Goal: Task Accomplishment & Management: Manage account settings

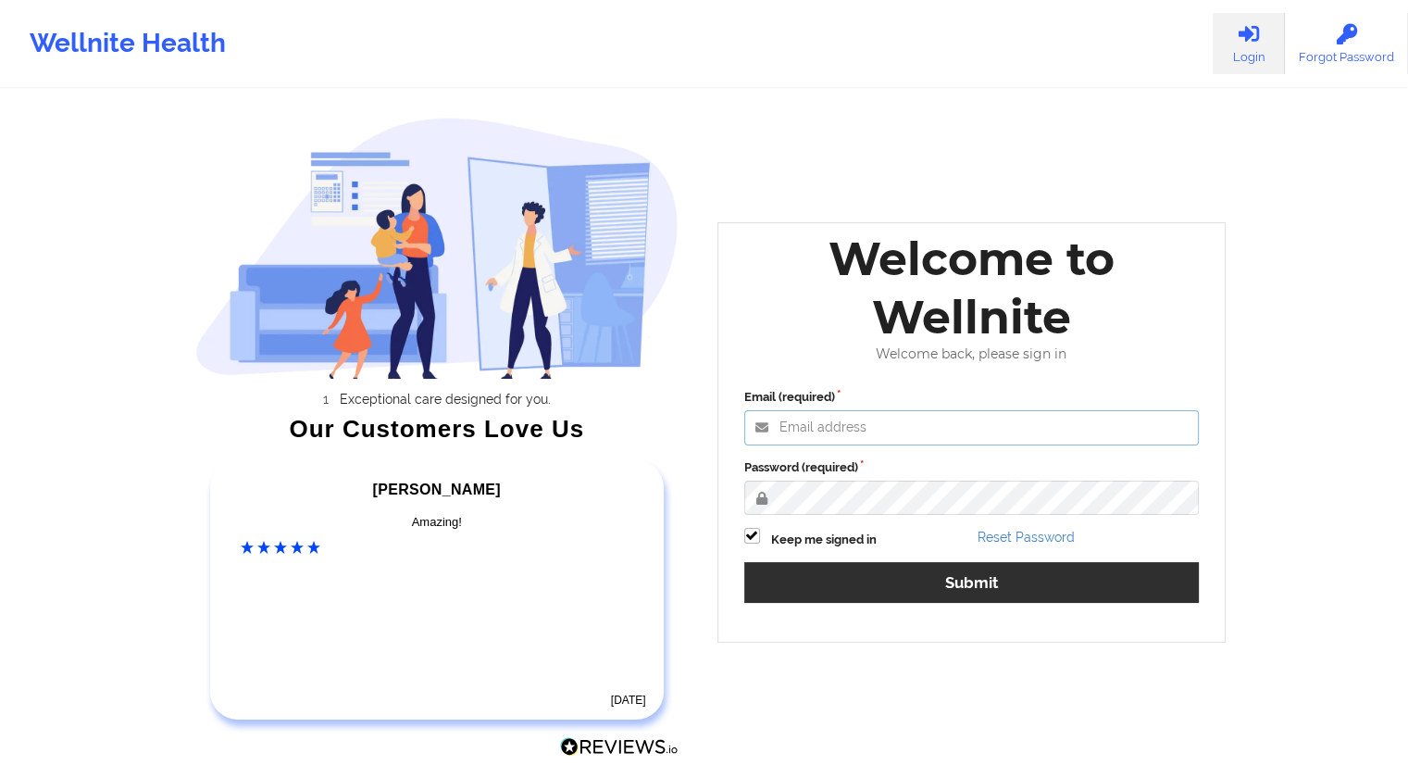
type input "[EMAIL_ADDRESS][DOMAIN_NAME]"
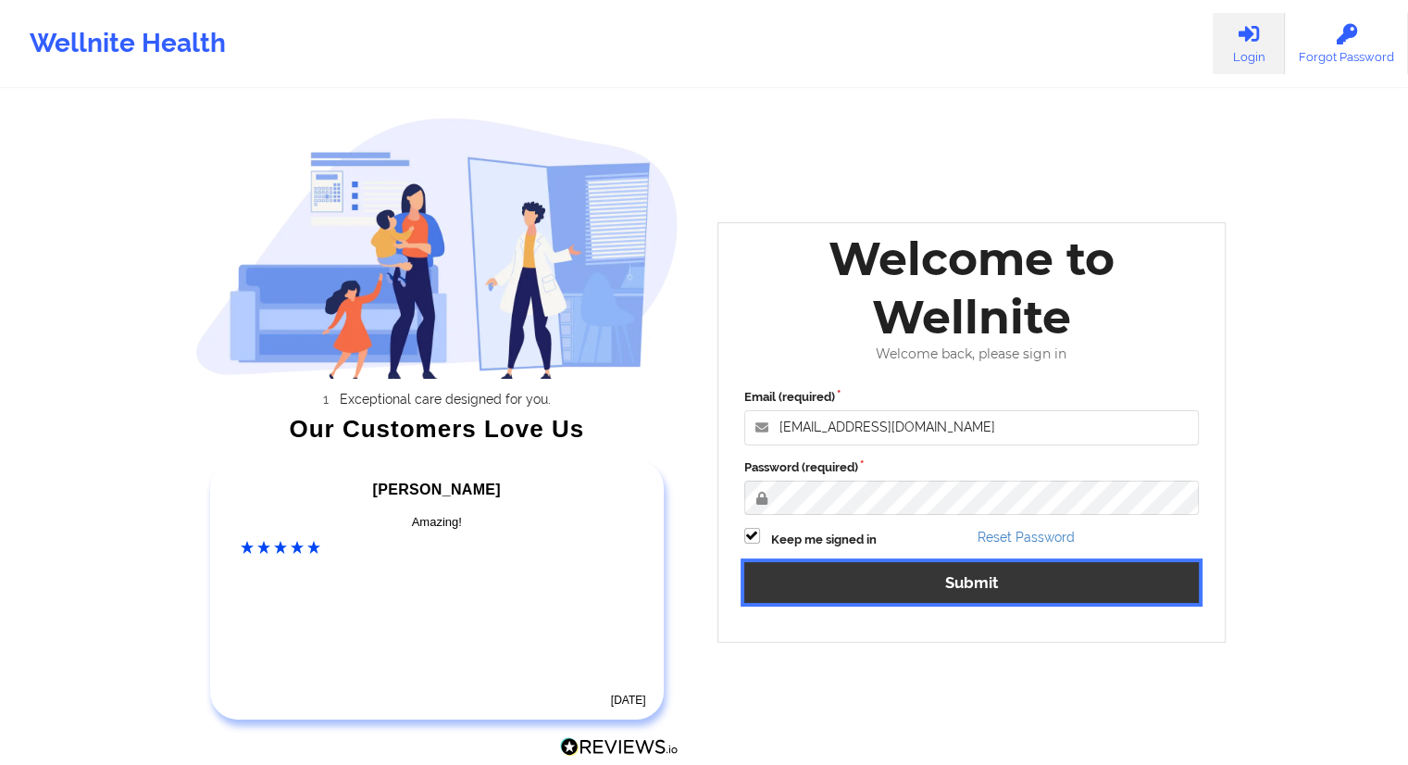
click at [974, 582] on button "Submit" at bounding box center [971, 582] width 455 height 40
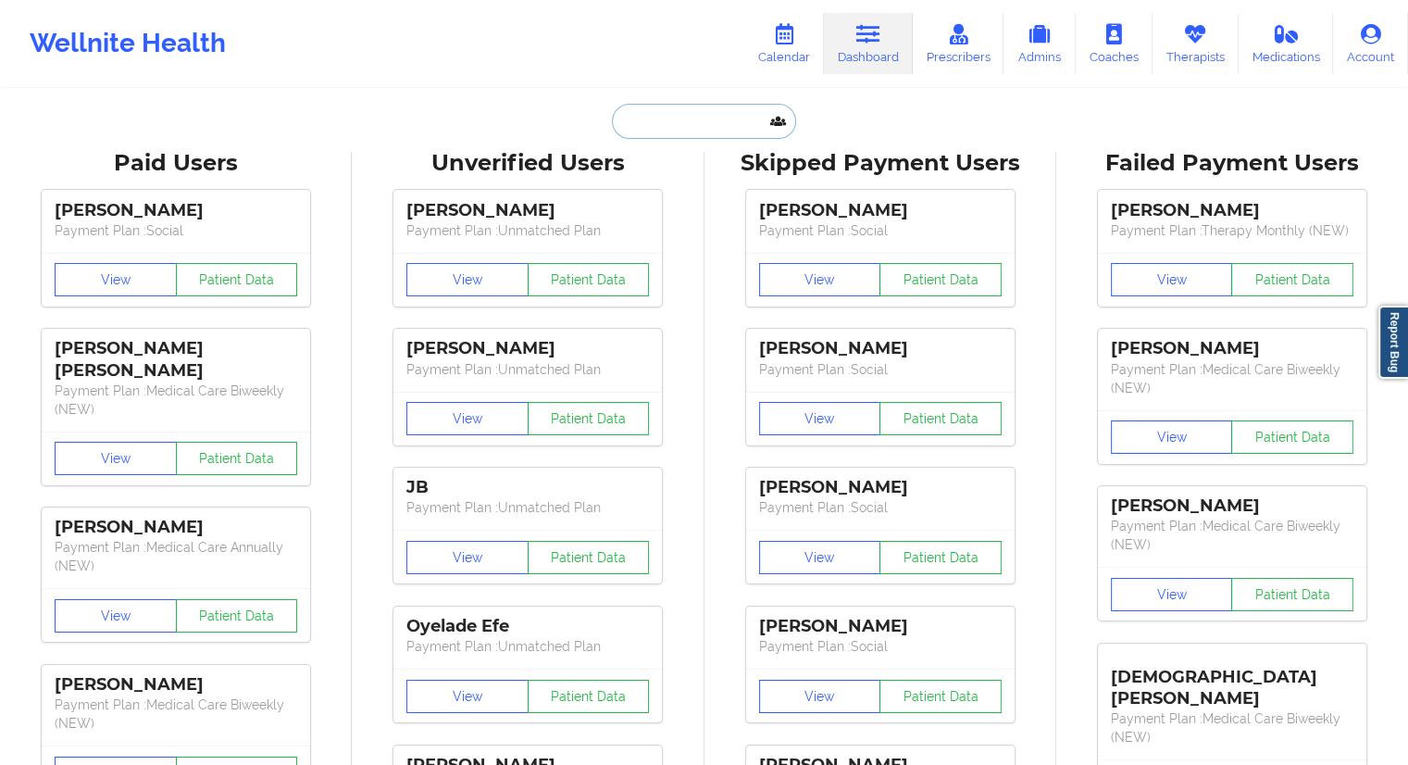
click at [700, 122] on input "text" at bounding box center [703, 121] width 183 height 35
paste input "[PERSON_NAME][EMAIL_ADDRESS][DOMAIN_NAME]"
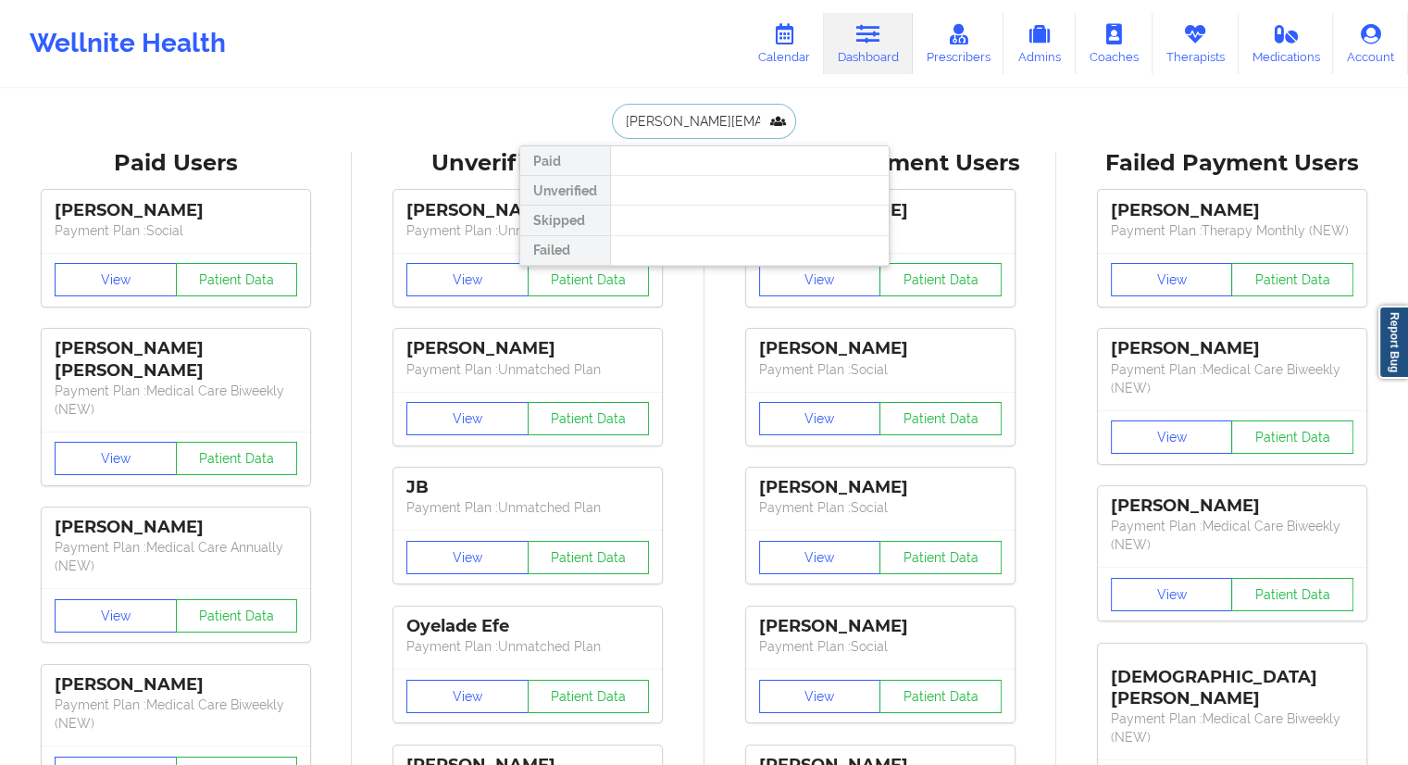
type input "[PERSON_NAME][EMAIL_ADDRESS][DOMAIN_NAME]"
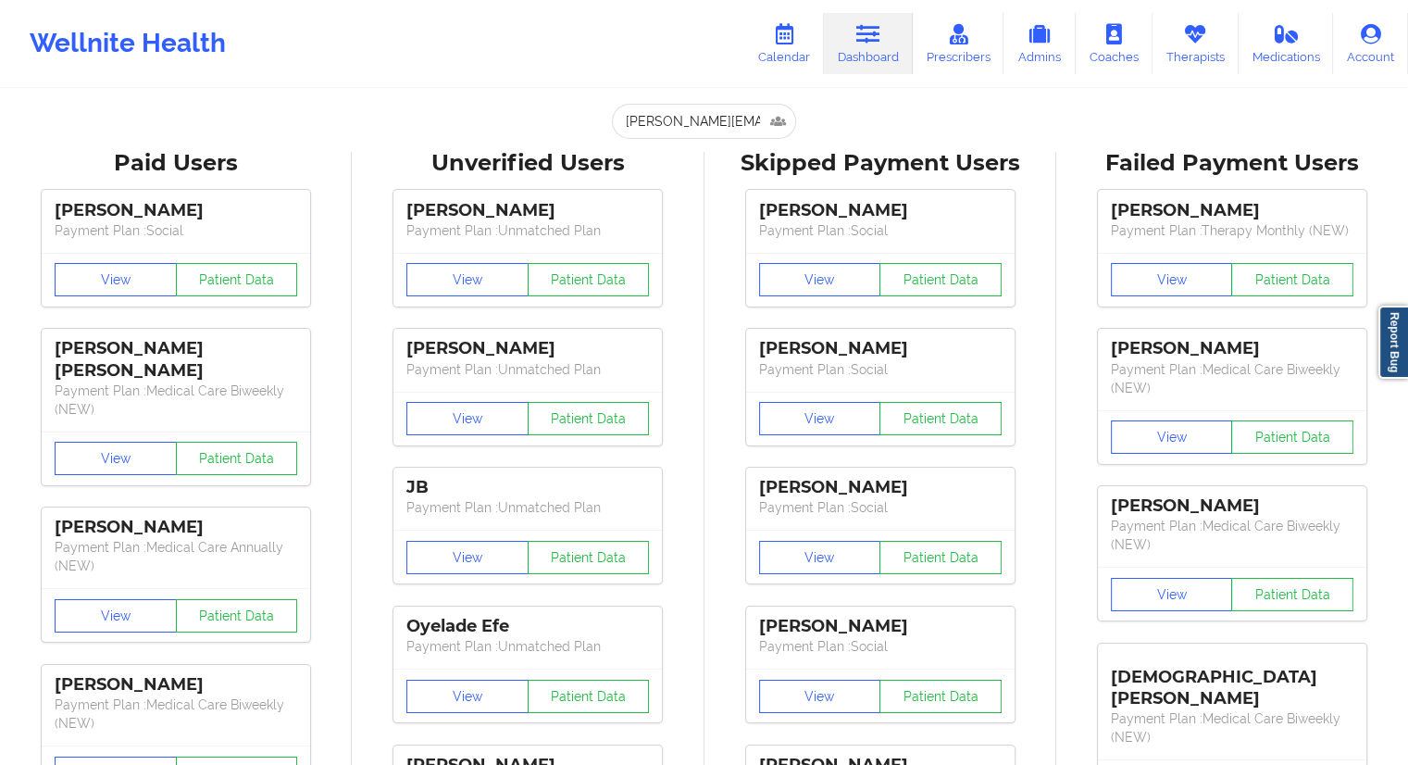
click at [802, 59] on link "Calendar" at bounding box center [784, 43] width 80 height 61
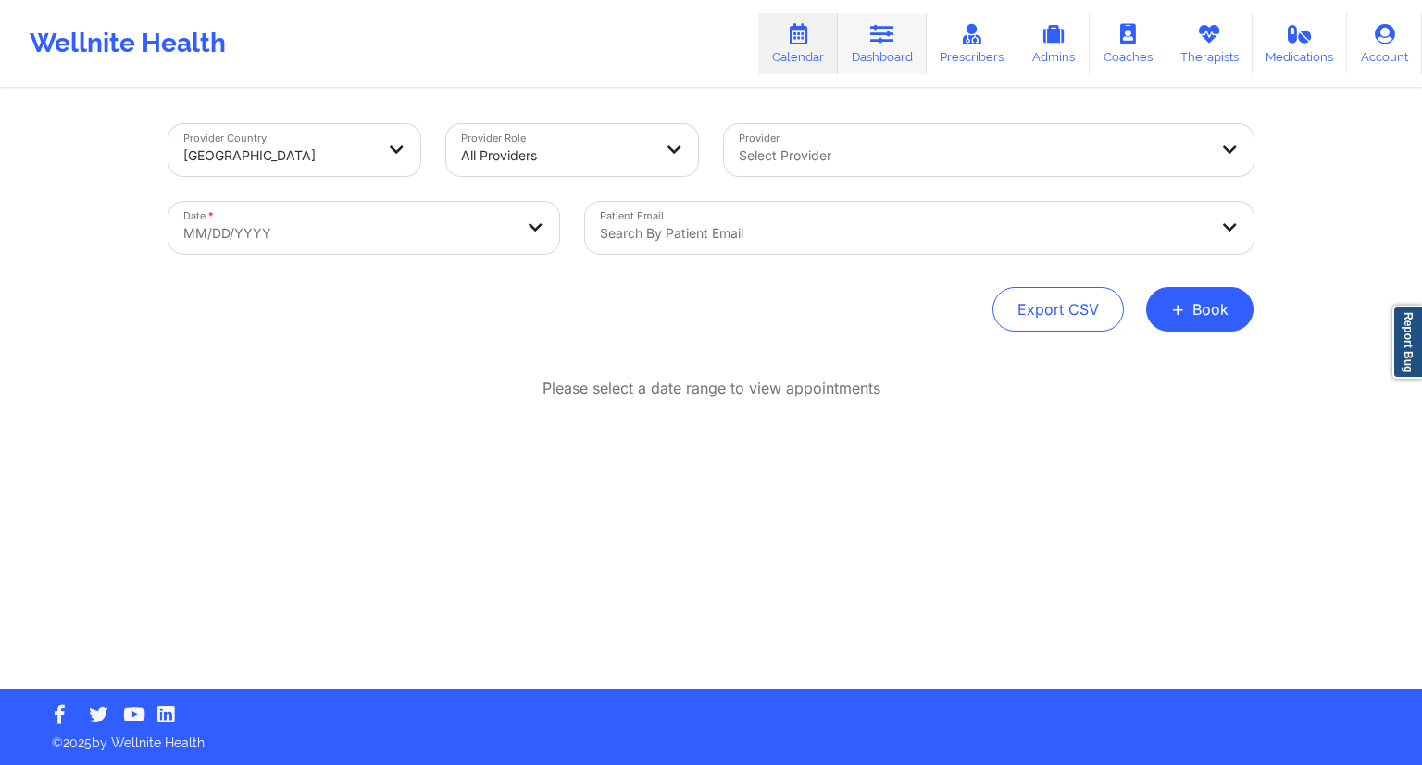
click at [884, 42] on icon at bounding box center [882, 34] width 24 height 20
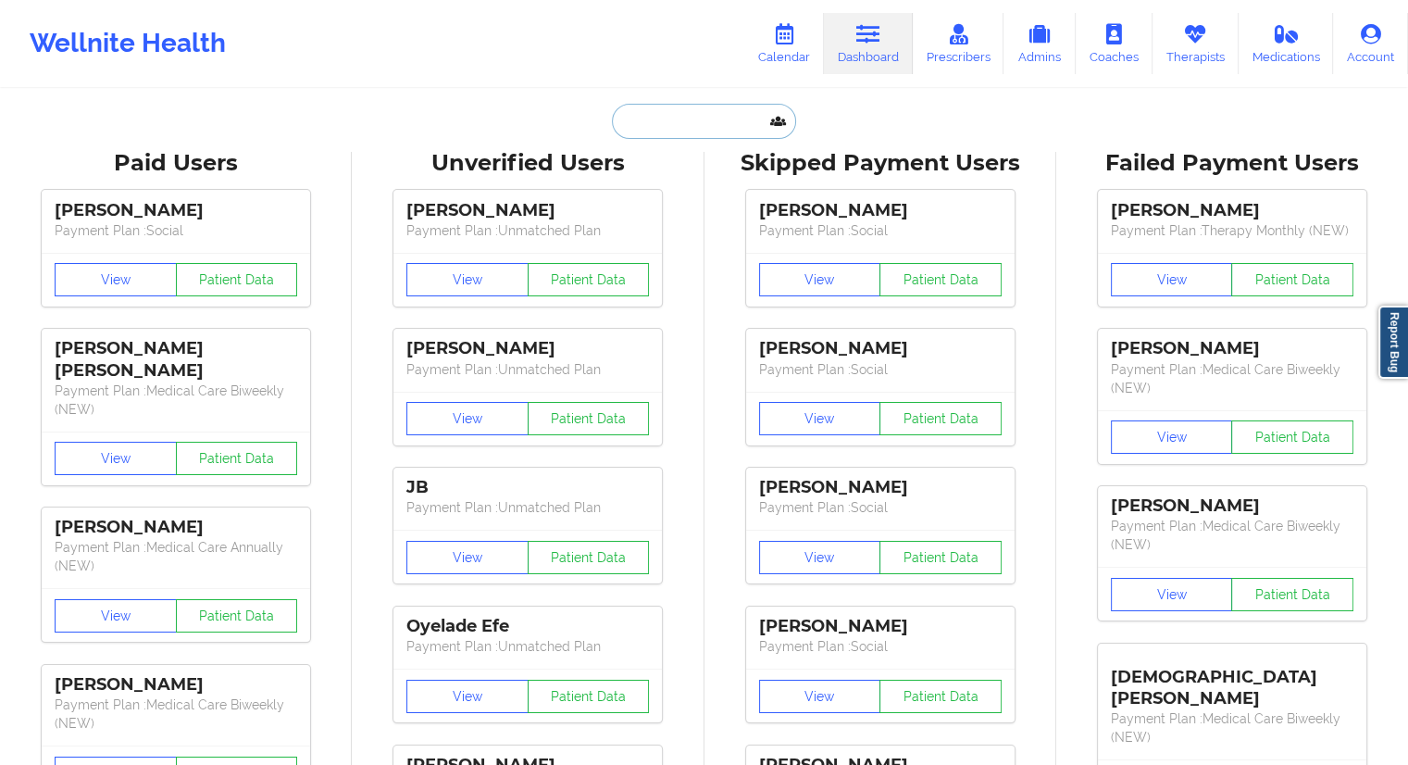
click at [636, 123] on input "text" at bounding box center [703, 121] width 183 height 35
paste input "[PERSON_NAME]"
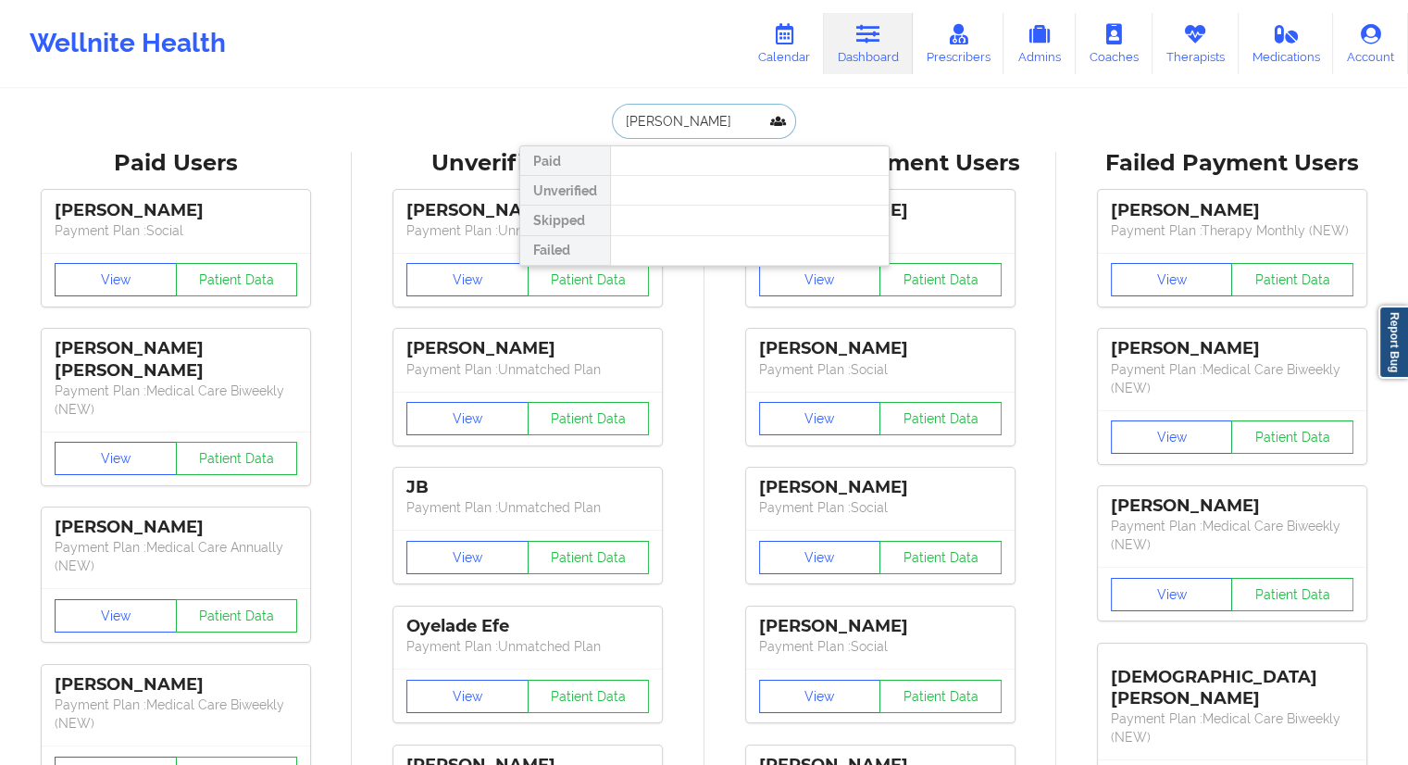
click at [673, 124] on input "[PERSON_NAME]" at bounding box center [703, 121] width 183 height 35
drag, startPoint x: 727, startPoint y: 127, endPoint x: 585, endPoint y: 135, distance: 142.8
click at [589, 134] on div "[PERSON_NAME] Paid Unverified Skipped Failed" at bounding box center [704, 121] width 370 height 35
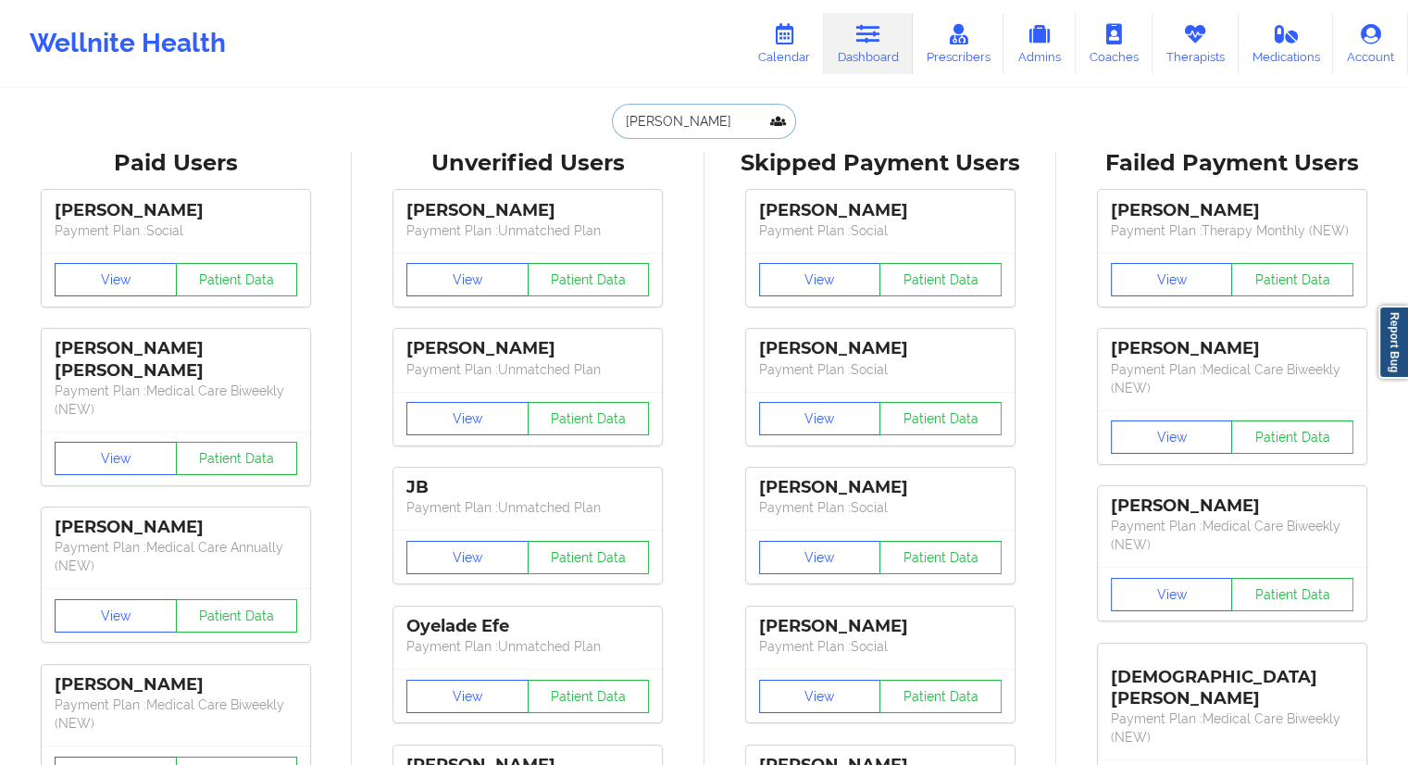
type input "[PERSON_NAME]"
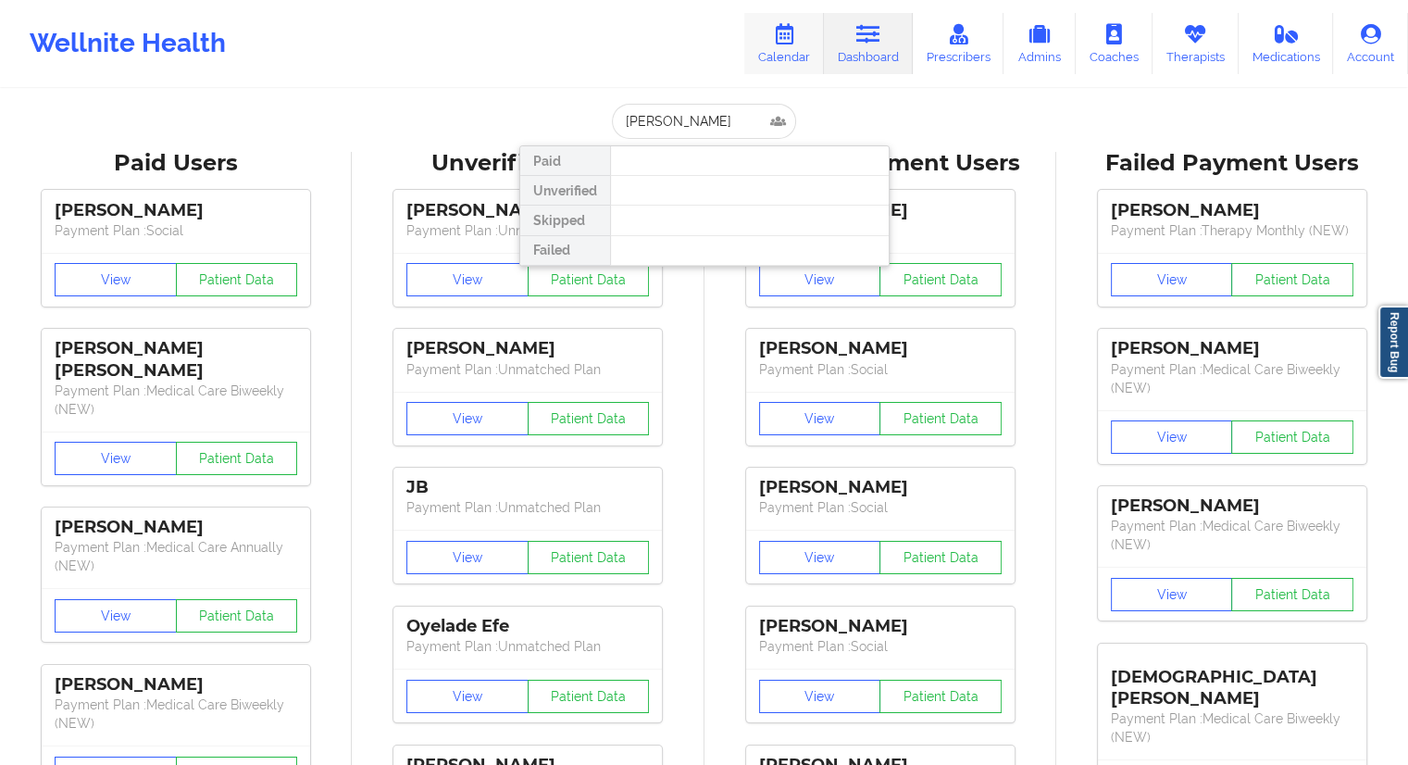
click at [786, 43] on icon at bounding box center [784, 34] width 24 height 20
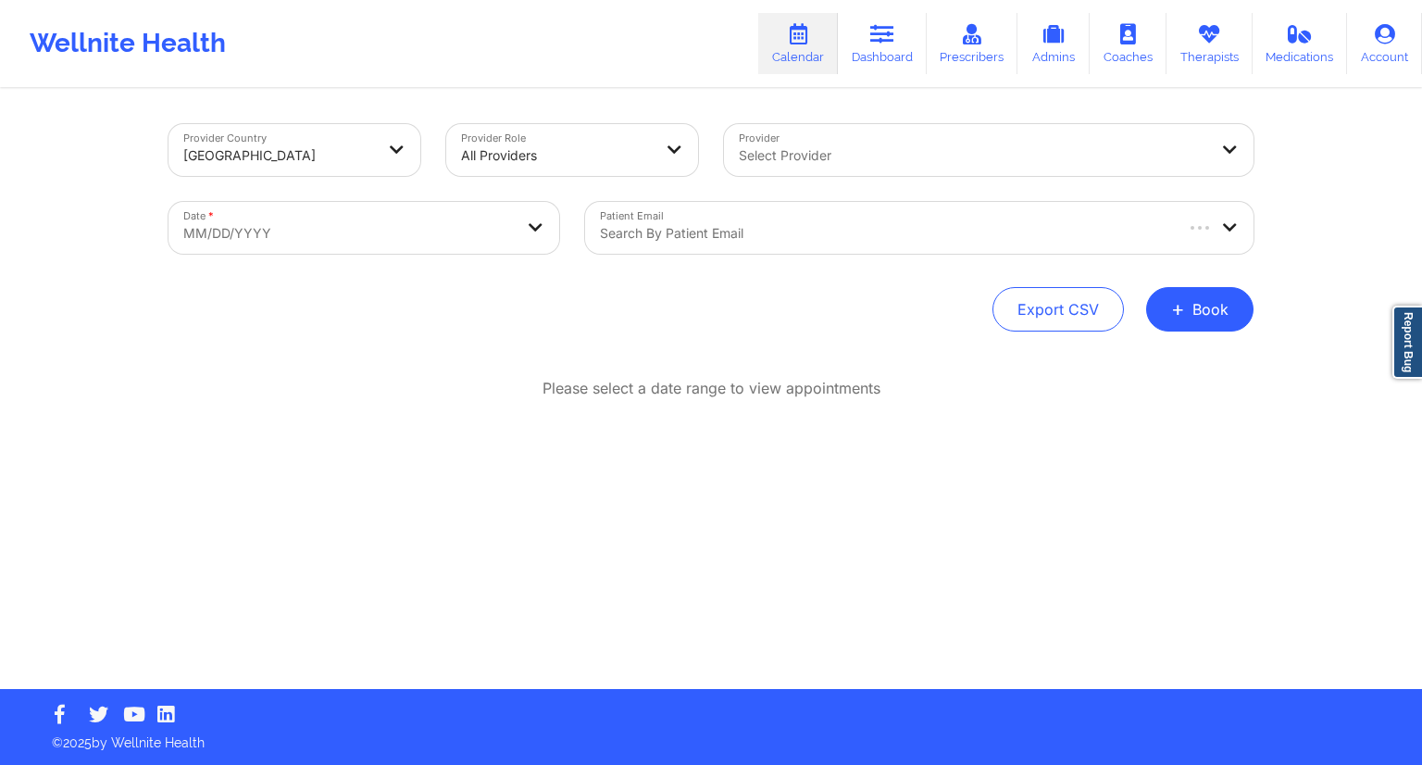
select select "2025-8"
select select "2025-9"
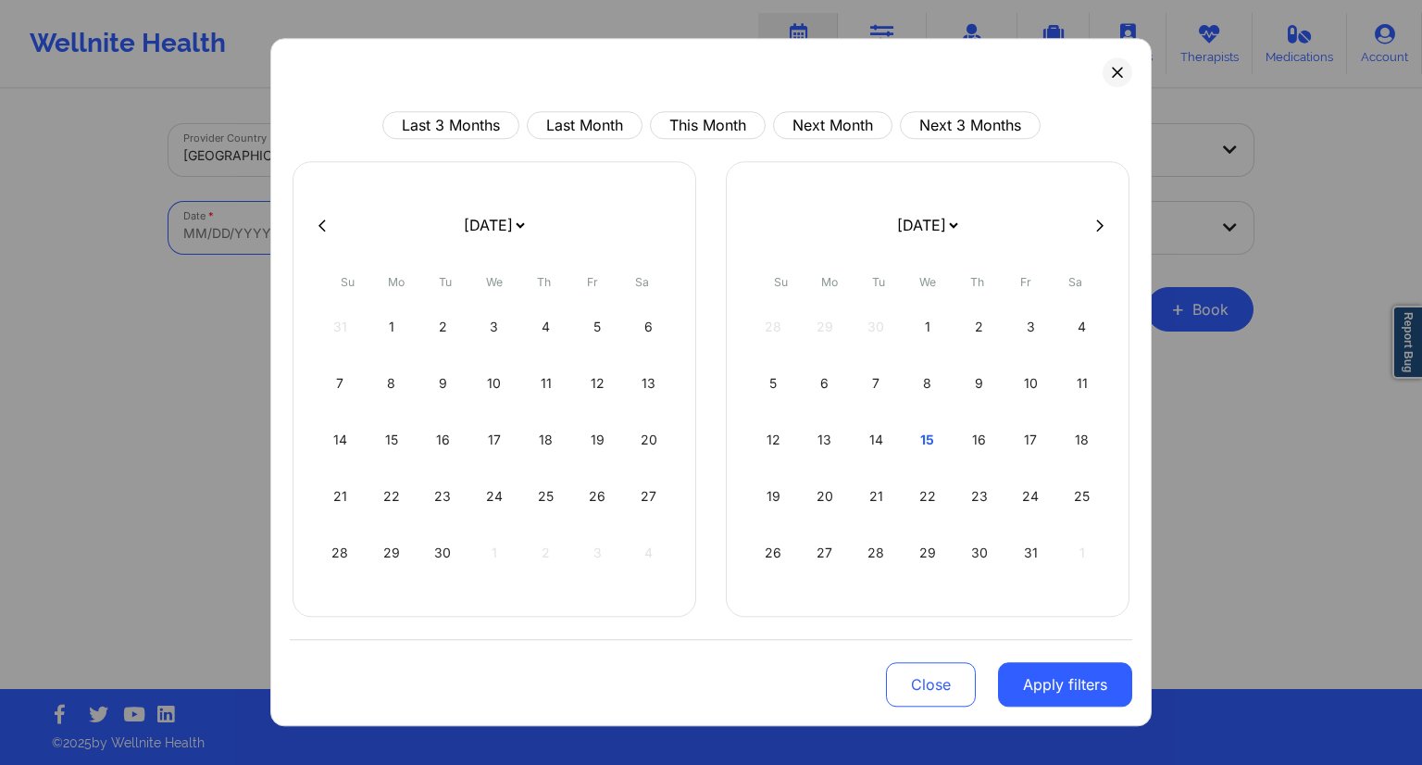
click at [454, 236] on body "Wellnite Health Calendar Dashboard Prescribers Admins Coaches Therapists Medica…" at bounding box center [711, 382] width 1422 height 765
click at [916, 497] on div "22" at bounding box center [927, 496] width 47 height 52
select select "2025-9"
select select "2025-10"
select select "2025-9"
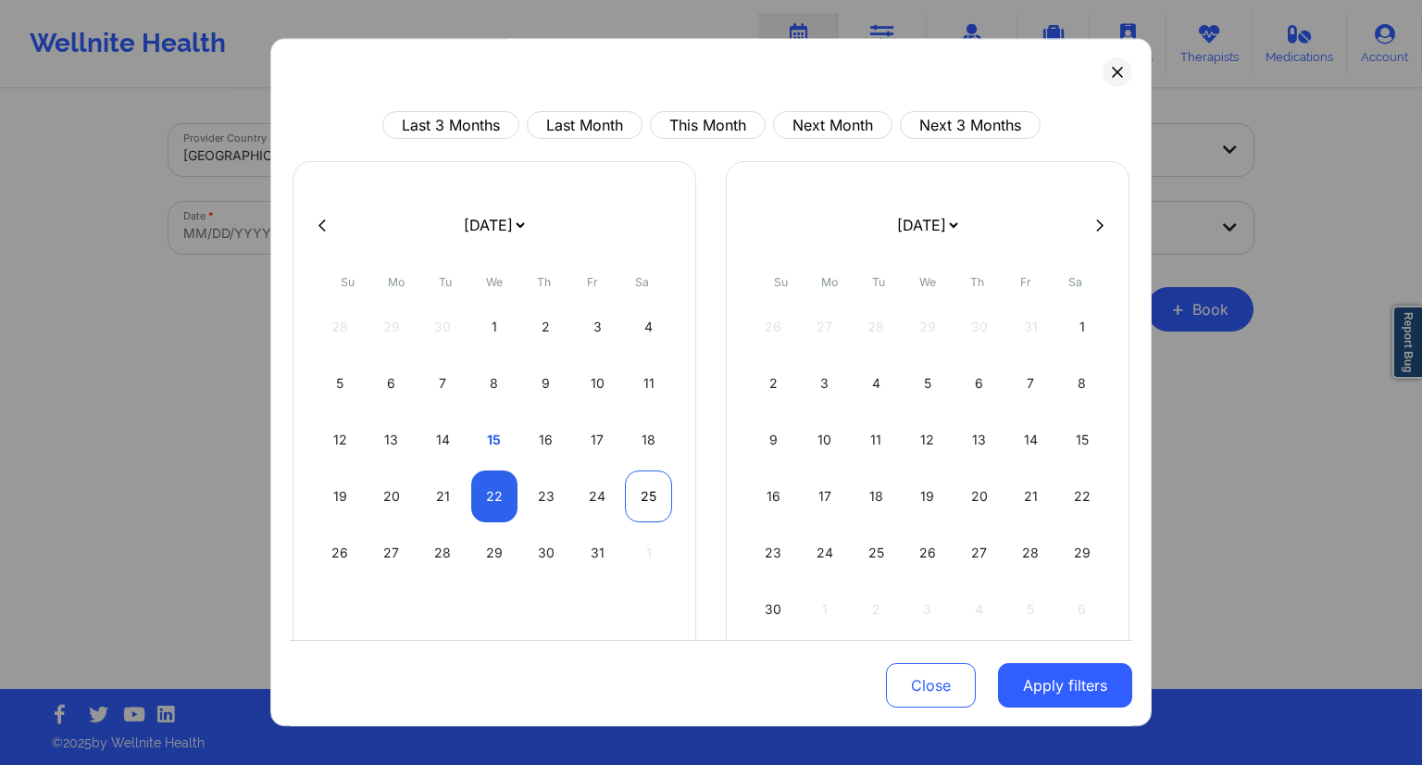
select select "2025-10"
select select "2025-9"
select select "2025-10"
select select "2025-9"
select select "2025-10"
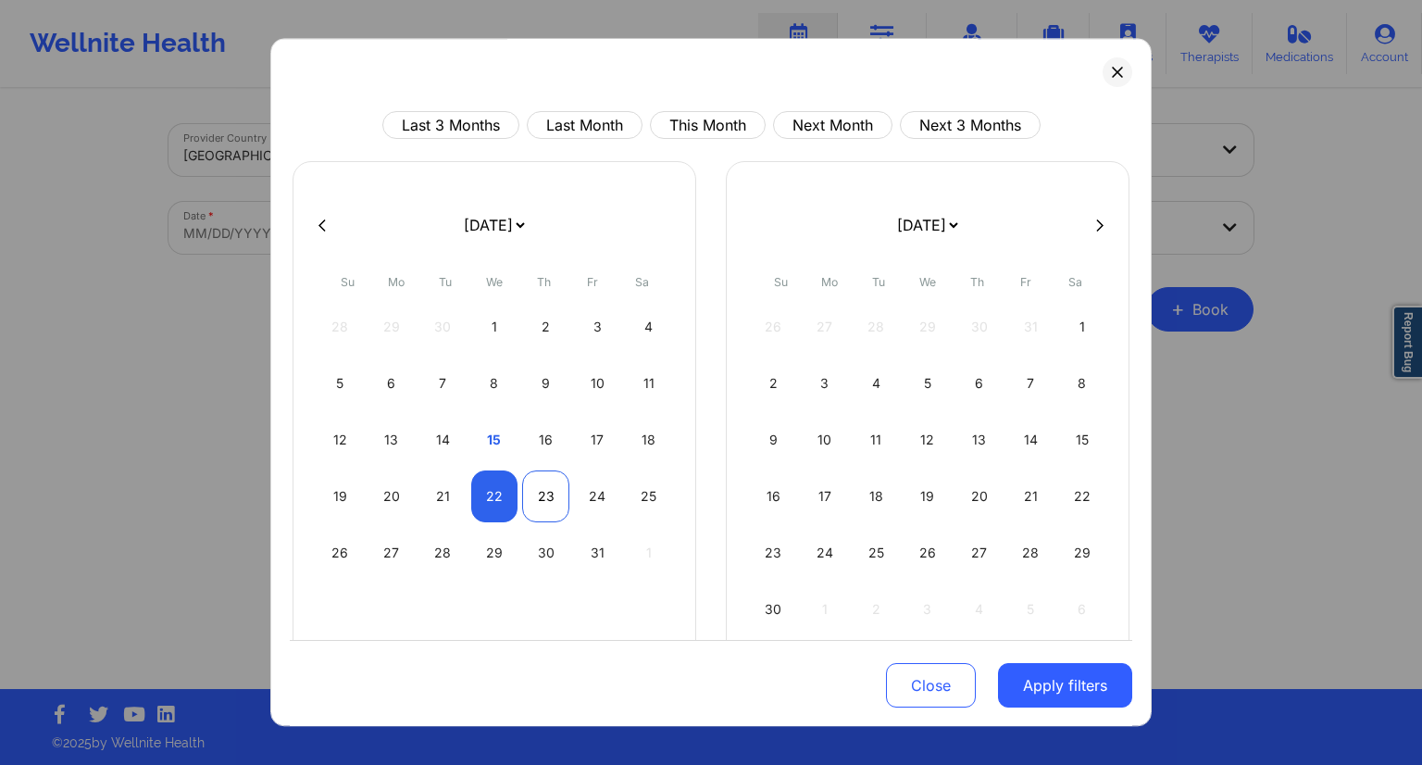
click at [533, 493] on div "23" at bounding box center [545, 496] width 47 height 52
select select "2025-9"
select select "2025-10"
click at [1060, 678] on button "Apply filters" at bounding box center [1065, 685] width 134 height 44
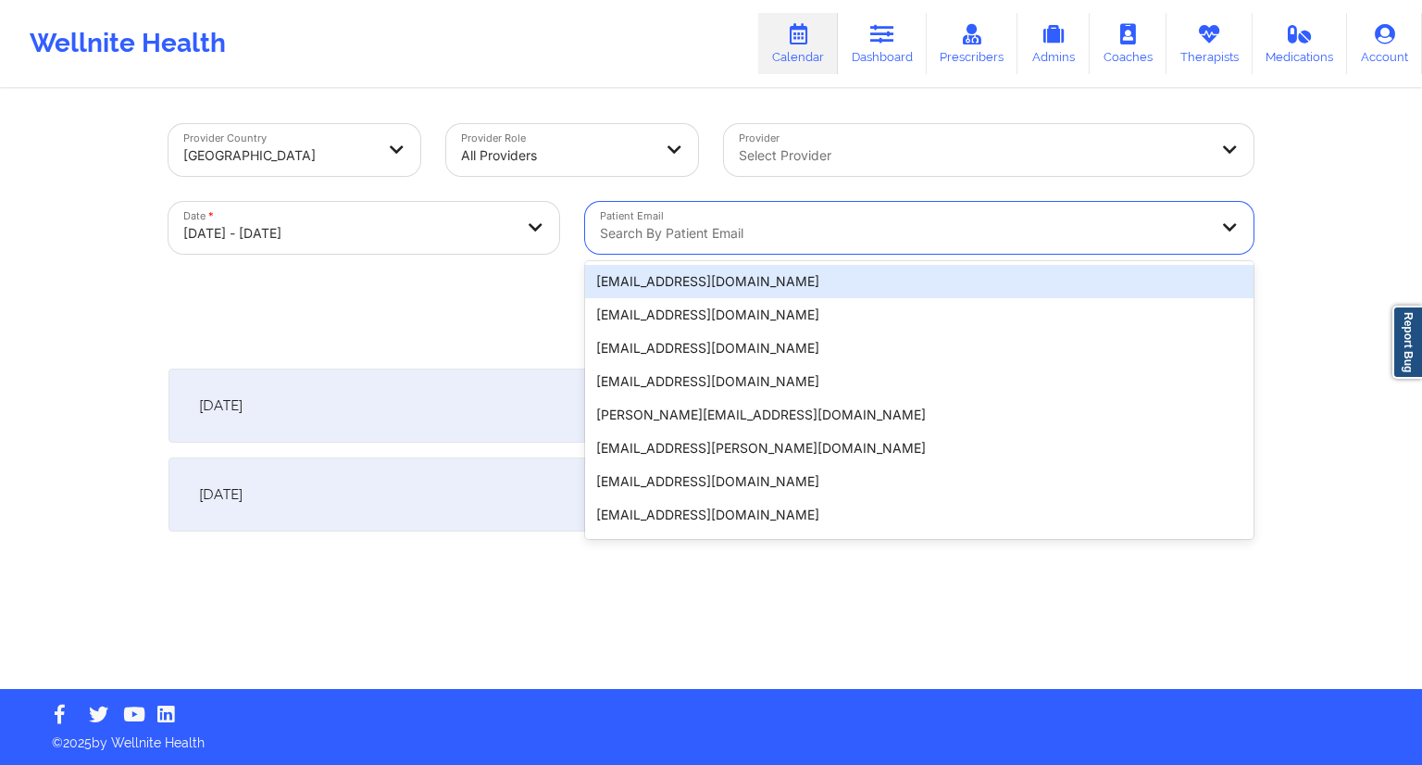
click at [694, 229] on div at bounding box center [903, 233] width 607 height 22
paste input "[EMAIL_ADDRESS][DOMAIN_NAME]"
type input "[EMAIL_ADDRESS][DOMAIN_NAME]"
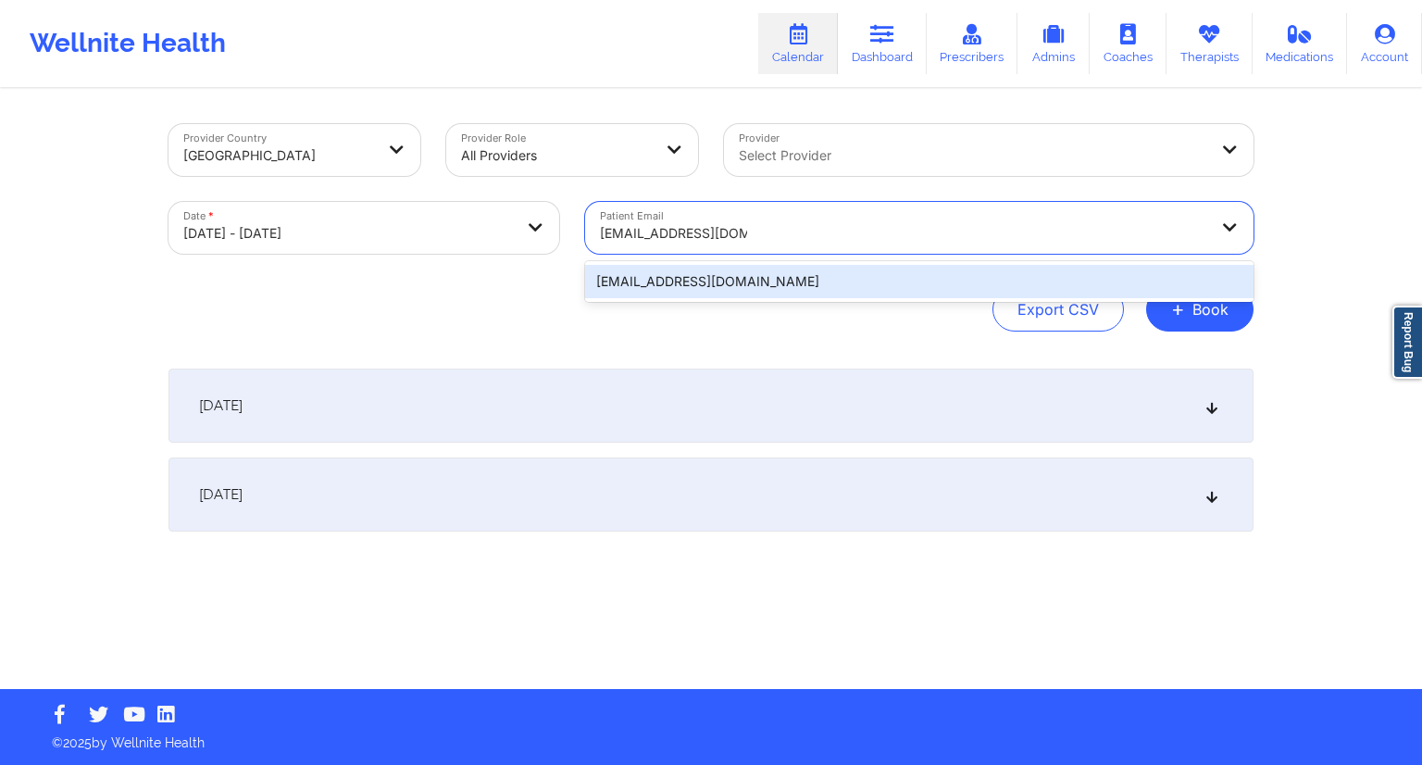
click at [808, 281] on div "[EMAIL_ADDRESS][DOMAIN_NAME]" at bounding box center [919, 281] width 668 height 33
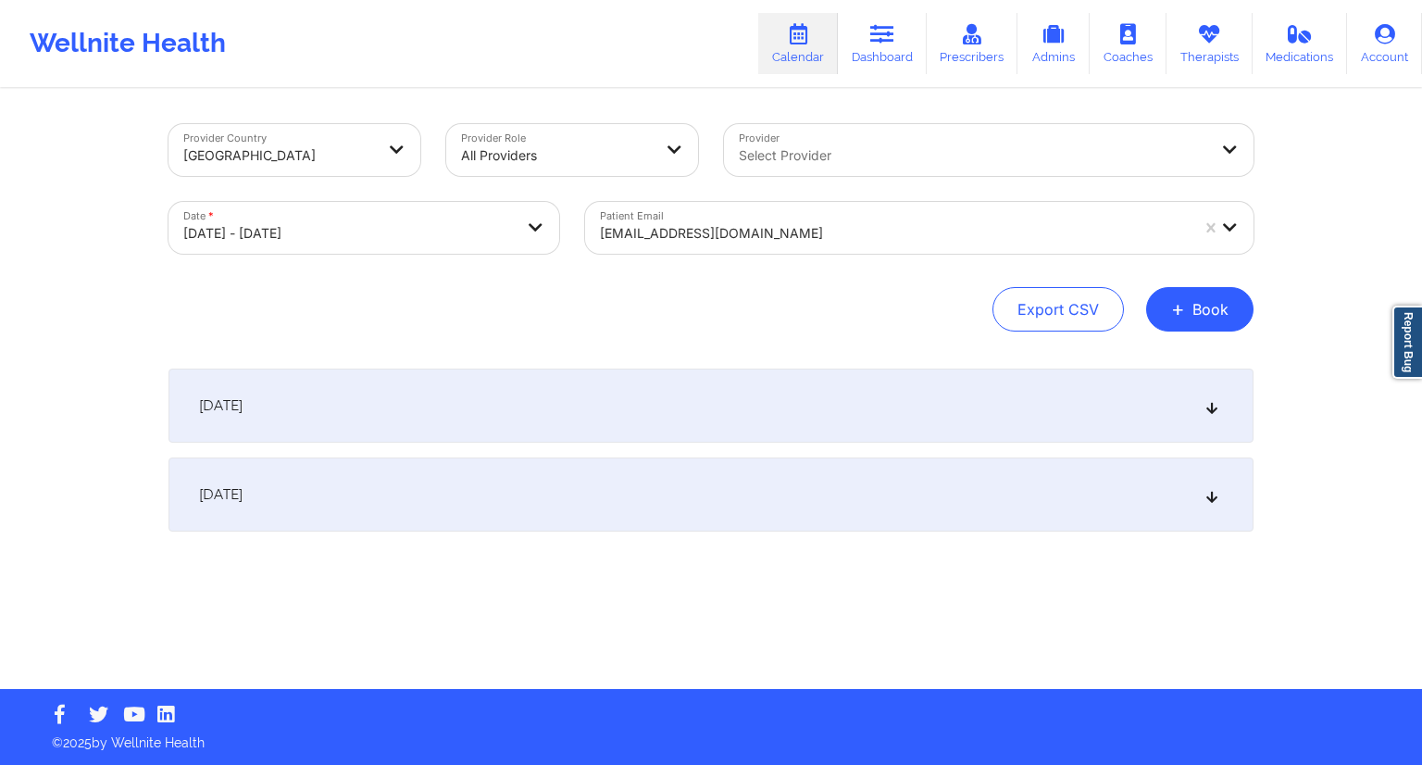
click at [785, 410] on div "[DATE]" at bounding box center [710, 405] width 1085 height 74
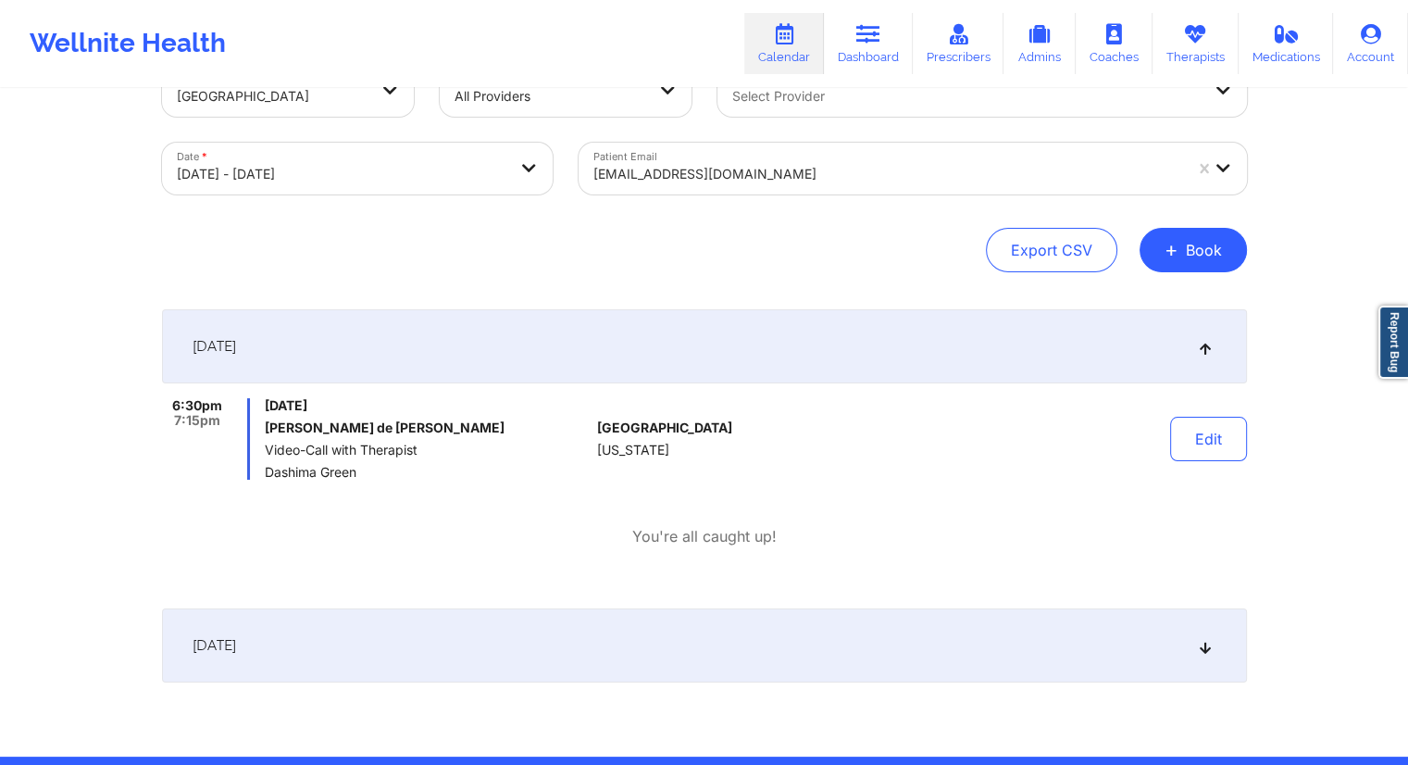
scroll to position [126, 0]
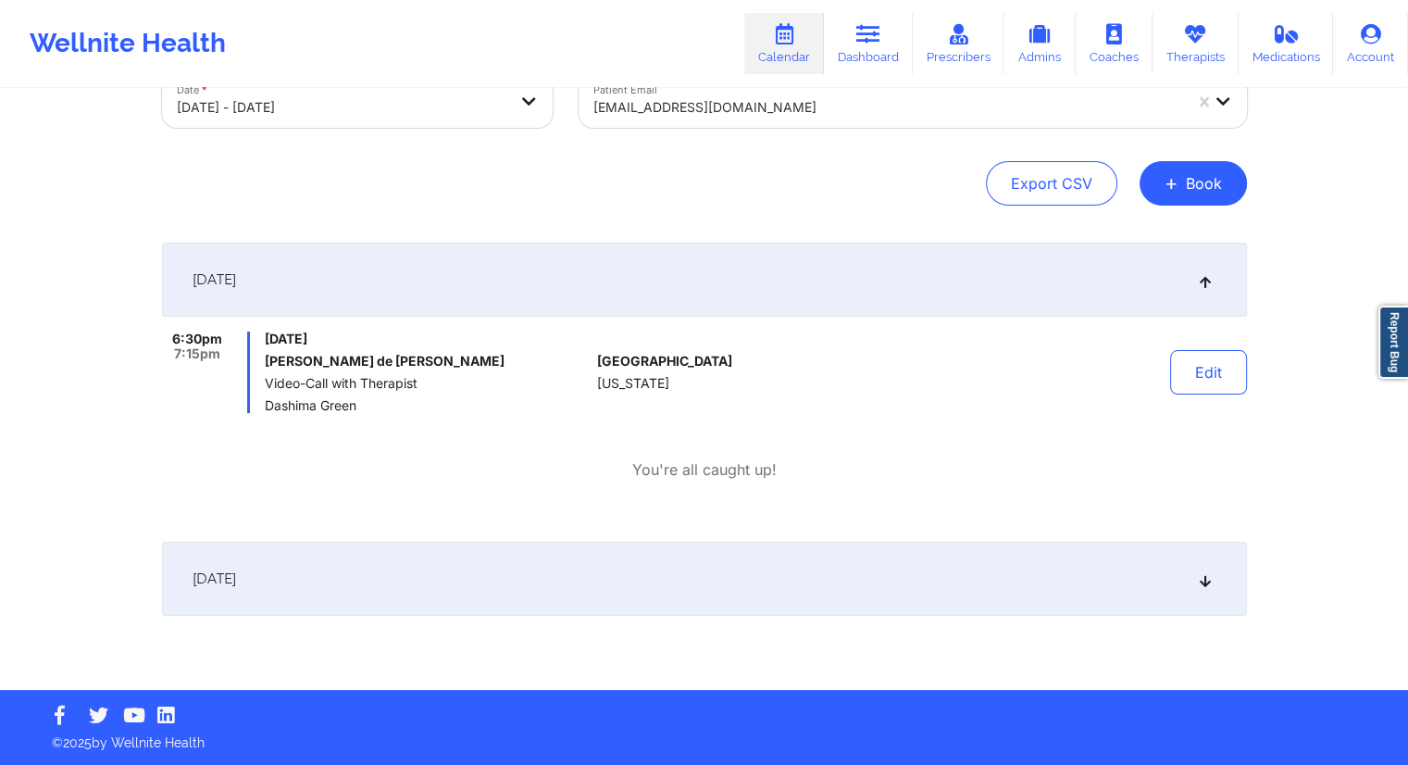
click at [603, 570] on div "[DATE]" at bounding box center [704, 578] width 1085 height 74
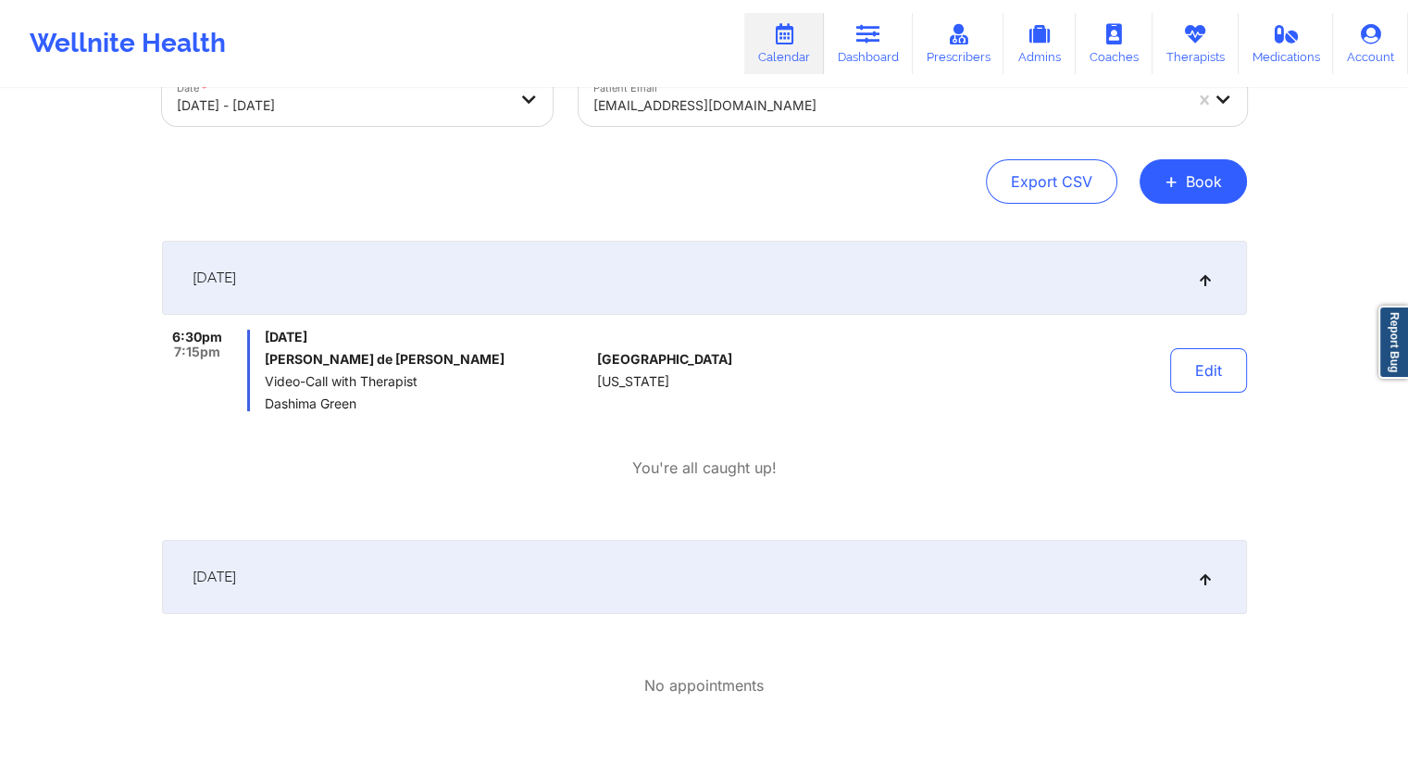
scroll to position [0, 0]
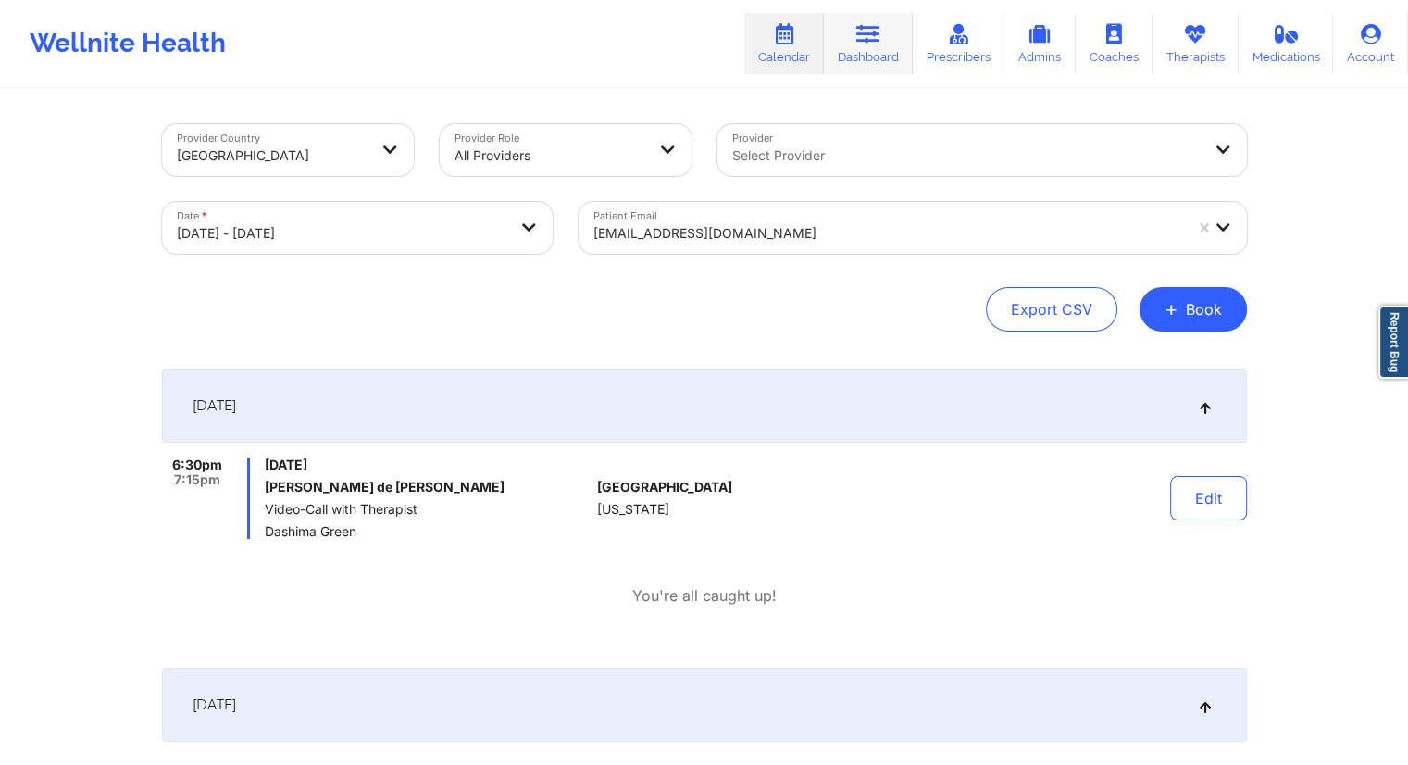
click at [868, 62] on link "Dashboard" at bounding box center [868, 43] width 89 height 61
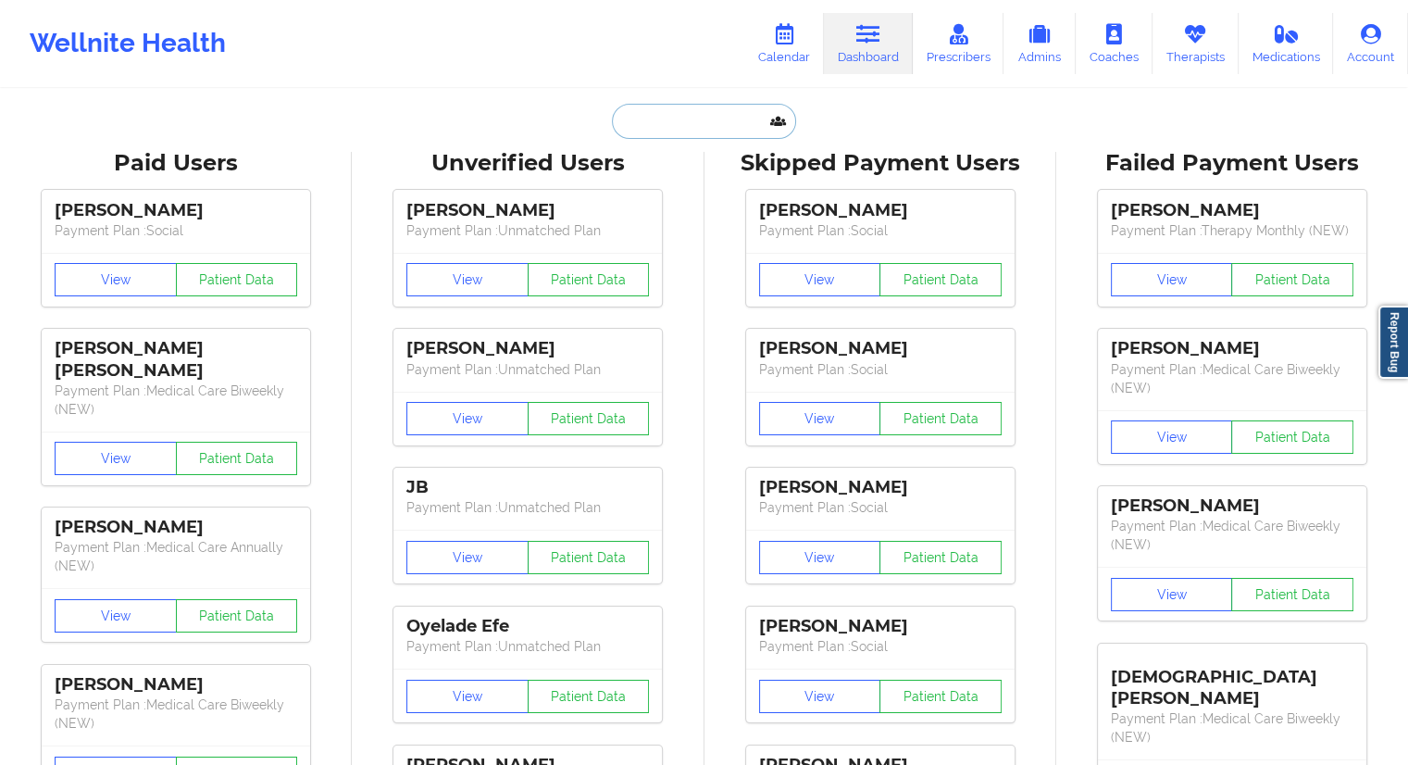
click at [690, 122] on input "text" at bounding box center [703, 121] width 183 height 35
paste input "[PERSON_NAME] [PERSON_NAME]"
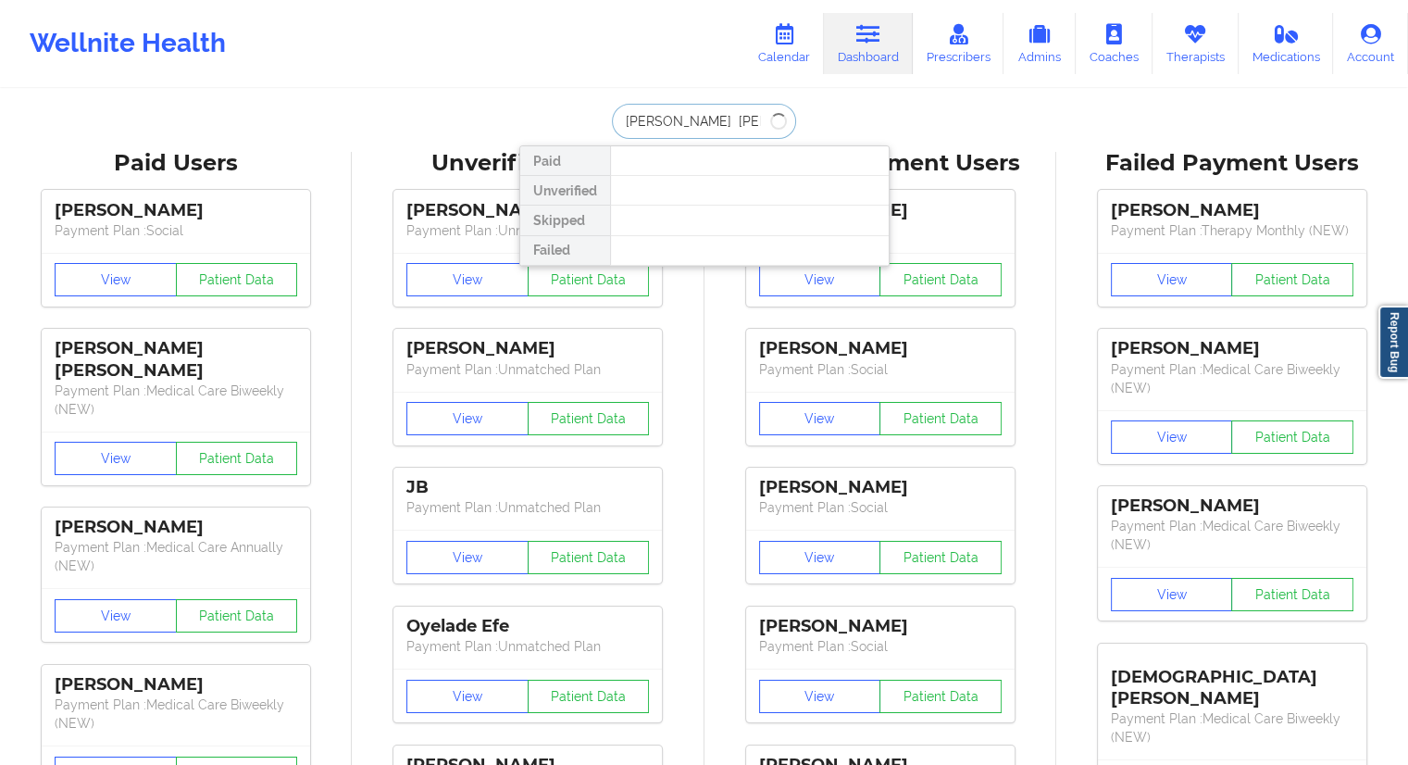
click at [650, 119] on input "[PERSON_NAME] [PERSON_NAME]" at bounding box center [703, 121] width 183 height 35
drag, startPoint x: 767, startPoint y: 126, endPoint x: 604, endPoint y: 118, distance: 163.1
click at [604, 118] on div "[PERSON_NAME] [PERSON_NAME] Paid Unverified Skipped Failed" at bounding box center [704, 121] width 370 height 35
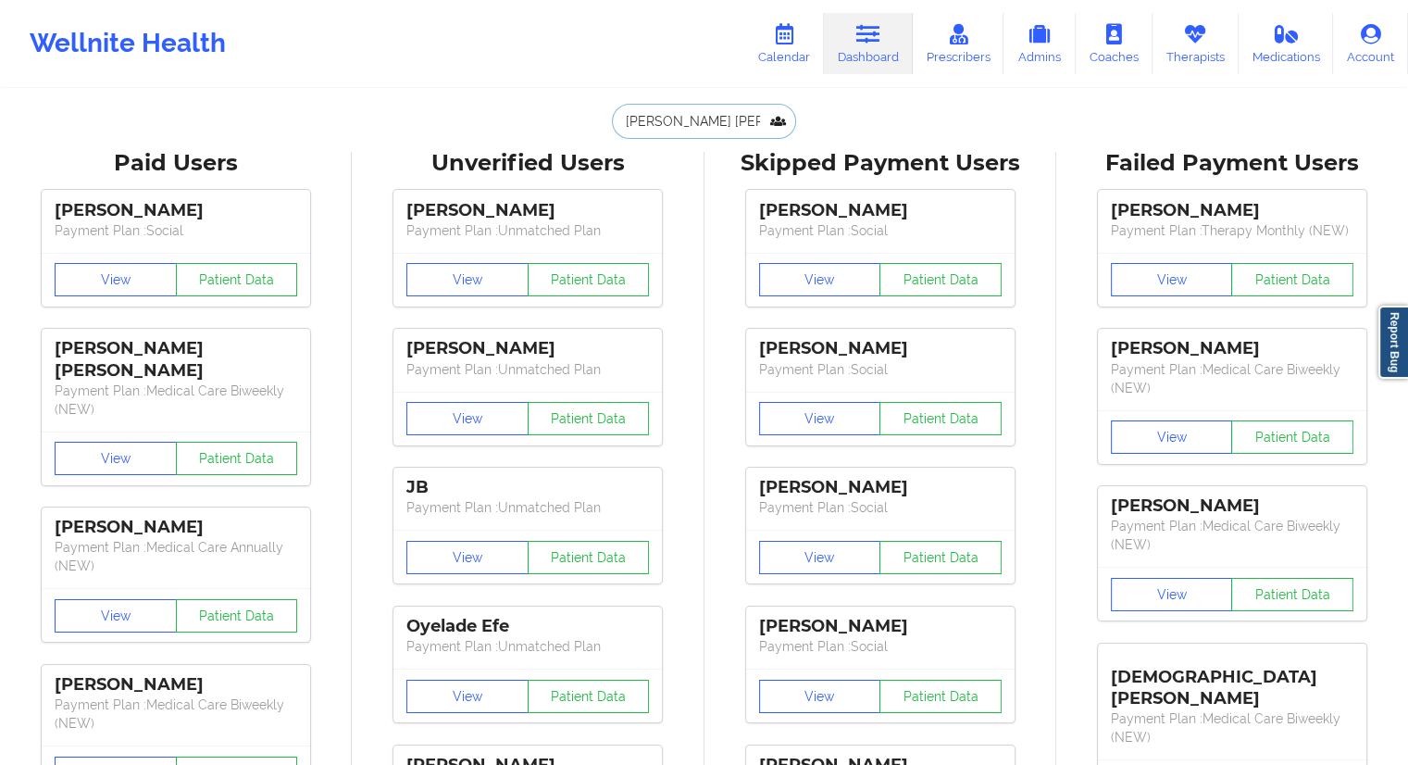
type input "[PERSON_NAME] [PERSON_NAME]"
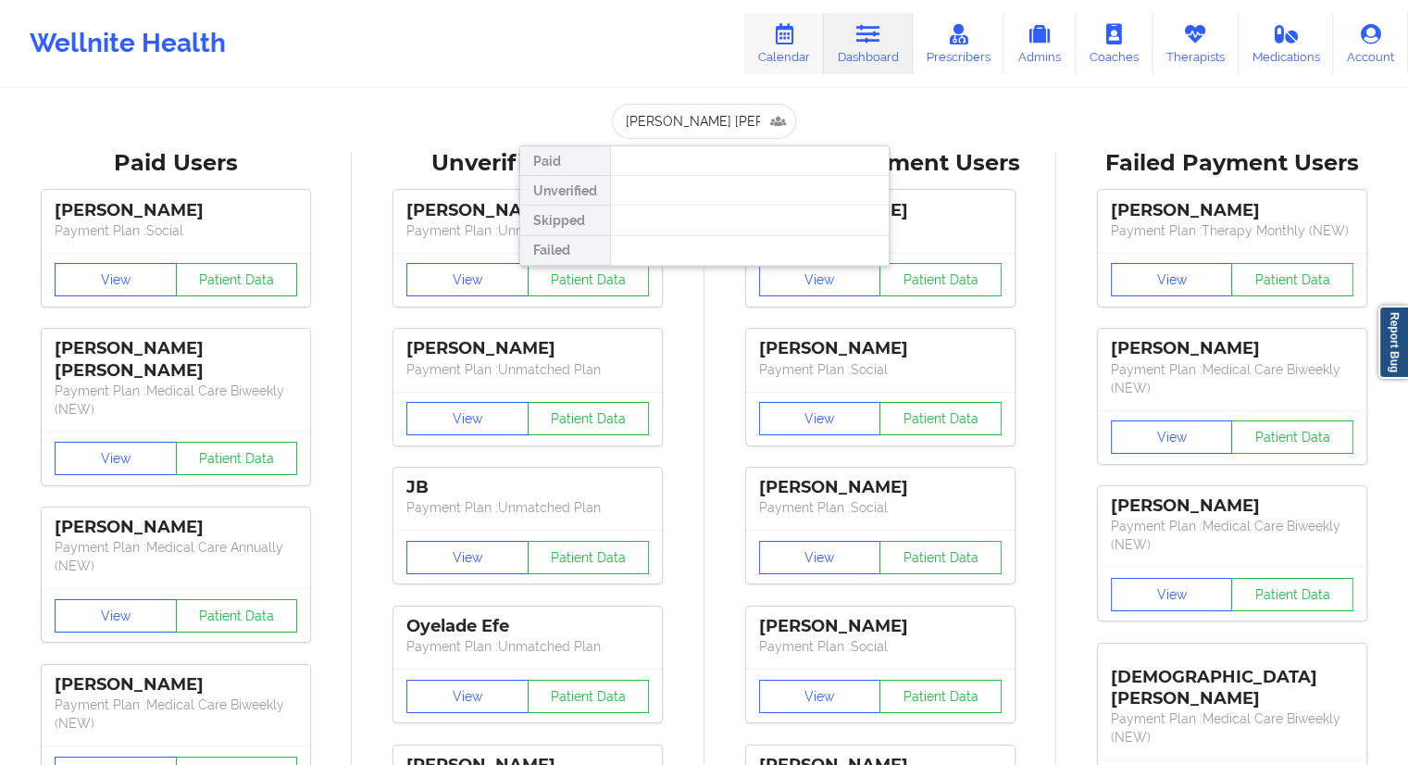
click at [788, 45] on link "Calendar" at bounding box center [784, 43] width 80 height 61
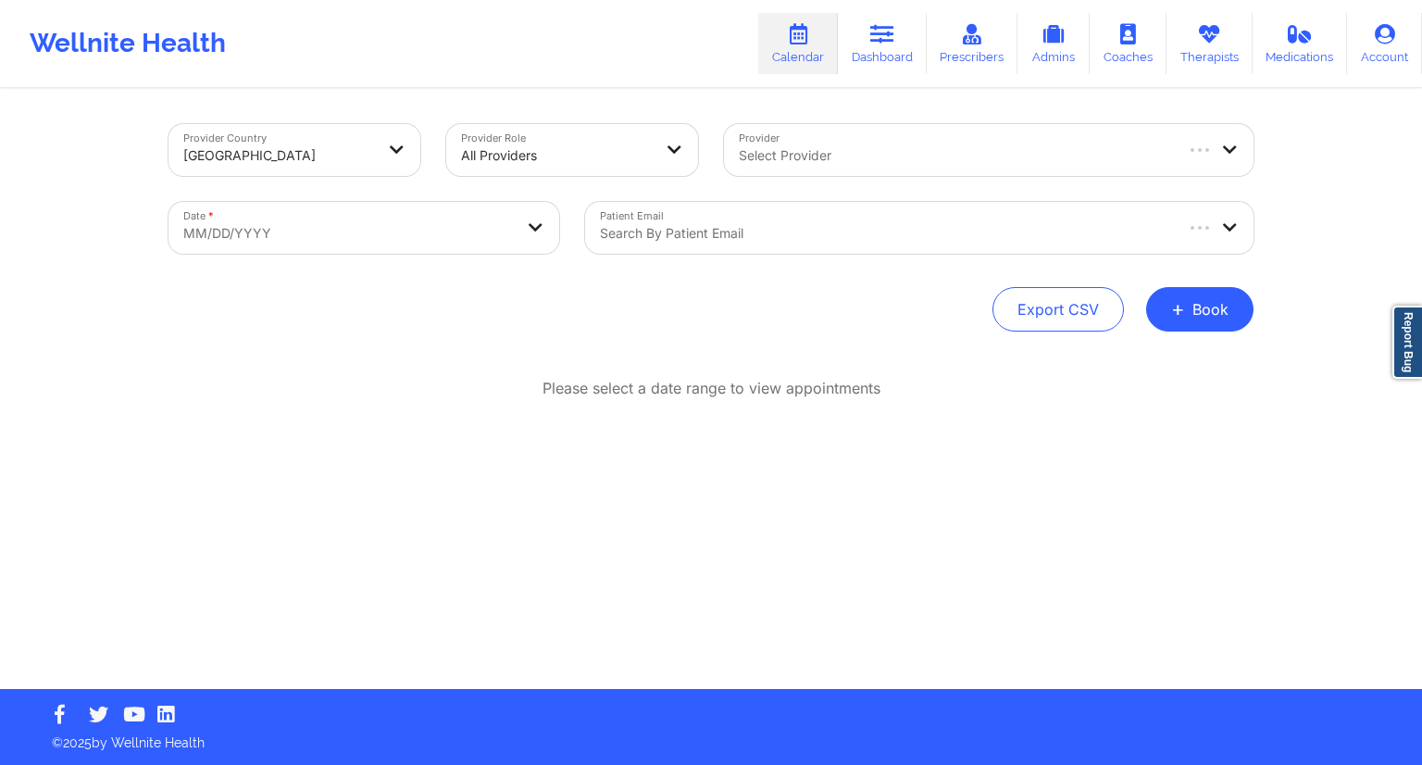
click at [330, 222] on body "Wellnite Health Calendar Dashboard Prescribers Admins Coaches Therapists Medica…" at bounding box center [711, 382] width 1422 height 765
select select "2025-8"
select select "2025-9"
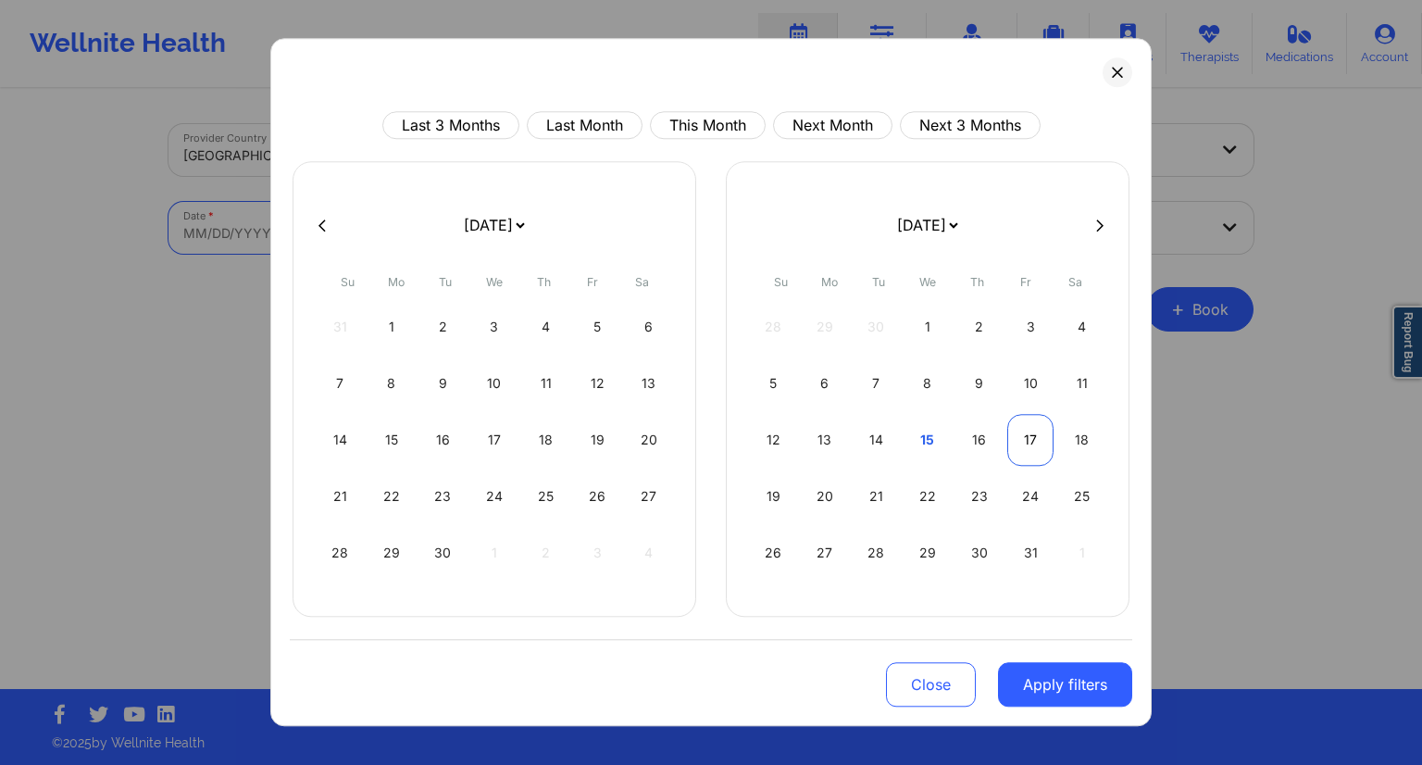
click at [1029, 450] on div "17" at bounding box center [1030, 440] width 47 height 52
select select "2025-9"
select select "2025-10"
select select "2025-9"
select select "2025-10"
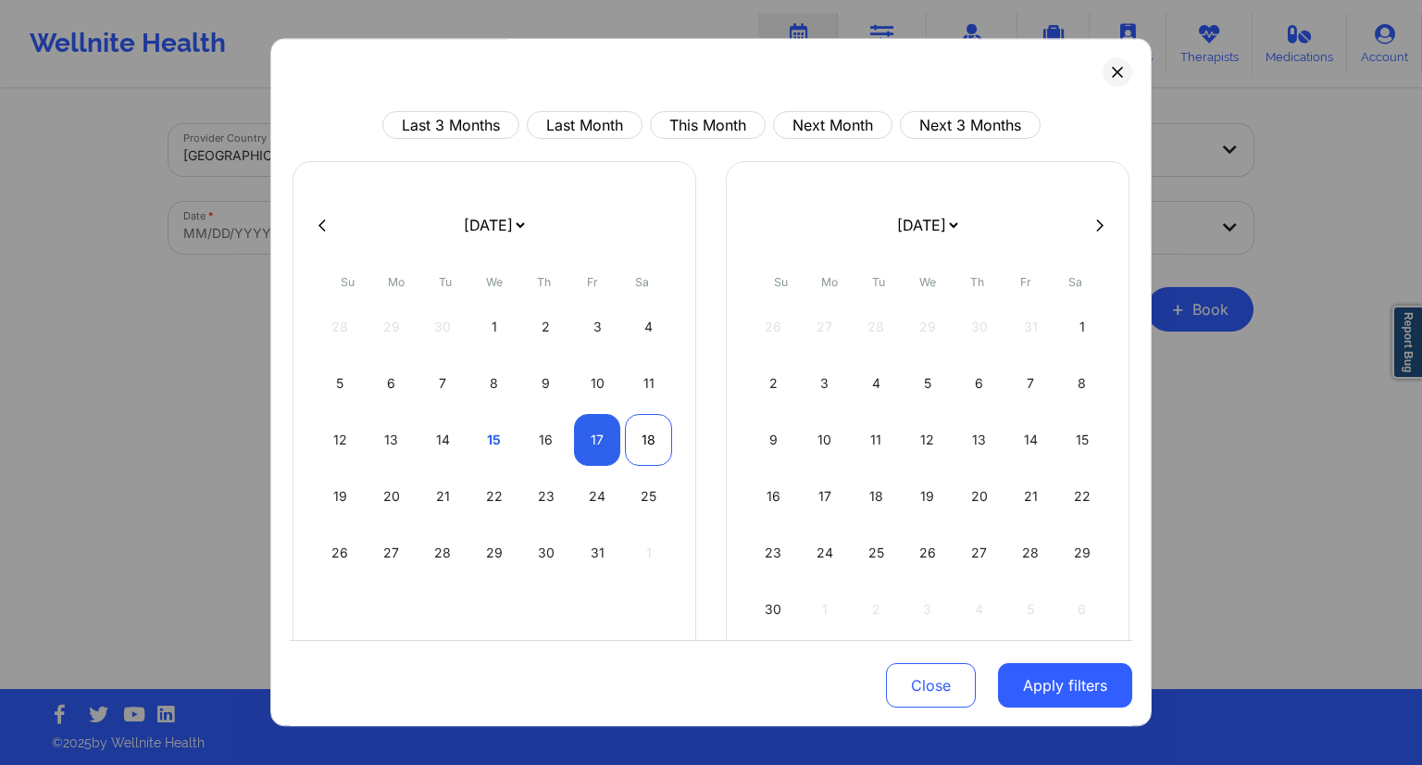
click at [635, 445] on div "18" at bounding box center [648, 440] width 47 height 52
select select "2025-9"
select select "2025-10"
click at [1055, 697] on button "Apply filters" at bounding box center [1065, 685] width 134 height 44
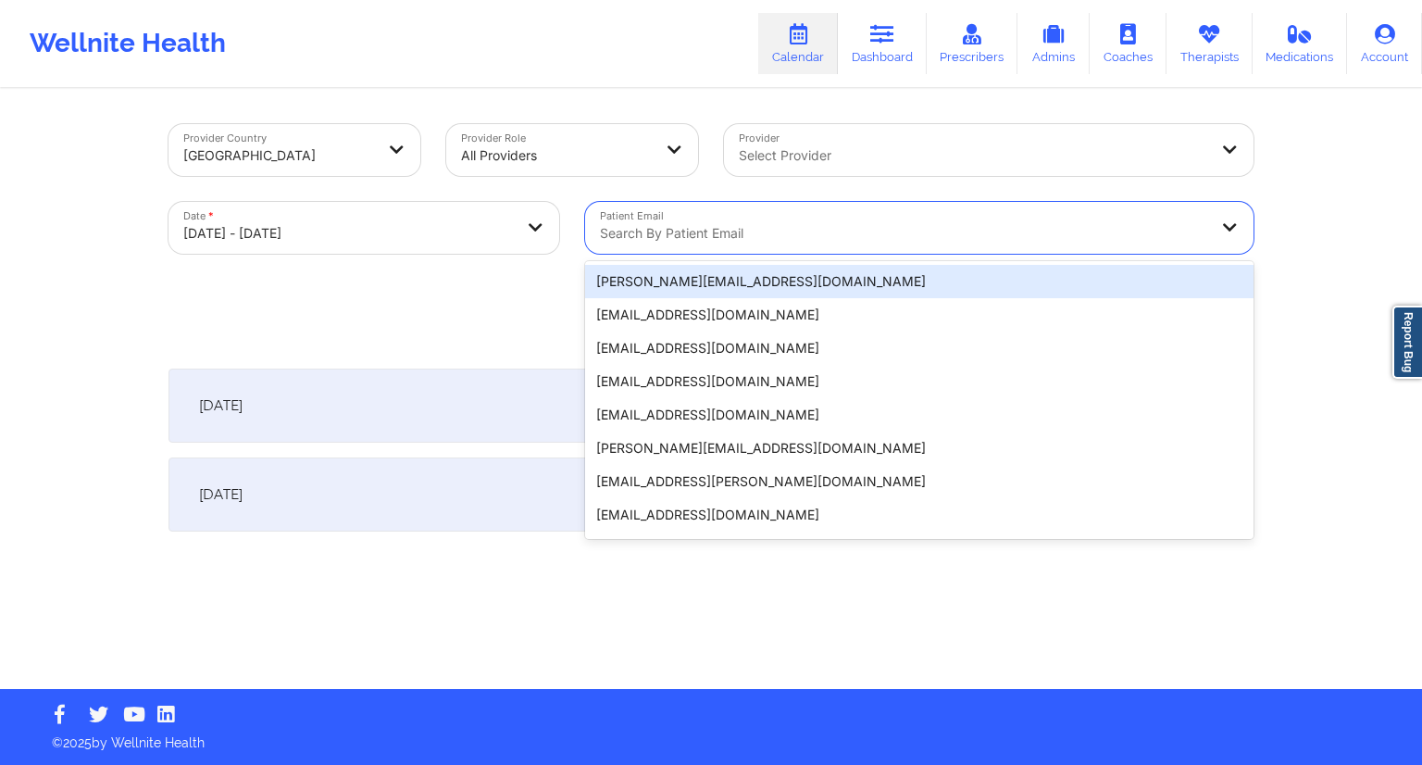
click at [710, 233] on div at bounding box center [903, 233] width 607 height 22
paste input "[EMAIL_ADDRESS][DOMAIN_NAME]"
type input "[EMAIL_ADDRESS][DOMAIN_NAME]"
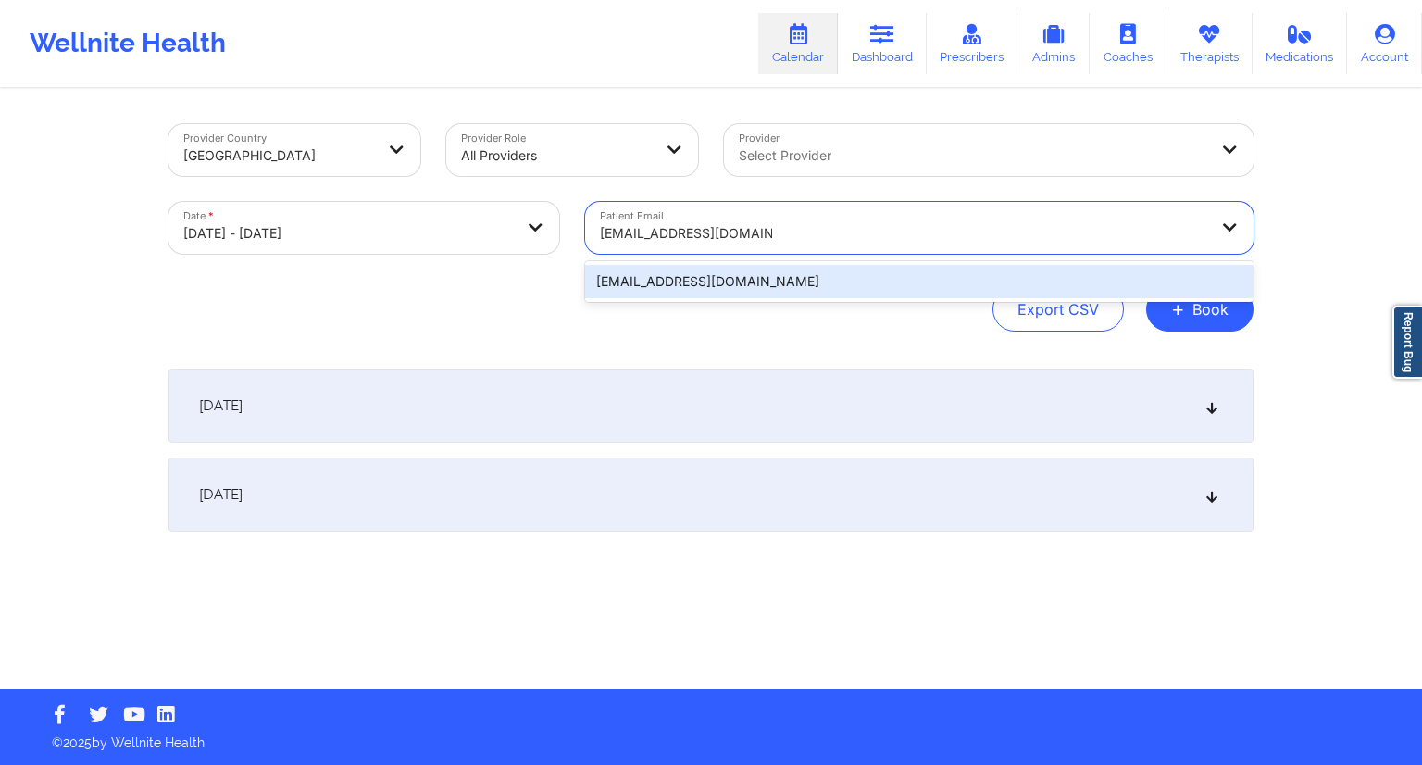
click at [708, 278] on div "[EMAIL_ADDRESS][DOMAIN_NAME]" at bounding box center [919, 281] width 668 height 33
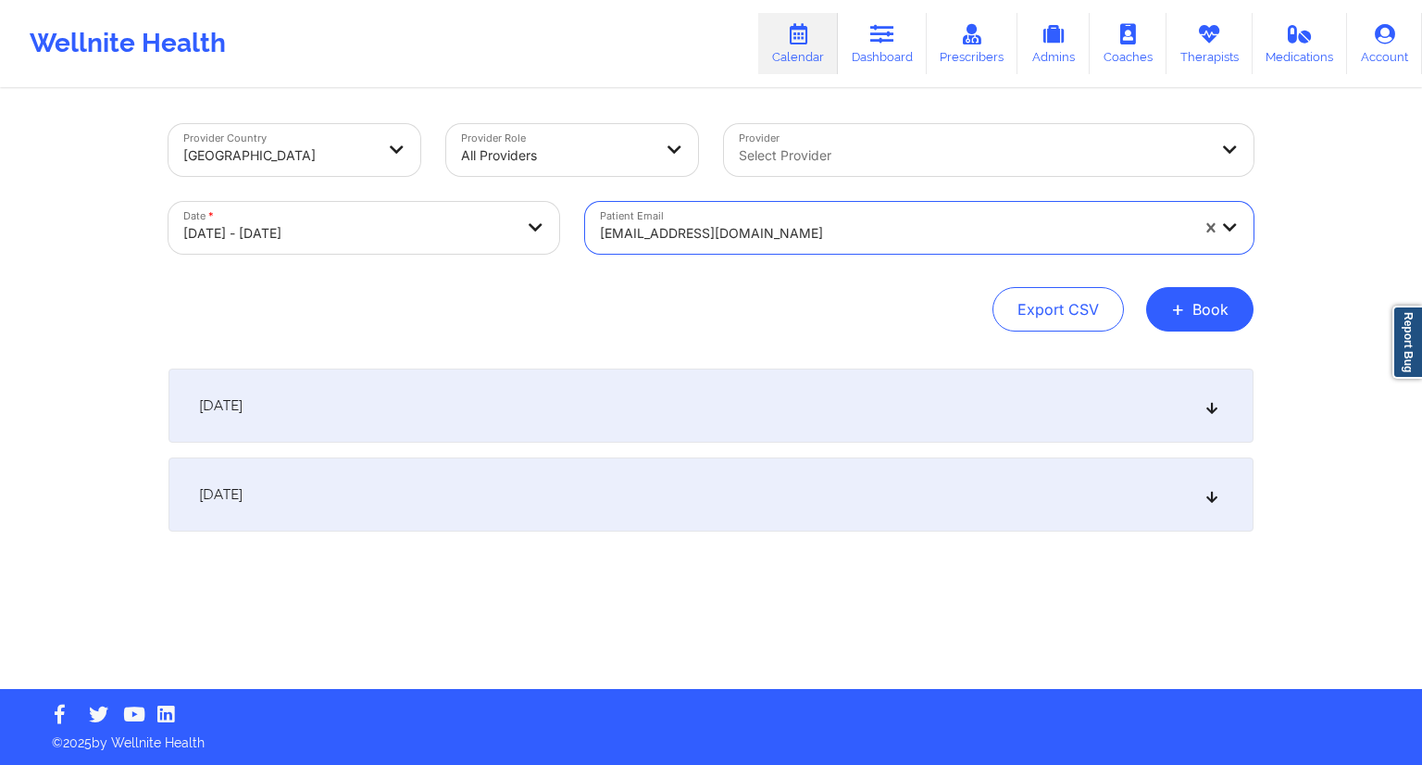
click at [644, 311] on div "Export CSV + Book" at bounding box center [710, 309] width 1085 height 44
click at [535, 417] on div "[DATE]" at bounding box center [710, 405] width 1085 height 74
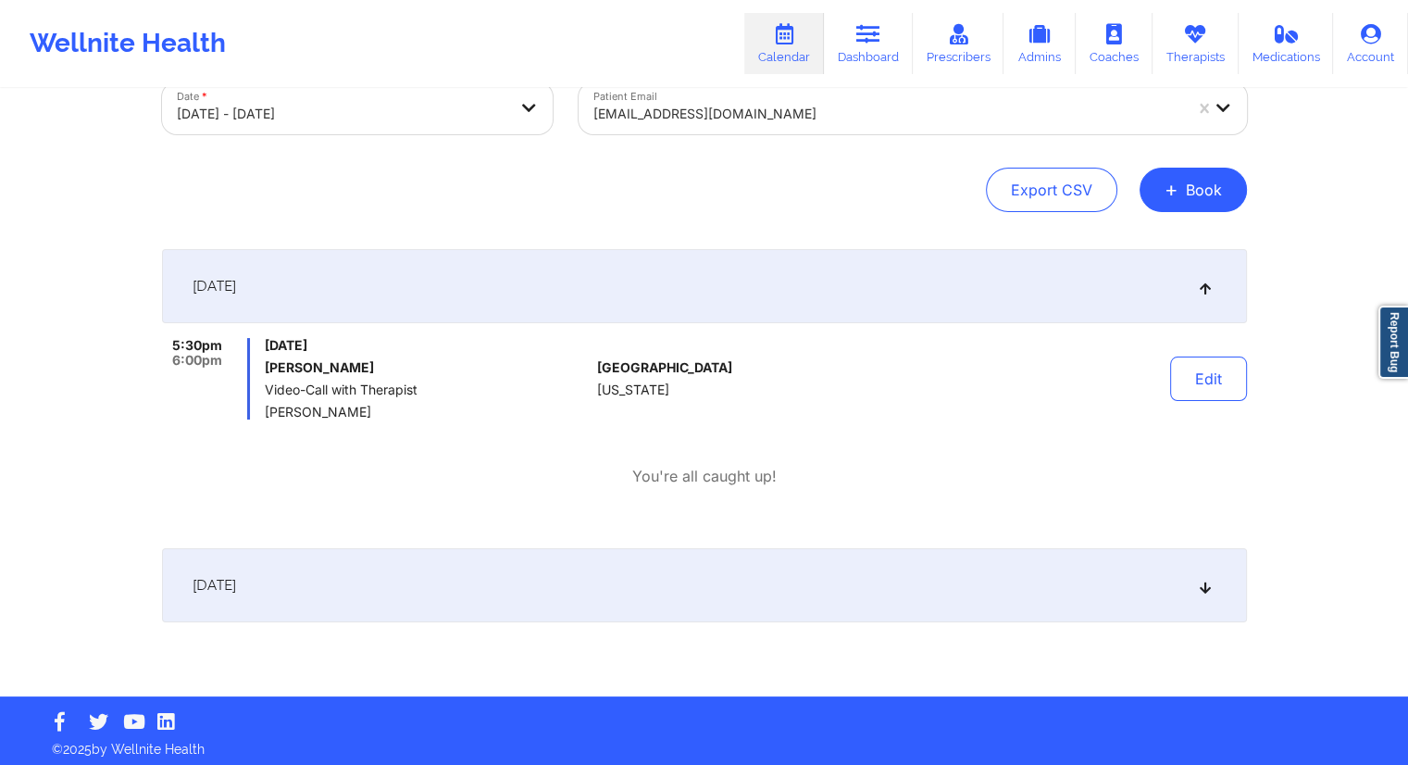
scroll to position [126, 0]
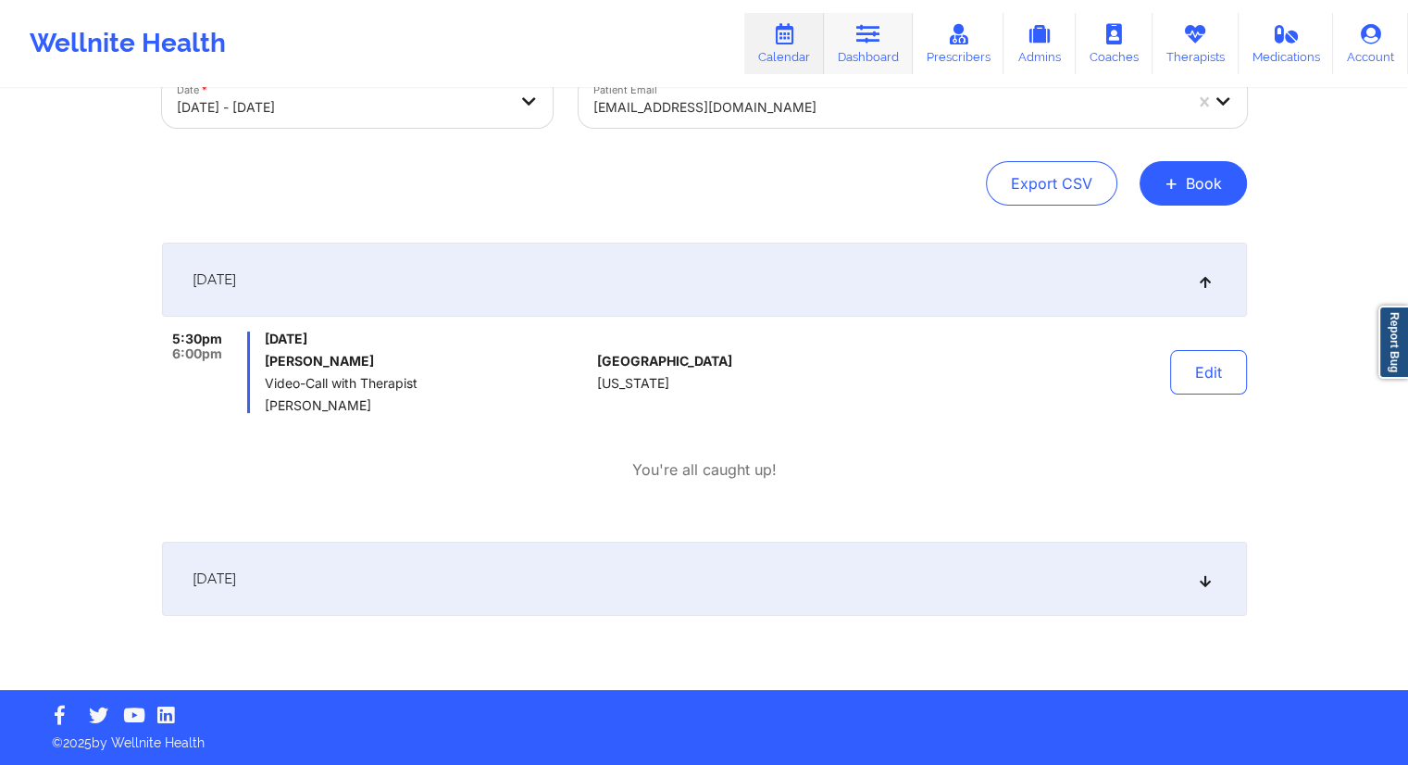
click at [868, 56] on link "Dashboard" at bounding box center [868, 43] width 89 height 61
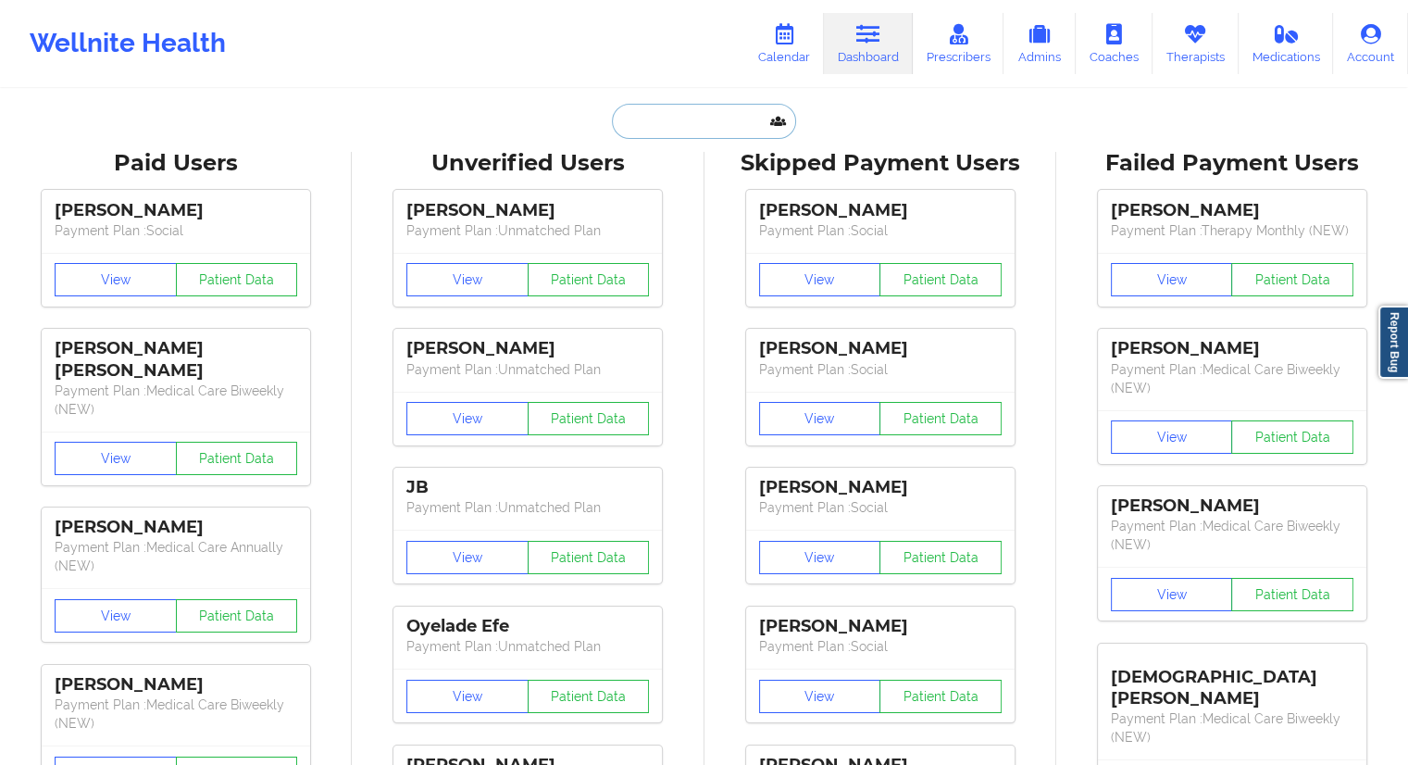
click at [666, 133] on input "text" at bounding box center [703, 121] width 183 height 35
paste input "[EMAIL_ADDRESS][DOMAIN_NAME]"
type input "[EMAIL_ADDRESS][DOMAIN_NAME]"
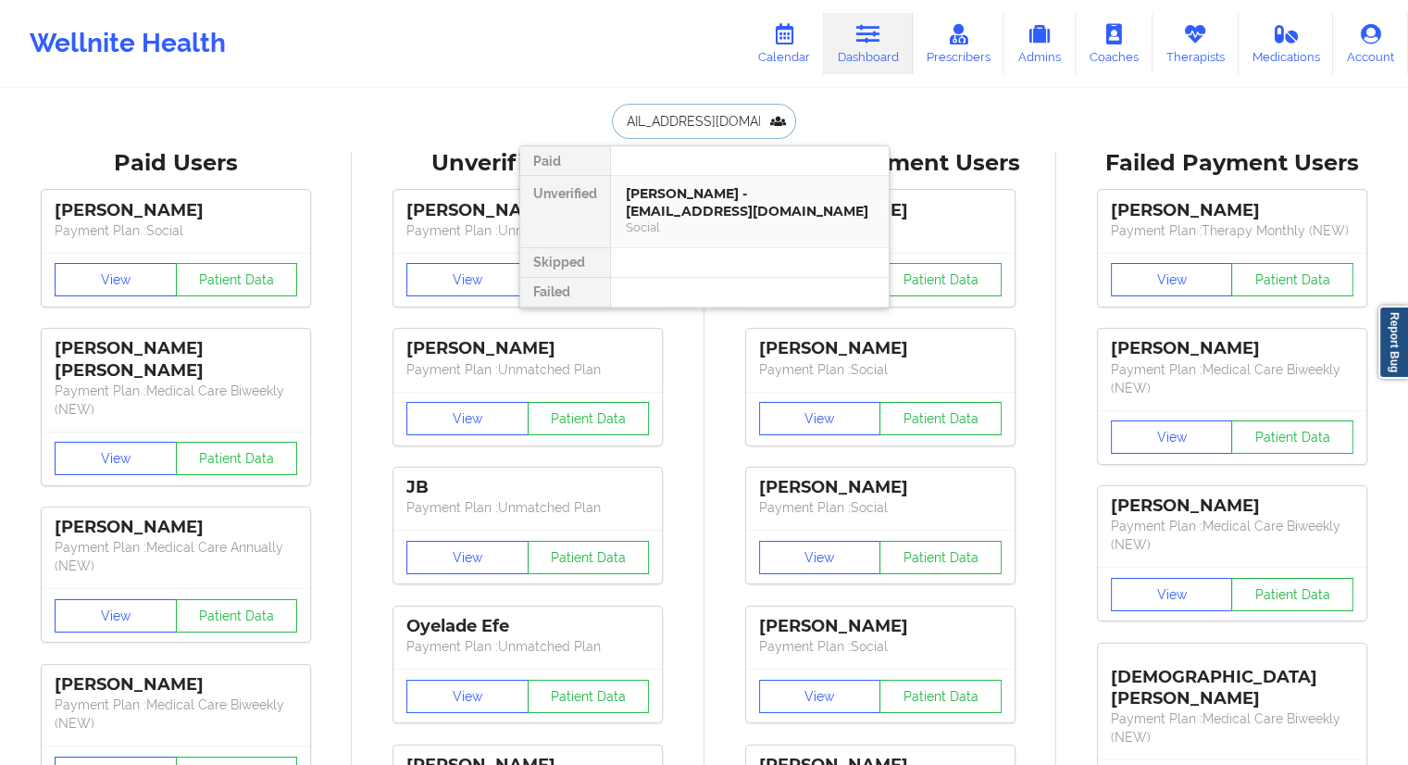
click at [658, 205] on div "[PERSON_NAME] - [EMAIL_ADDRESS][DOMAIN_NAME]" at bounding box center [750, 202] width 248 height 34
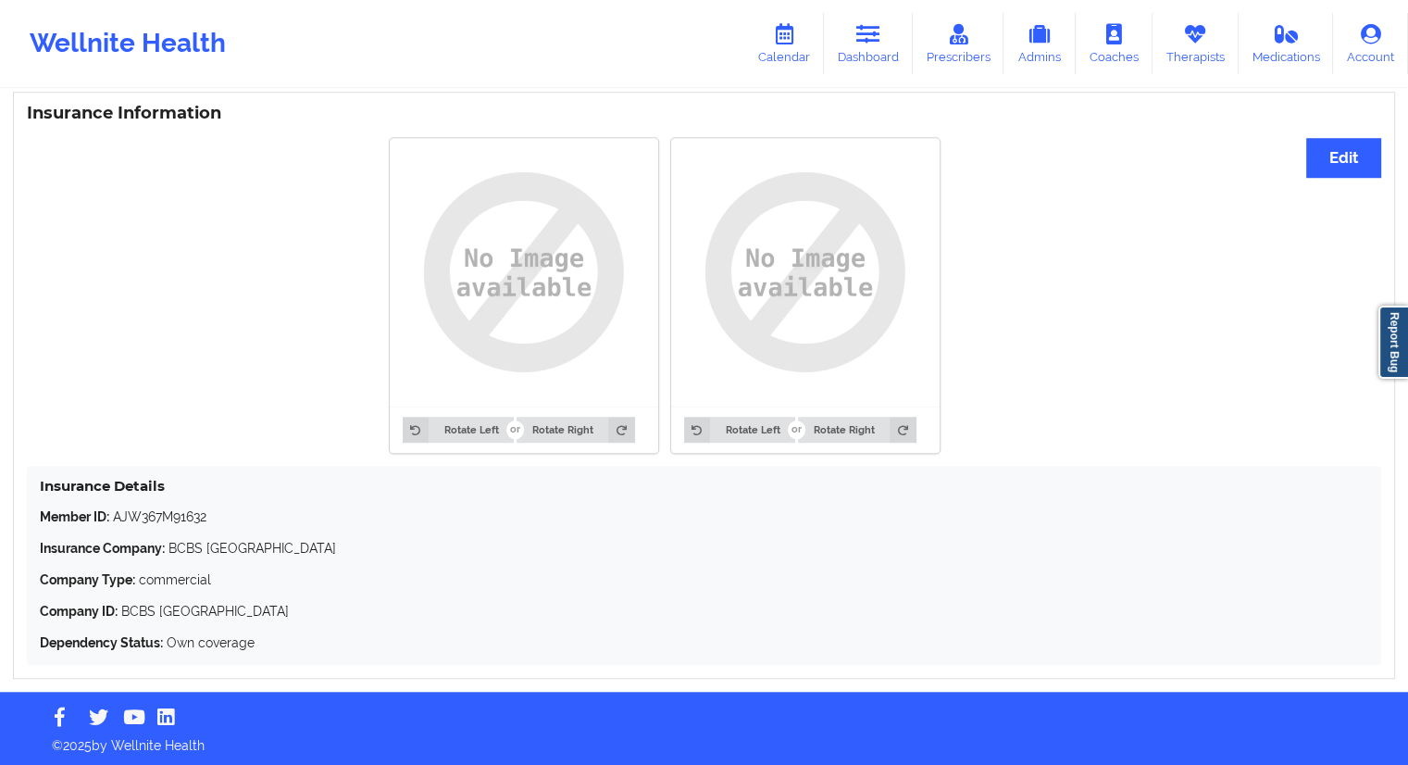
scroll to position [1383, 0]
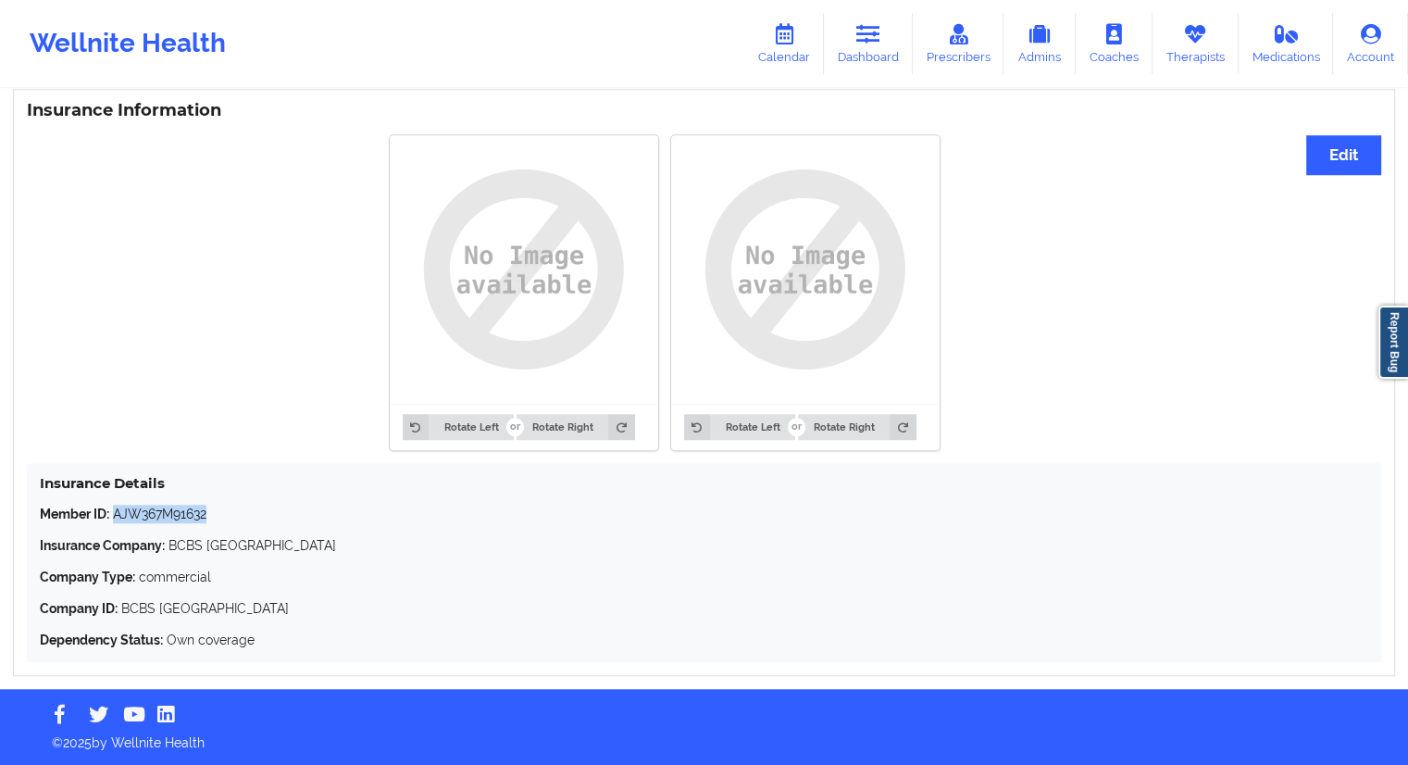
drag, startPoint x: 221, startPoint y: 511, endPoint x: 115, endPoint y: 511, distance: 106.4
click at [115, 511] on p "Member ID: AJW367M91632" at bounding box center [704, 513] width 1328 height 19
copy p "AJW367M91632"
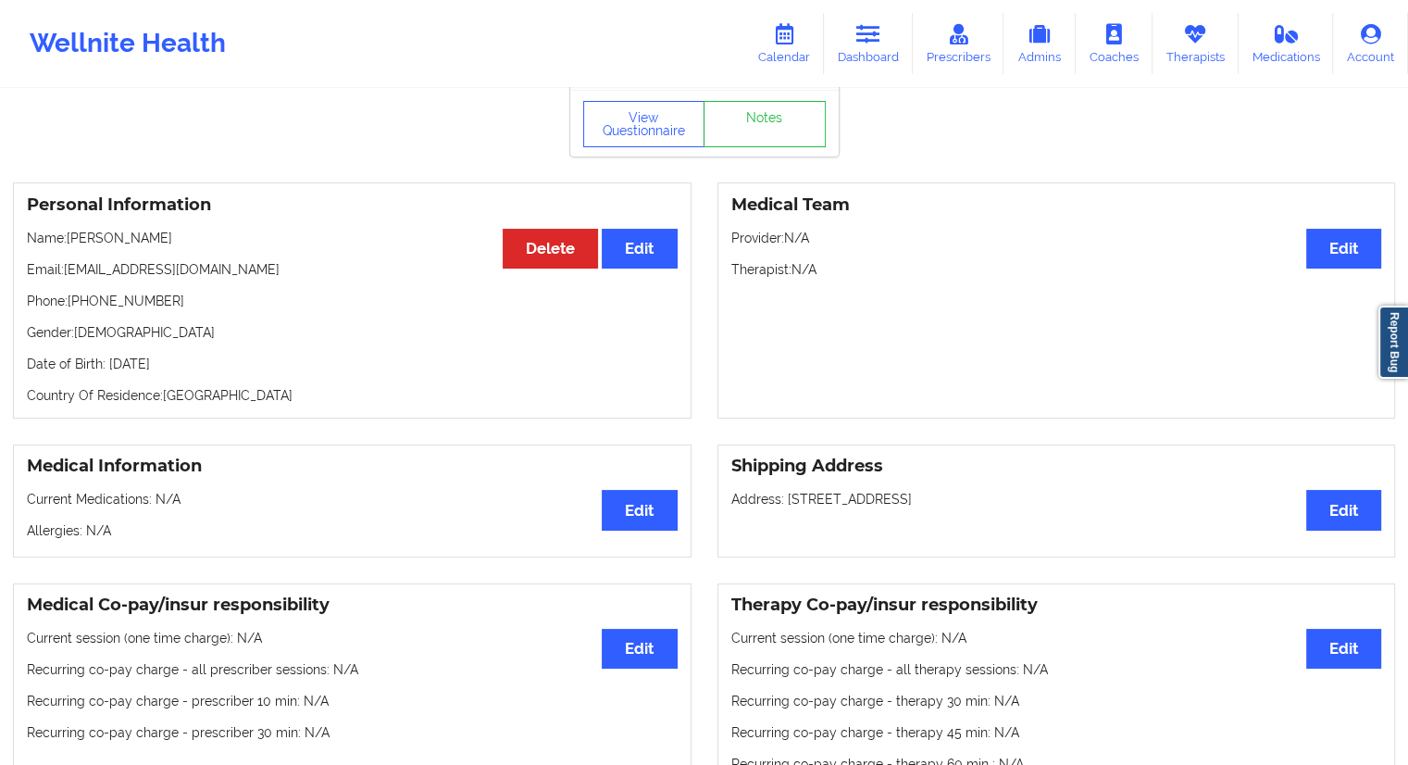
scroll to position [0, 0]
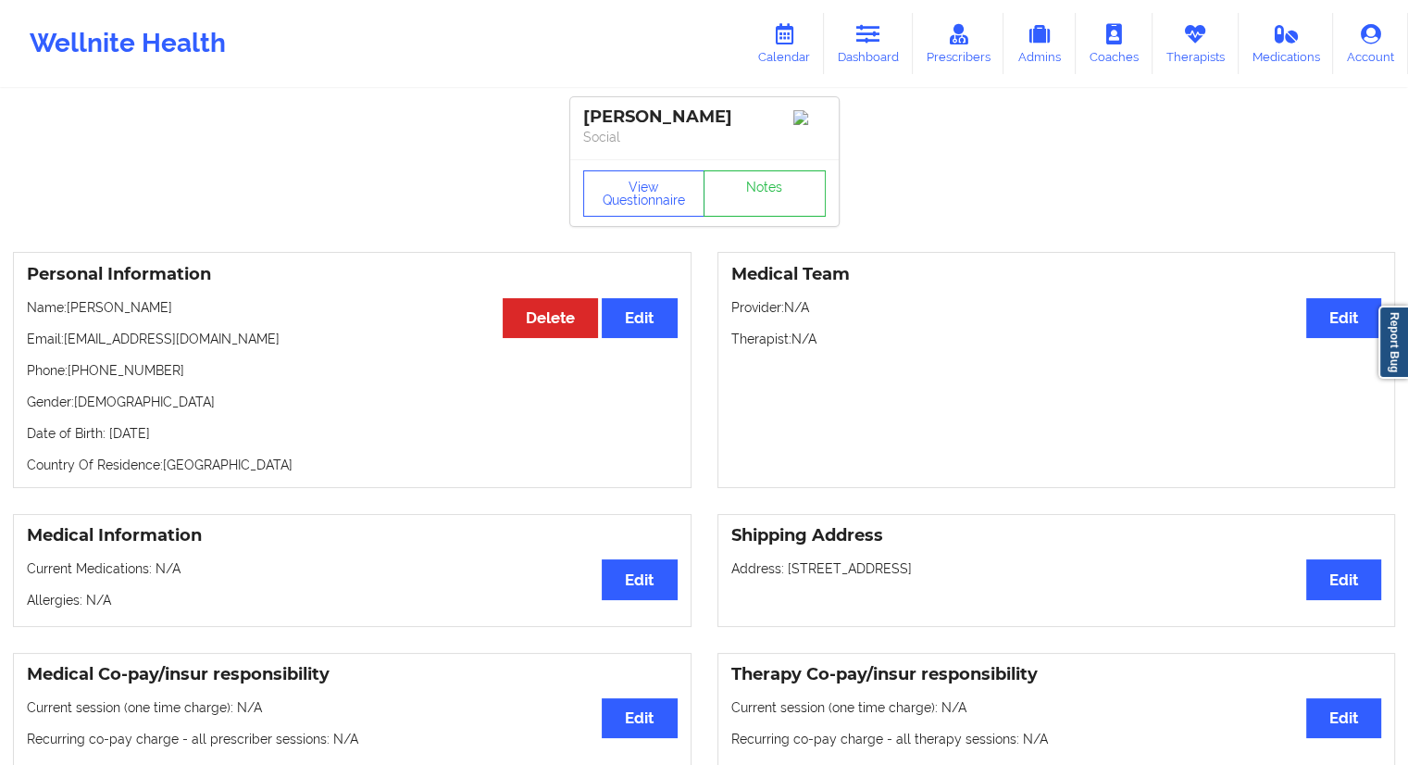
drag, startPoint x: 230, startPoint y: 437, endPoint x: 193, endPoint y: 438, distance: 36.1
click at [193, 438] on p "Date of Birth: [DEMOGRAPHIC_DATA]" at bounding box center [352, 433] width 651 height 19
copy p "1989"
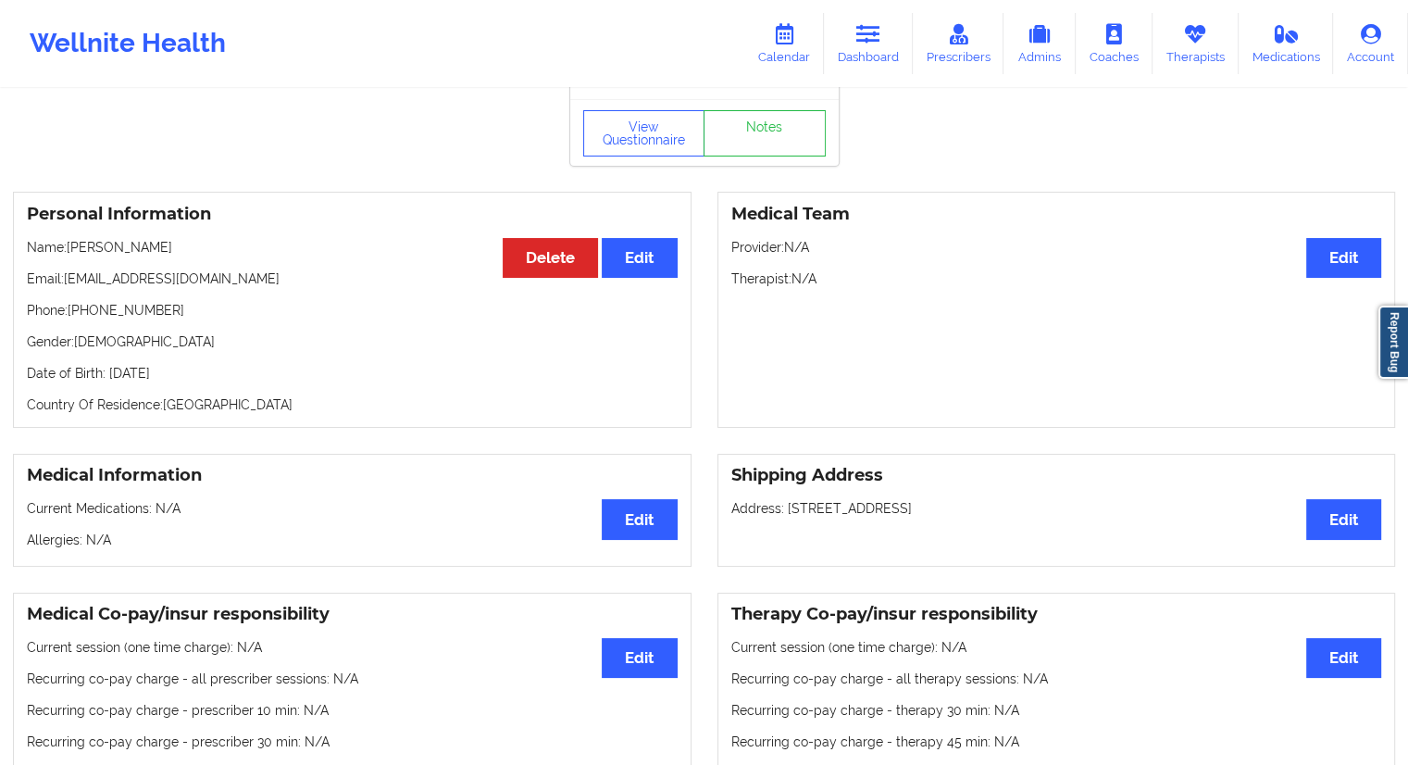
scroll to position [93, 0]
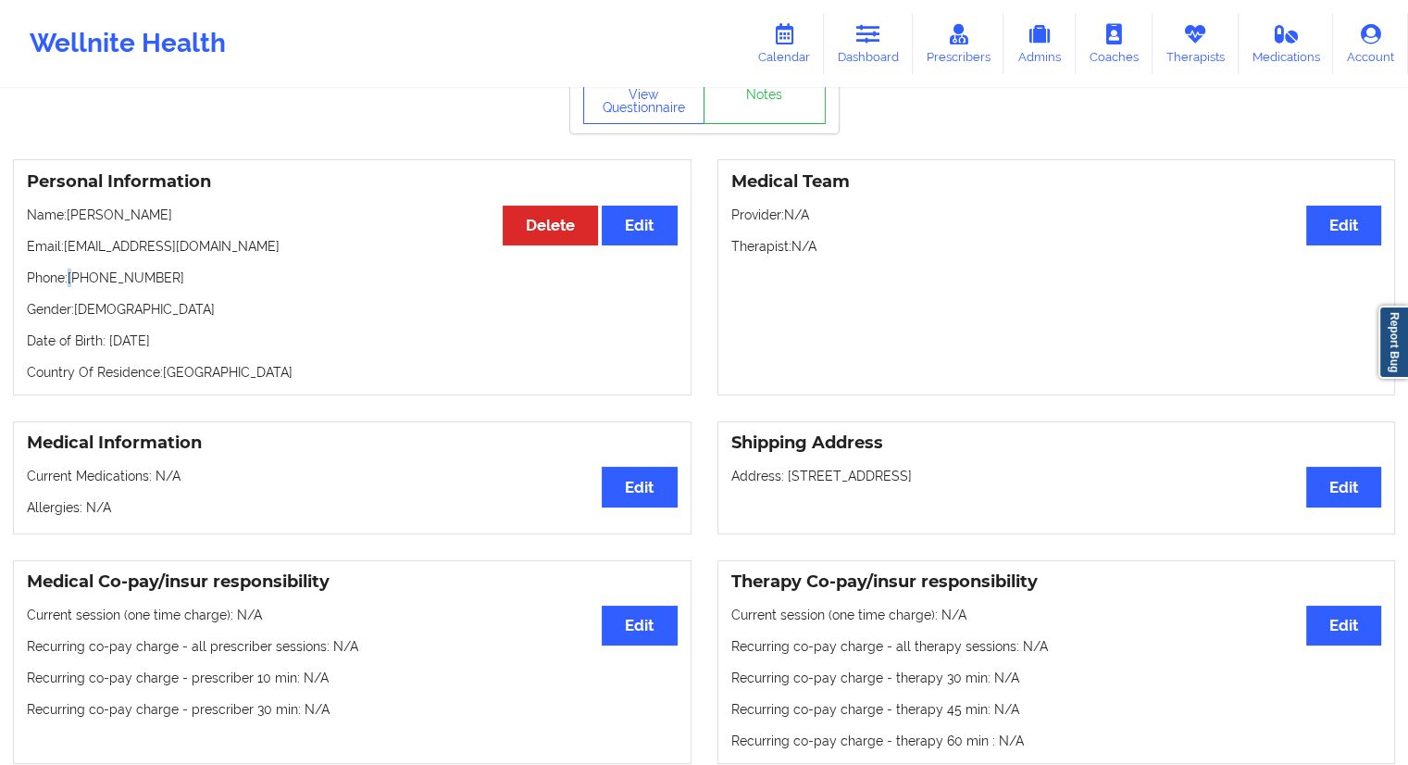
click at [72, 276] on p "Phone: [PHONE_NUMBER]" at bounding box center [352, 277] width 651 height 19
click at [68, 212] on p "Name: [PERSON_NAME]" at bounding box center [352, 214] width 651 height 19
drag, startPoint x: 70, startPoint y: 213, endPoint x: 270, endPoint y: 179, distance: 202.8
click at [172, 218] on p "Name: [PERSON_NAME]" at bounding box center [352, 214] width 651 height 19
copy p "[PERSON_NAME]"
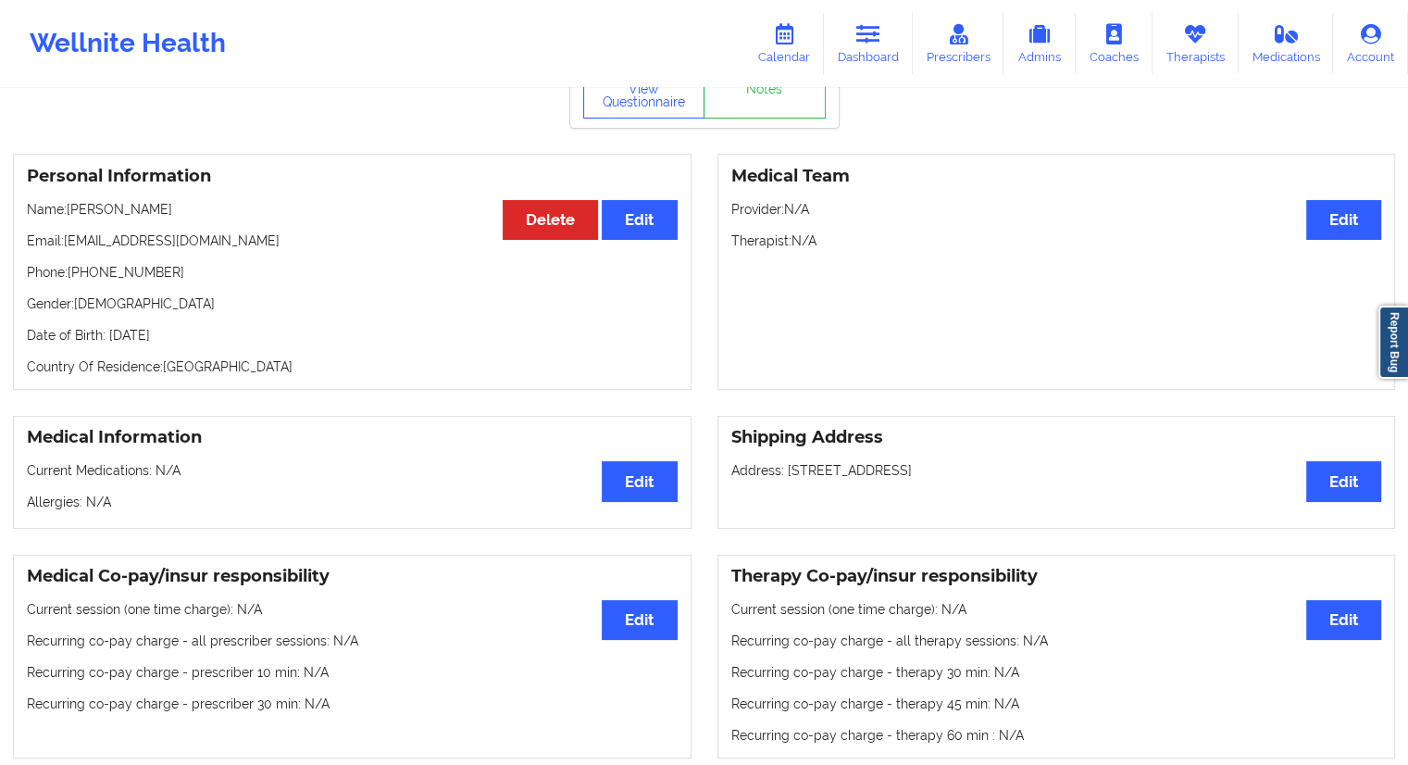
scroll to position [0, 0]
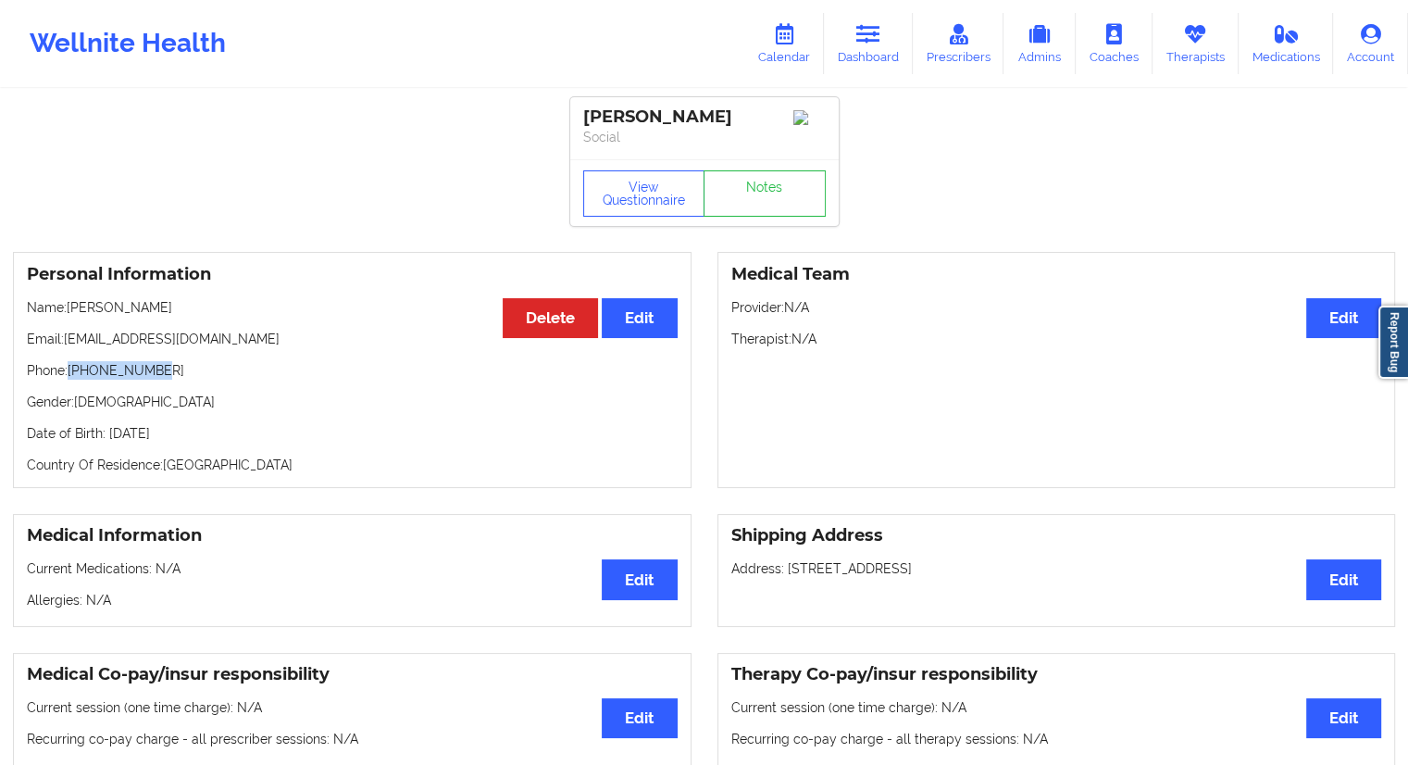
drag, startPoint x: 196, startPoint y: 363, endPoint x: 70, endPoint y: 367, distance: 126.0
click at [70, 367] on div "Personal Information Edit Delete Name: [PERSON_NAME] Email: [EMAIL_ADDRESS][DOM…" at bounding box center [352, 370] width 678 height 236
copy p "[PHONE_NUMBER]"
drag, startPoint x: 184, startPoint y: 316, endPoint x: 70, endPoint y: 316, distance: 113.8
click at [70, 316] on p "Name: [PERSON_NAME]" at bounding box center [352, 307] width 651 height 19
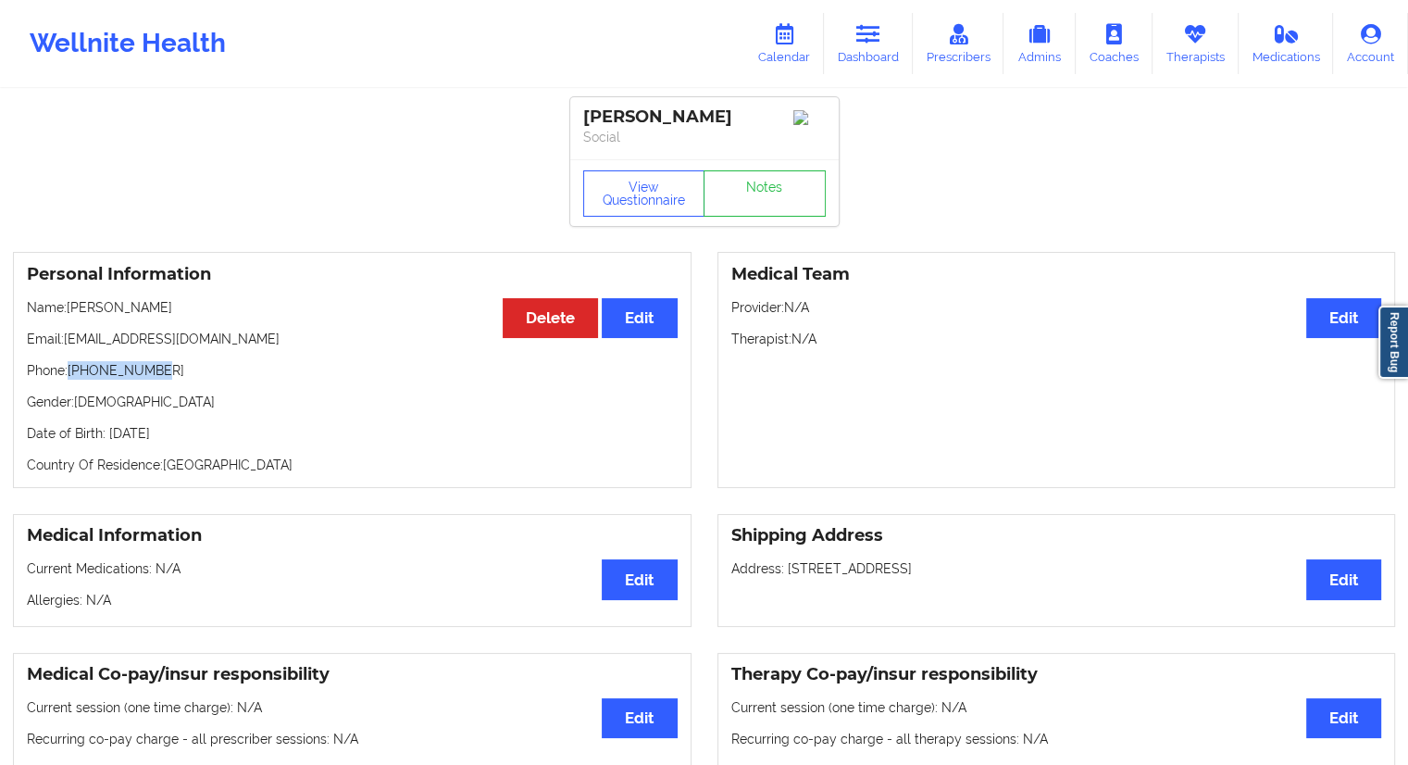
copy p "[PERSON_NAME]"
drag, startPoint x: 254, startPoint y: 342, endPoint x: 68, endPoint y: 342, distance: 186.0
click at [68, 342] on p "Email: [EMAIL_ADDRESS][DOMAIN_NAME]" at bounding box center [352, 339] width 651 height 19
copy p "[EMAIL_ADDRESS][DOMAIN_NAME]"
click at [801, 49] on link "Calendar" at bounding box center [784, 43] width 80 height 61
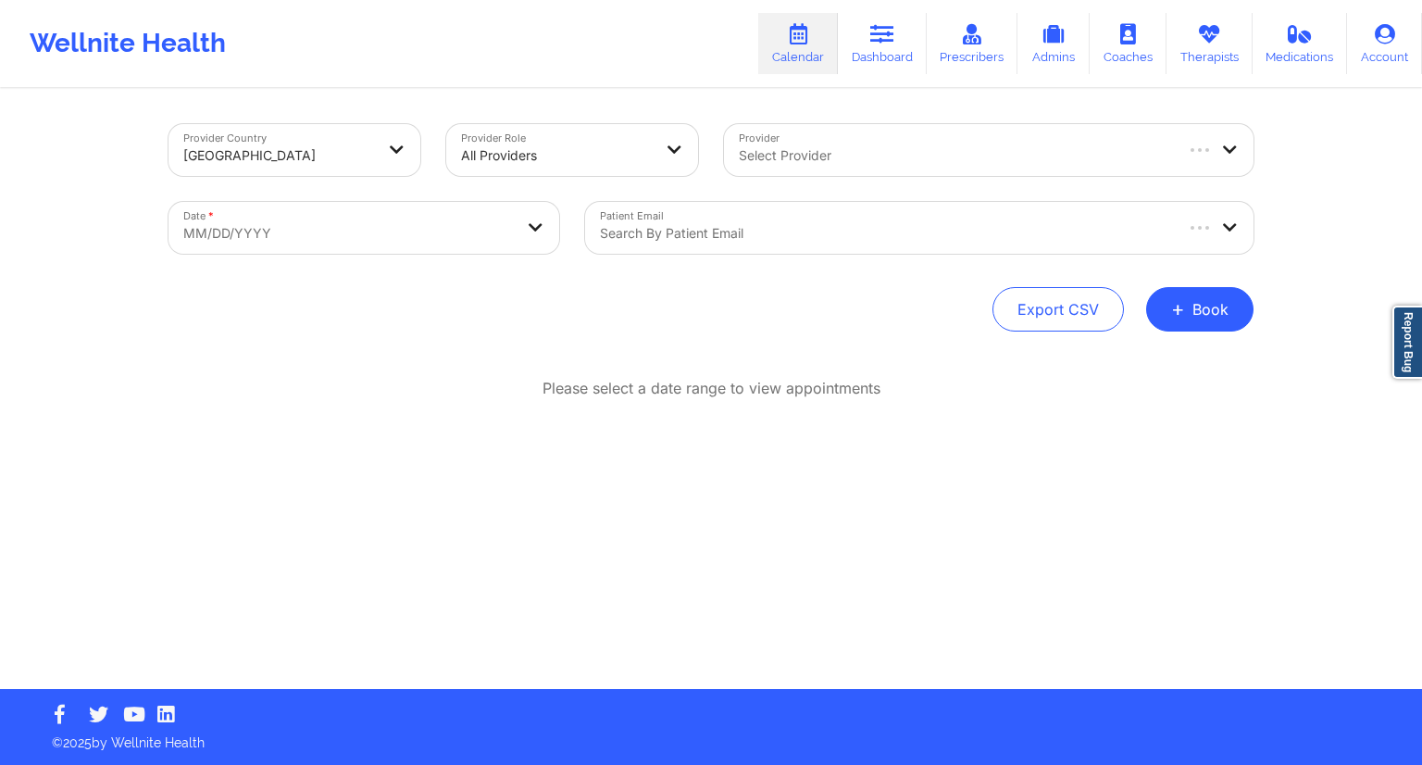
select select "2025-8"
select select "2025-9"
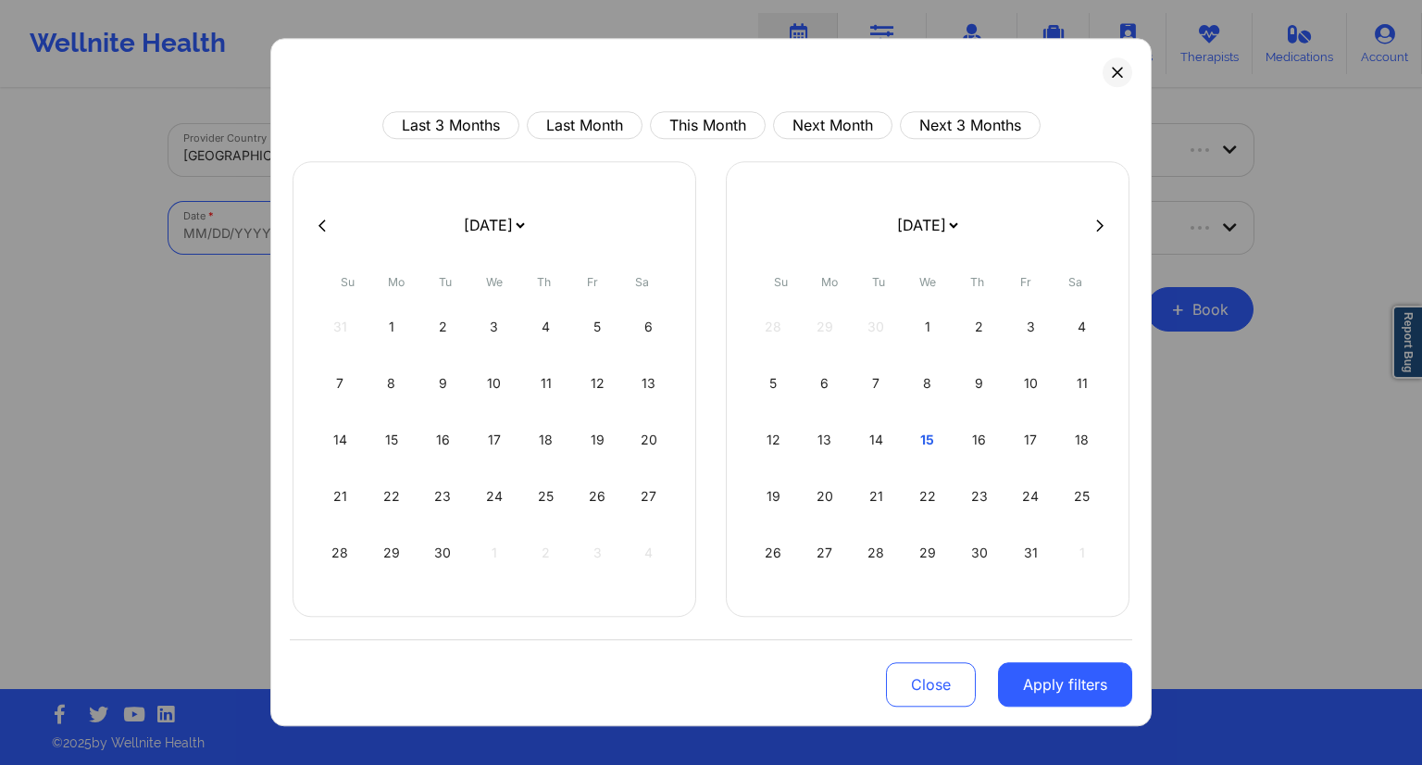
click at [421, 249] on body "Wellnite Health Calendar Dashboard Prescribers Admins Coaches Therapists Medica…" at bounding box center [711, 382] width 1422 height 765
click at [1040, 443] on div "17" at bounding box center [1030, 440] width 47 height 52
select select "2025-9"
select select "2025-10"
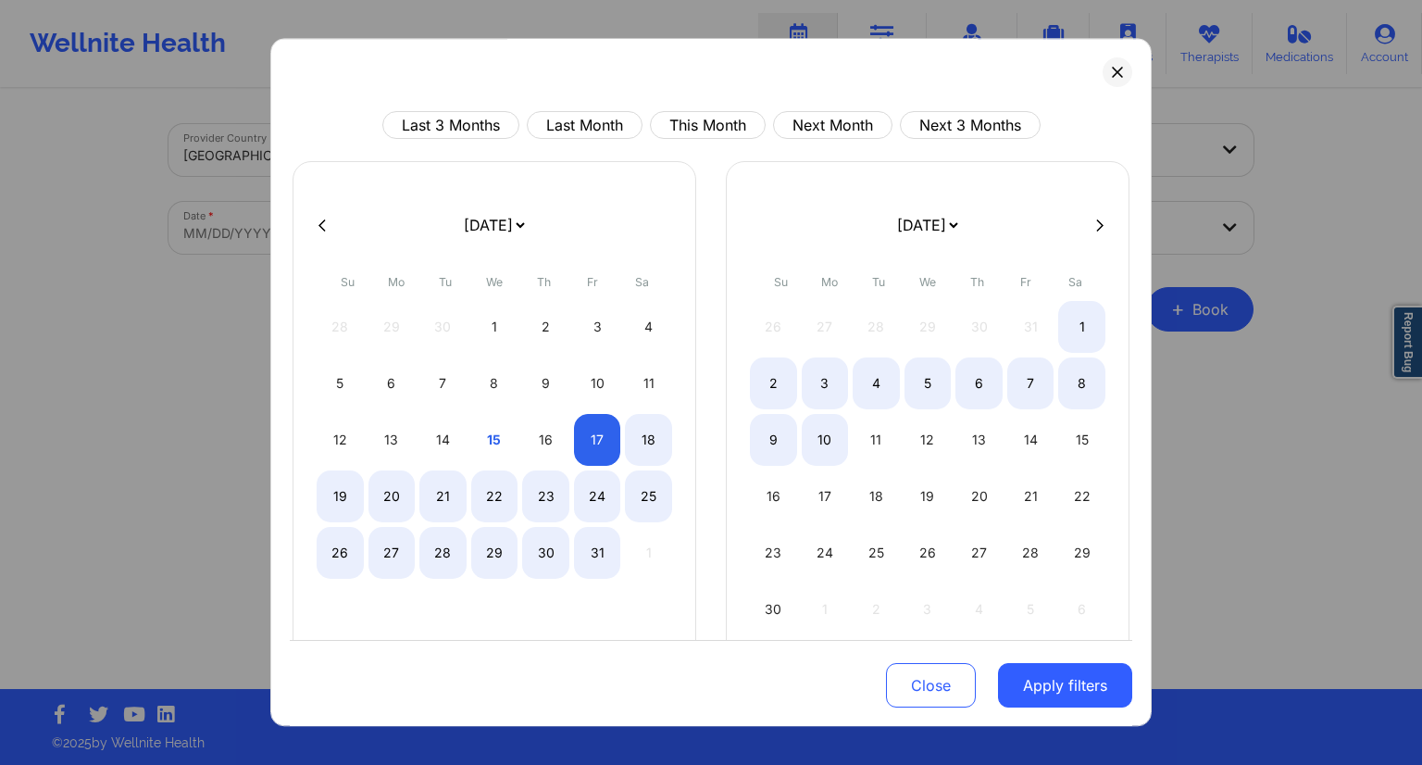
select select "2025-9"
select select "2025-10"
select select "2025-9"
select select "2025-10"
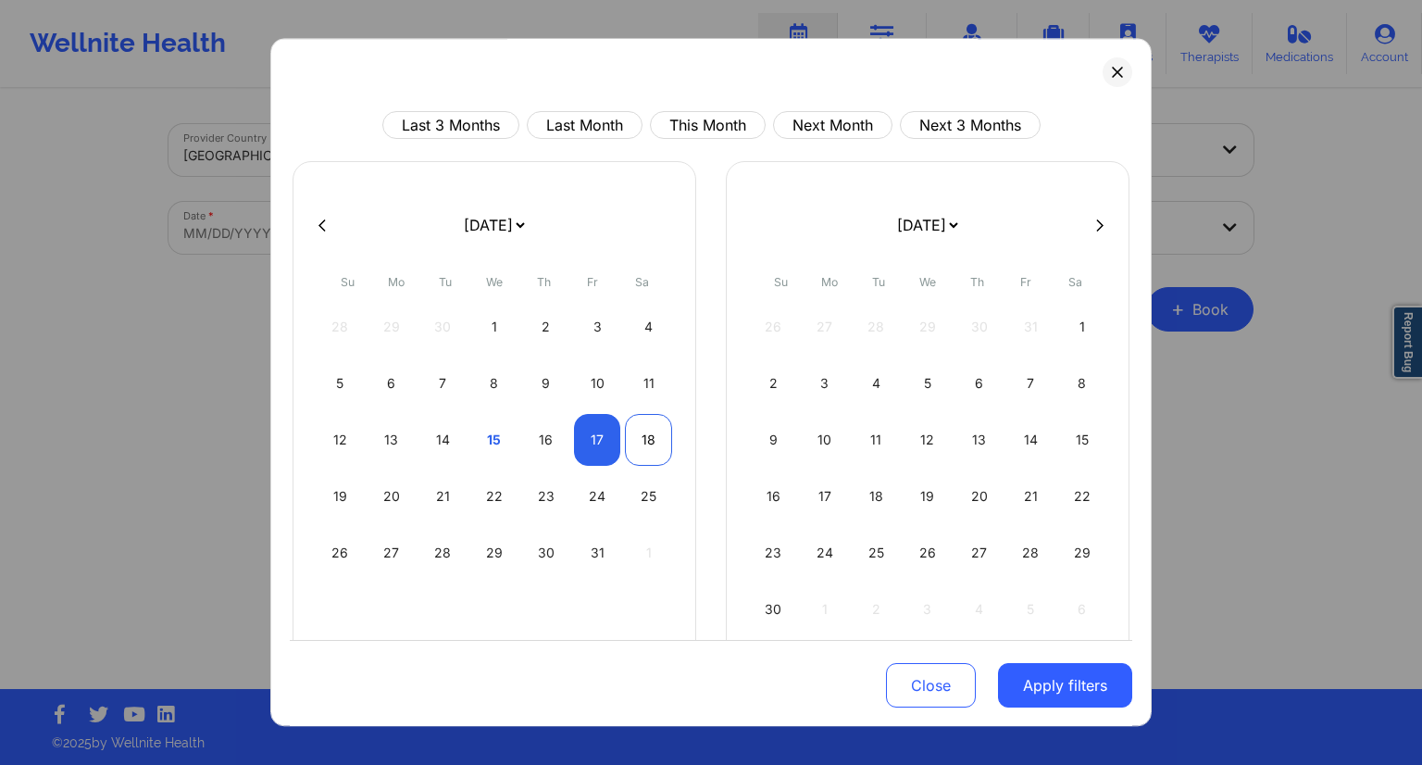
click at [643, 439] on div "18" at bounding box center [648, 440] width 47 height 52
select select "2025-9"
select select "2025-10"
click at [1033, 679] on button "Apply filters" at bounding box center [1065, 685] width 134 height 44
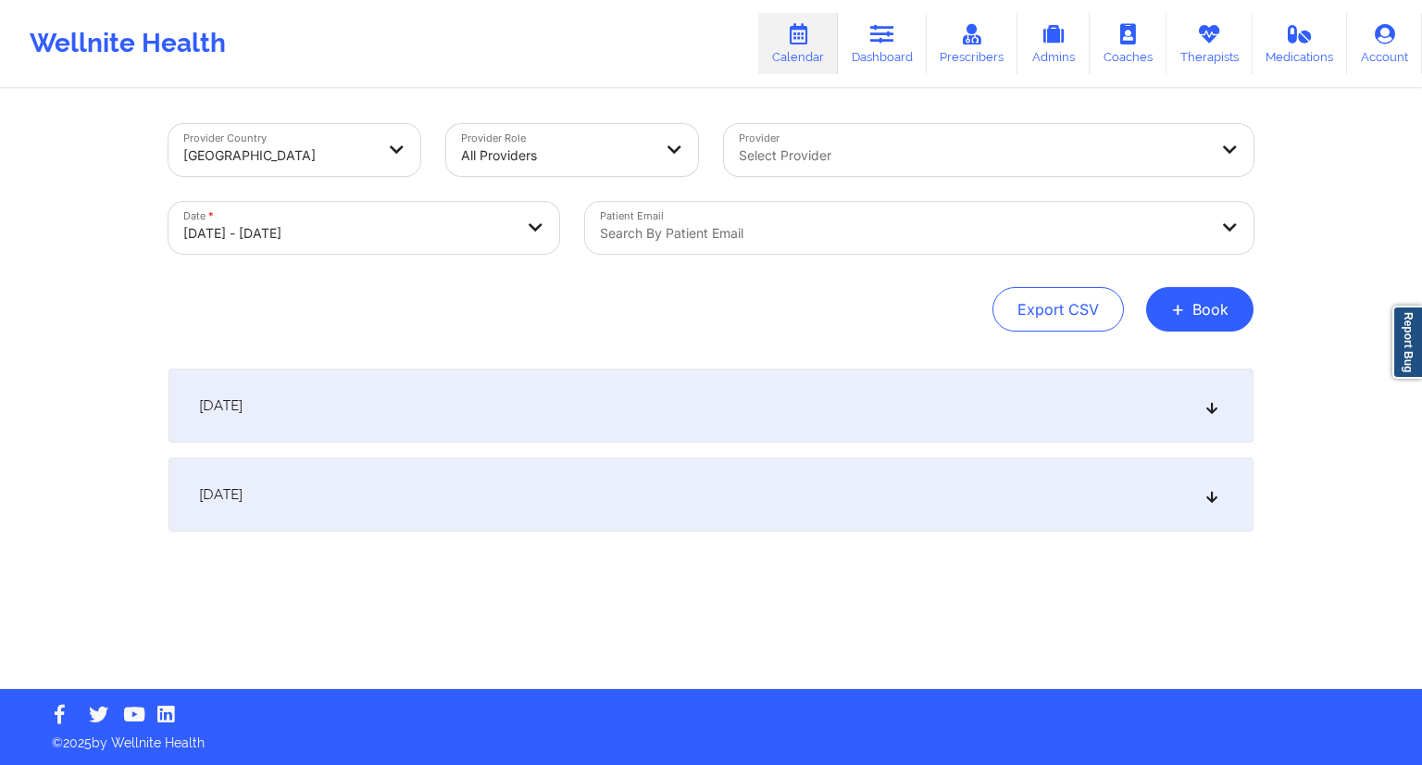
click at [714, 236] on div at bounding box center [903, 233] width 607 height 22
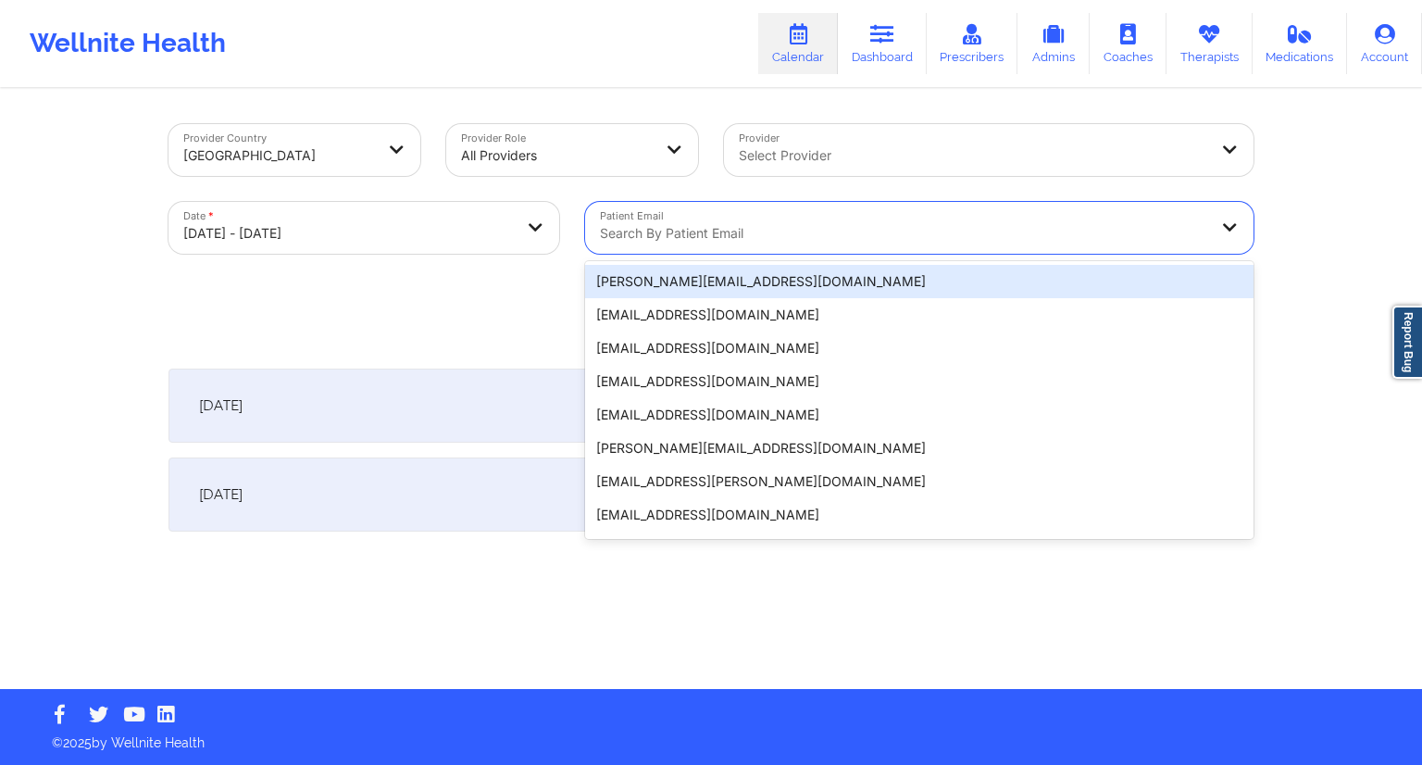
paste input "[EMAIL_ADDRESS][DOMAIN_NAME]"
type input "[EMAIL_ADDRESS][DOMAIN_NAME]"
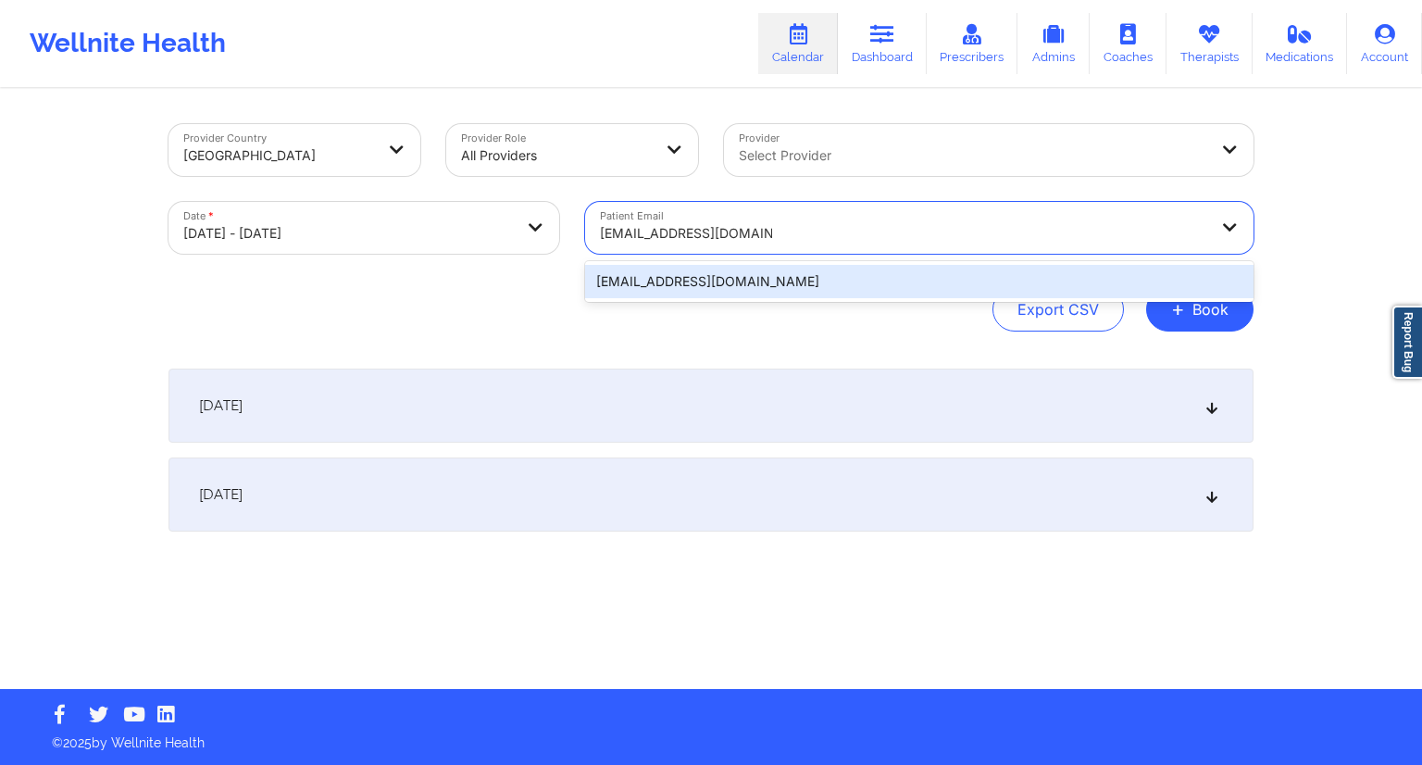
click at [743, 288] on div "[EMAIL_ADDRESS][DOMAIN_NAME]" at bounding box center [919, 281] width 668 height 33
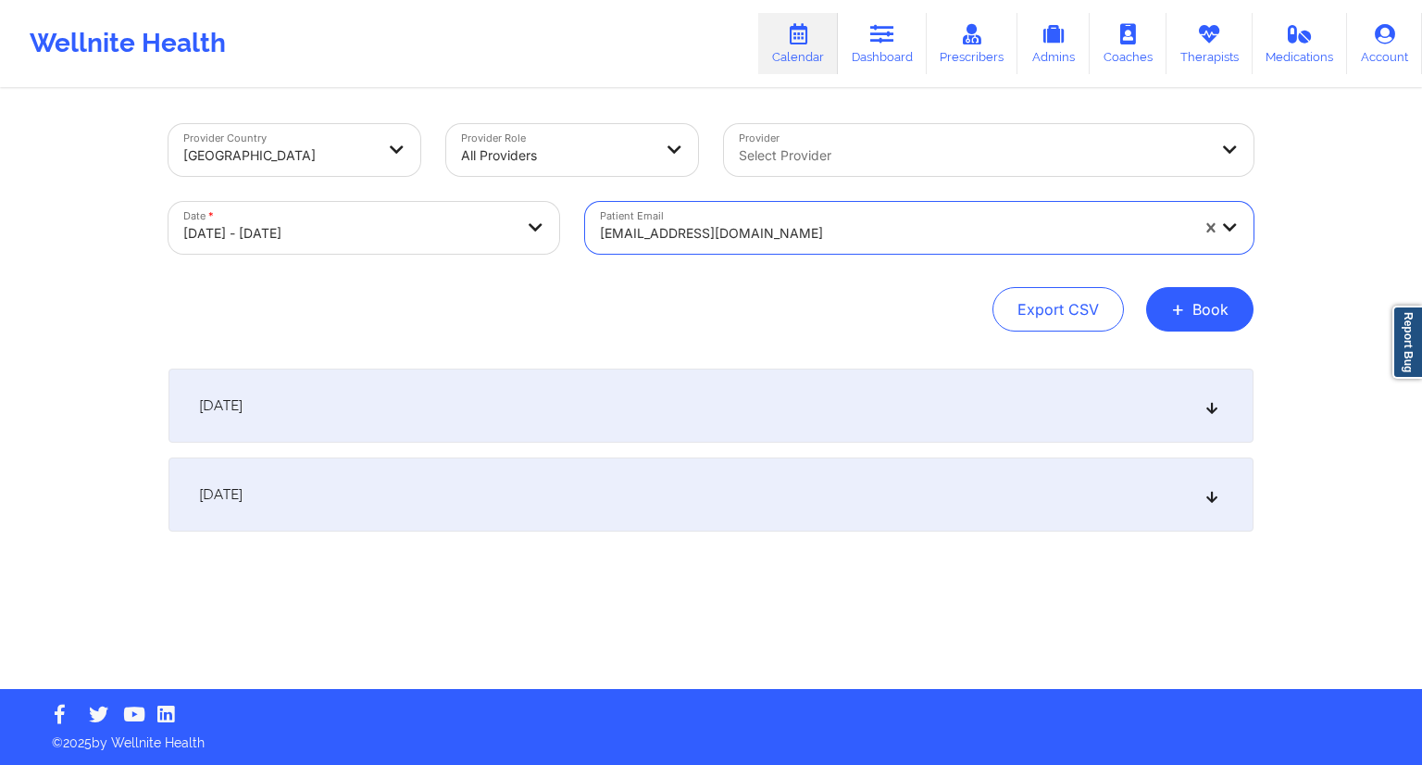
click at [665, 332] on div "Provider Country [GEOGRAPHIC_DATA] Provider Role All Providers Provider Select …" at bounding box center [710, 390] width 1111 height 598
click at [501, 428] on div "[DATE]" at bounding box center [710, 405] width 1085 height 74
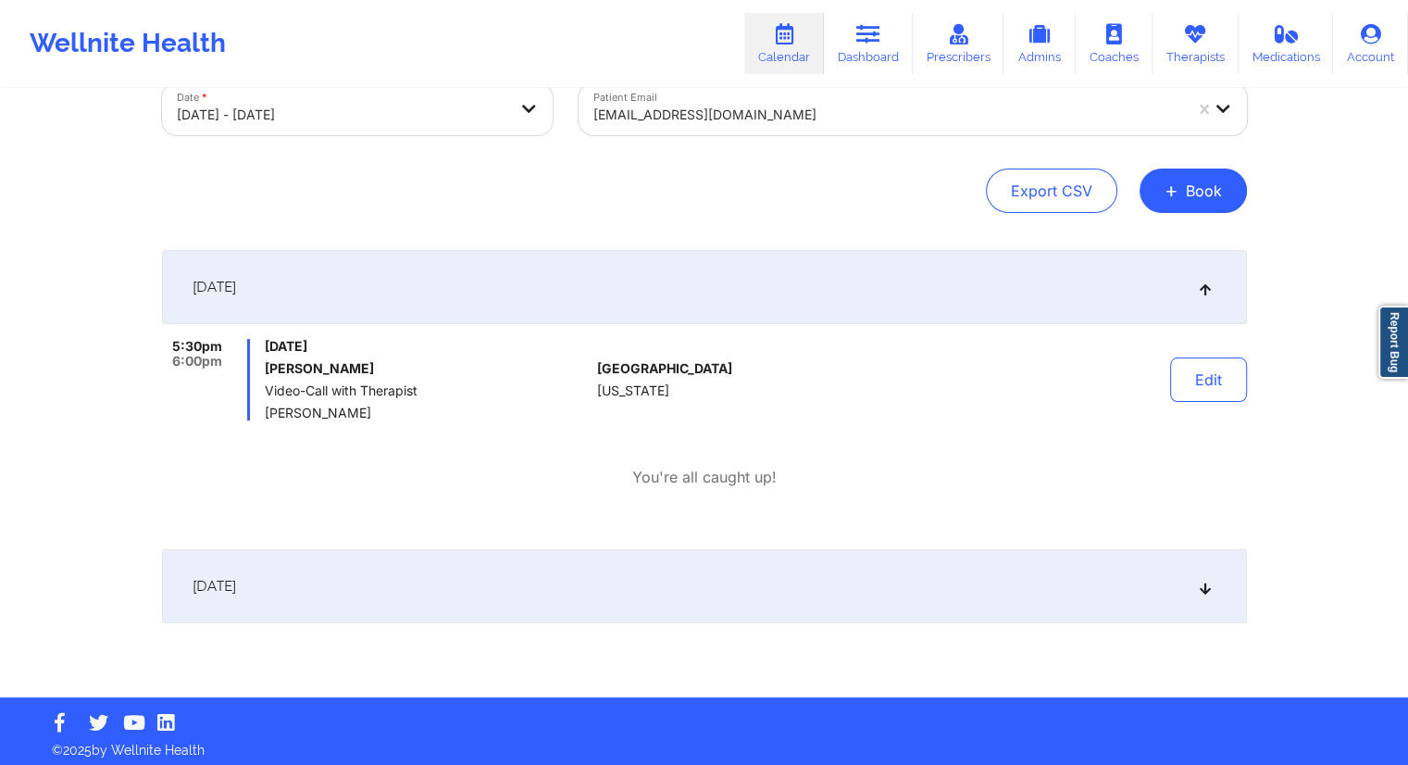
scroll to position [126, 0]
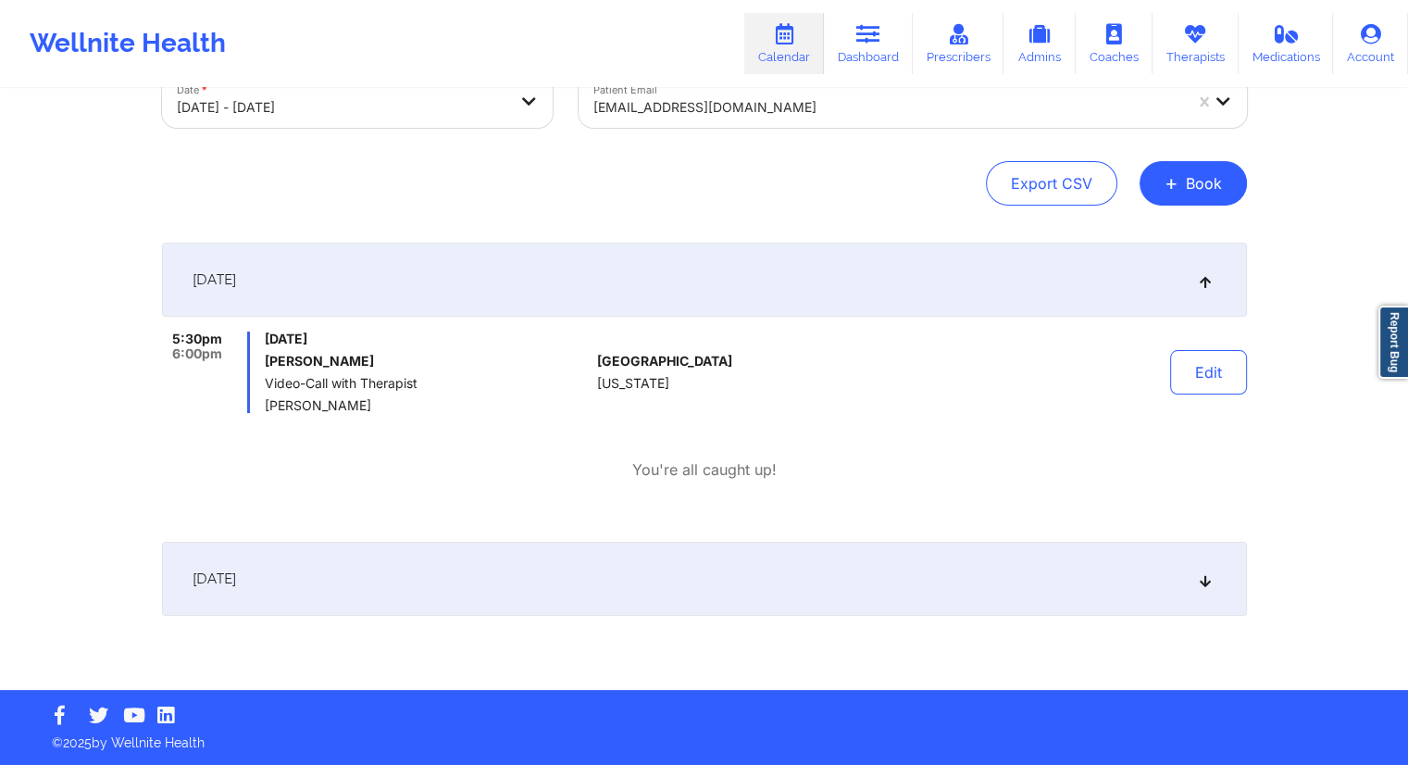
click at [390, 591] on div "[DATE]" at bounding box center [704, 578] width 1085 height 74
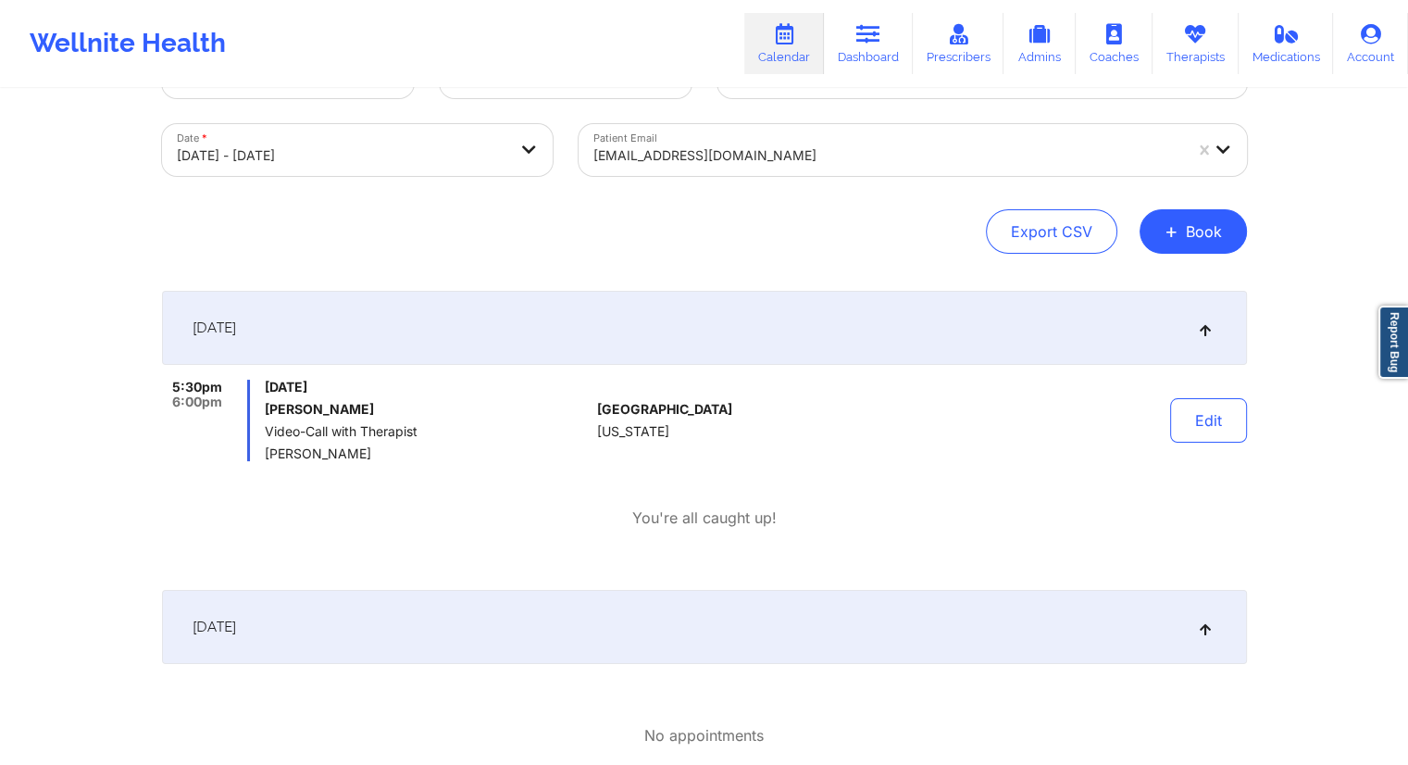
scroll to position [0, 0]
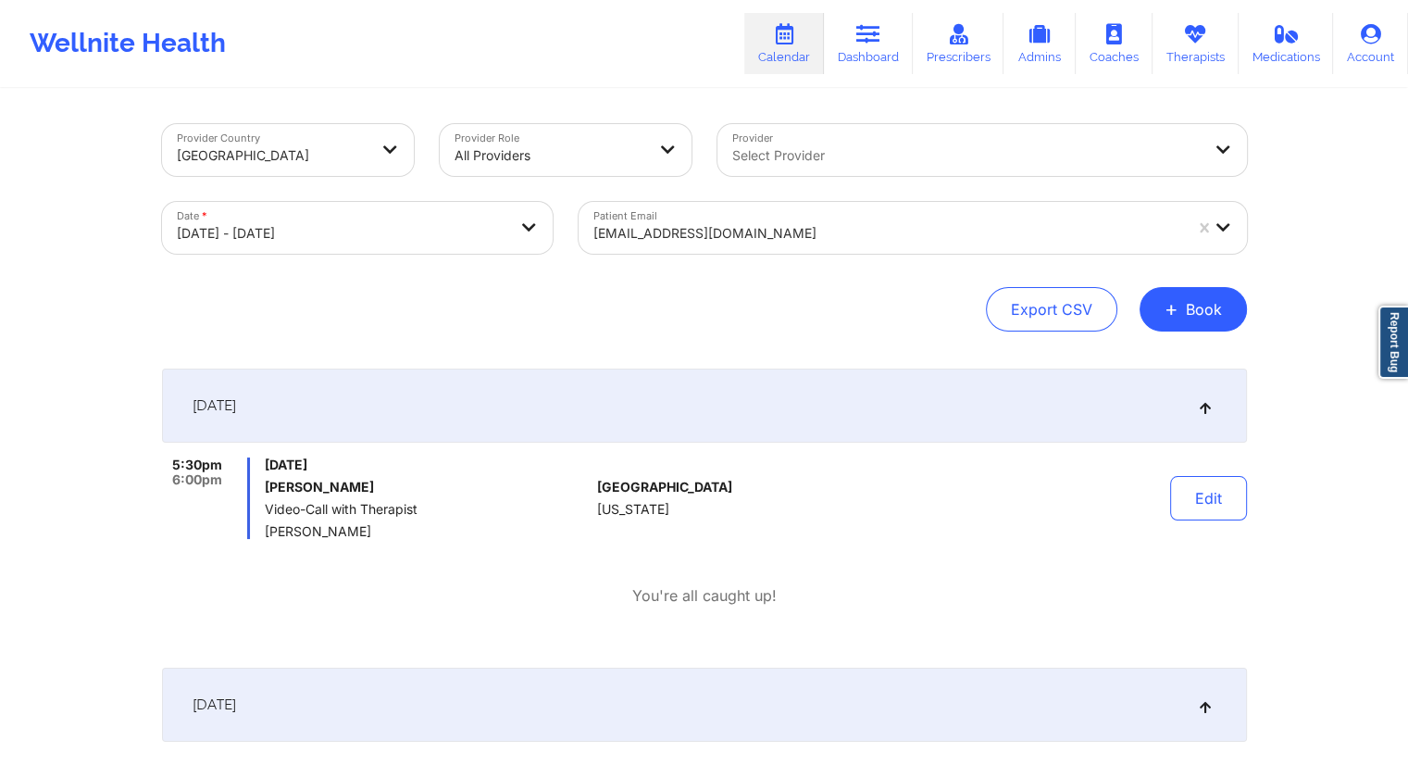
drag, startPoint x: 396, startPoint y: 492, endPoint x: 255, endPoint y: 491, distance: 140.7
click at [255, 491] on div "5:30pm 6:00pm [DATE] [PERSON_NAME] Video-Call with Therapist [PERSON_NAME]" at bounding box center [376, 497] width 429 height 81
copy div "[DATE] [PERSON_NAME]"
click at [381, 519] on div "[DATE] [PERSON_NAME] Video-Call with Therapist [PERSON_NAME]" at bounding box center [427, 497] width 325 height 81
drag, startPoint x: 389, startPoint y: 479, endPoint x: 266, endPoint y: 490, distance: 123.6
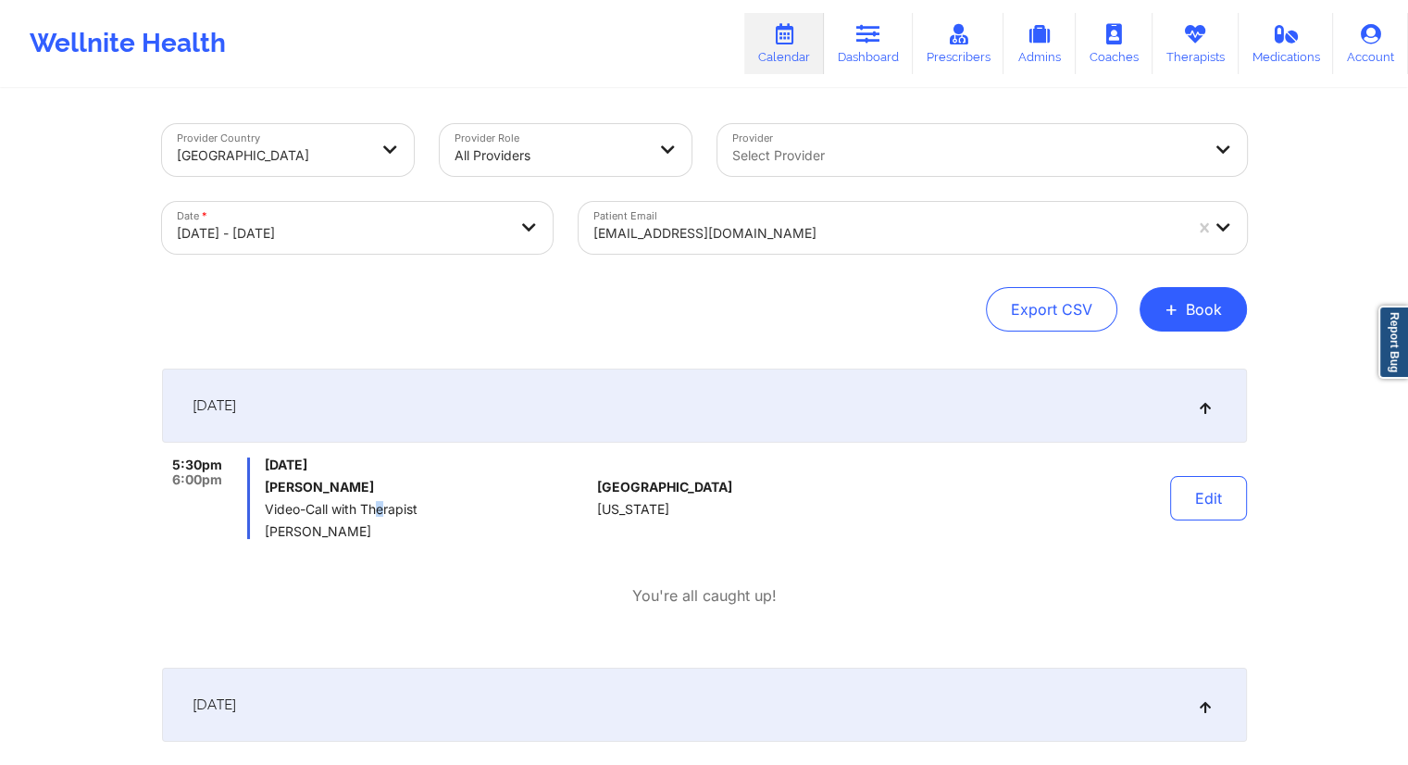
click at [266, 490] on h6 "[PERSON_NAME]" at bounding box center [427, 486] width 325 height 15
copy h6 "[PERSON_NAME]"
click at [876, 37] on icon at bounding box center [868, 34] width 24 height 20
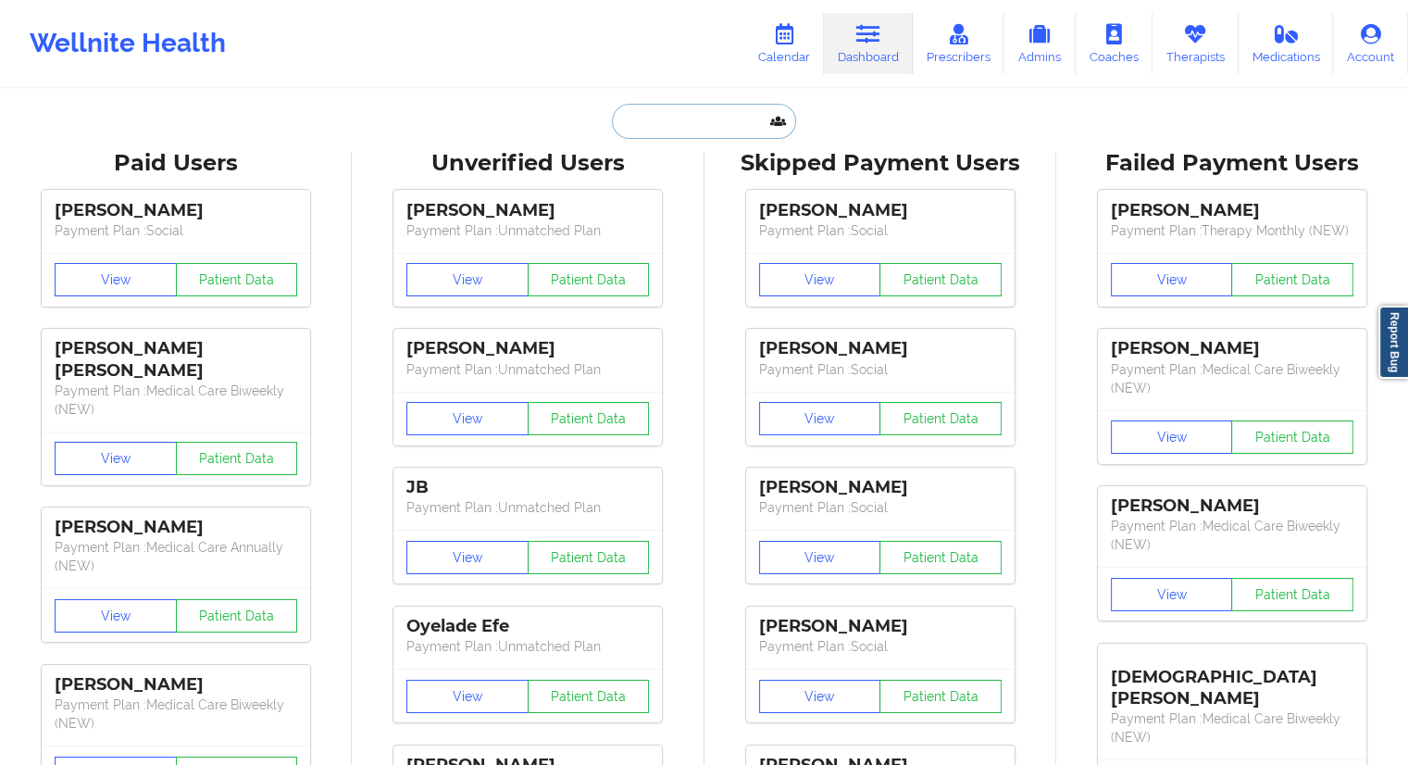
click at [673, 112] on input "text" at bounding box center [703, 121] width 183 height 35
paste input "[PERSON_NAME]"
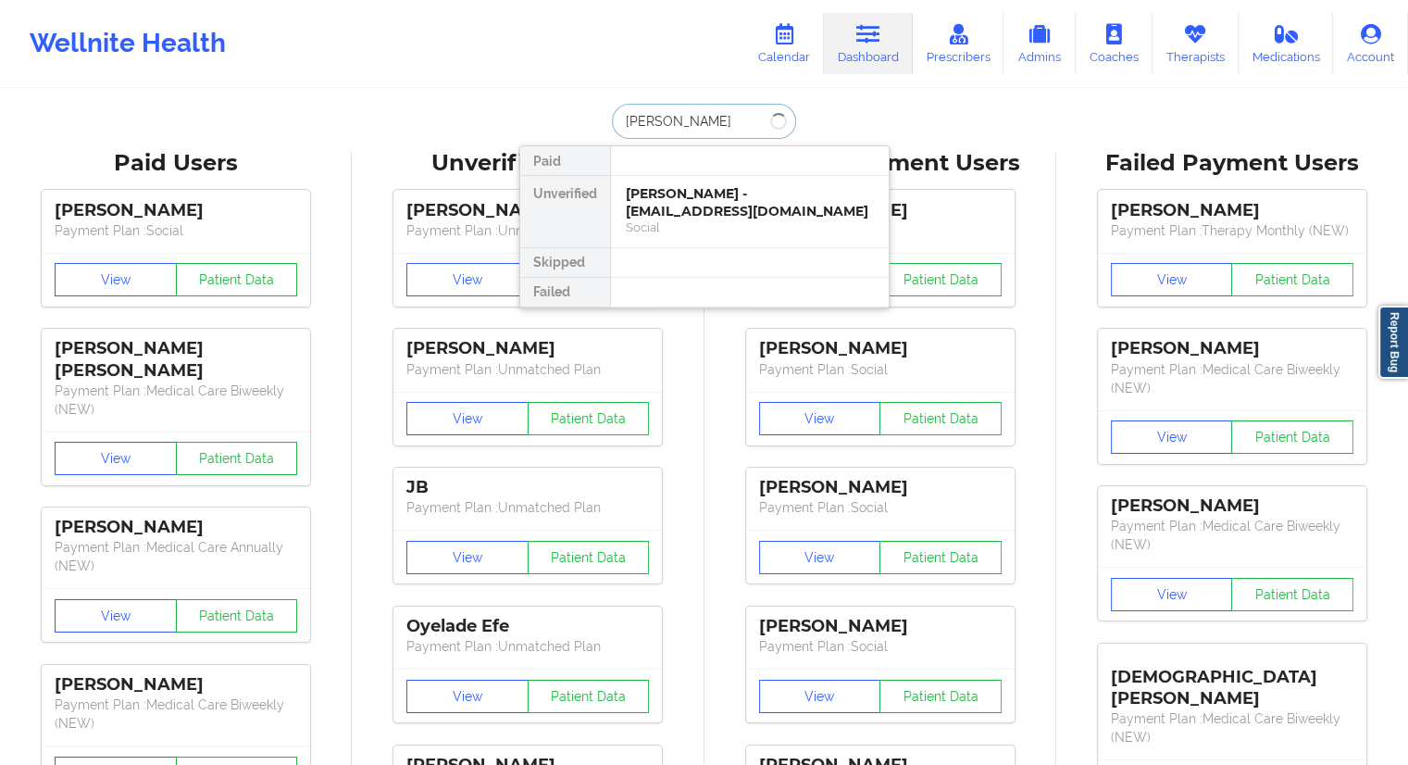
drag, startPoint x: 737, startPoint y: 121, endPoint x: 587, endPoint y: 131, distance: 150.2
click at [588, 131] on div "[PERSON_NAME] Paid Unverified [PERSON_NAME] - [EMAIL_ADDRESS][DOMAIN_NAME] Soci…" at bounding box center [704, 121] width 370 height 35
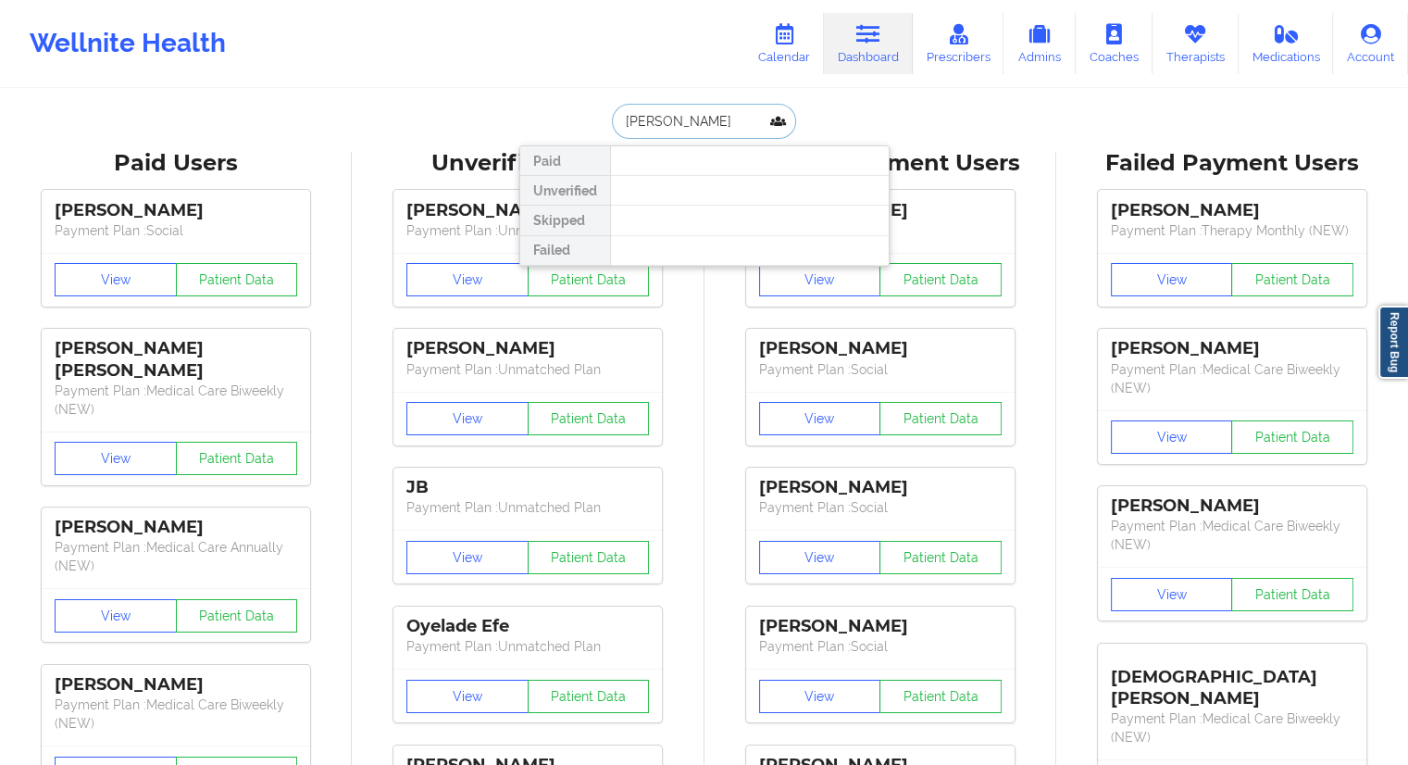
paste input "[PHONE_NUMBER]"
drag, startPoint x: 718, startPoint y: 129, endPoint x: 573, endPoint y: 127, distance: 145.3
click at [574, 127] on div "[PHONE_NUMBER] Paid Unverified Skipped Failed" at bounding box center [704, 121] width 370 height 35
paste input "[PERSON_NAME]"
drag, startPoint x: 740, startPoint y: 122, endPoint x: 608, endPoint y: 126, distance: 132.4
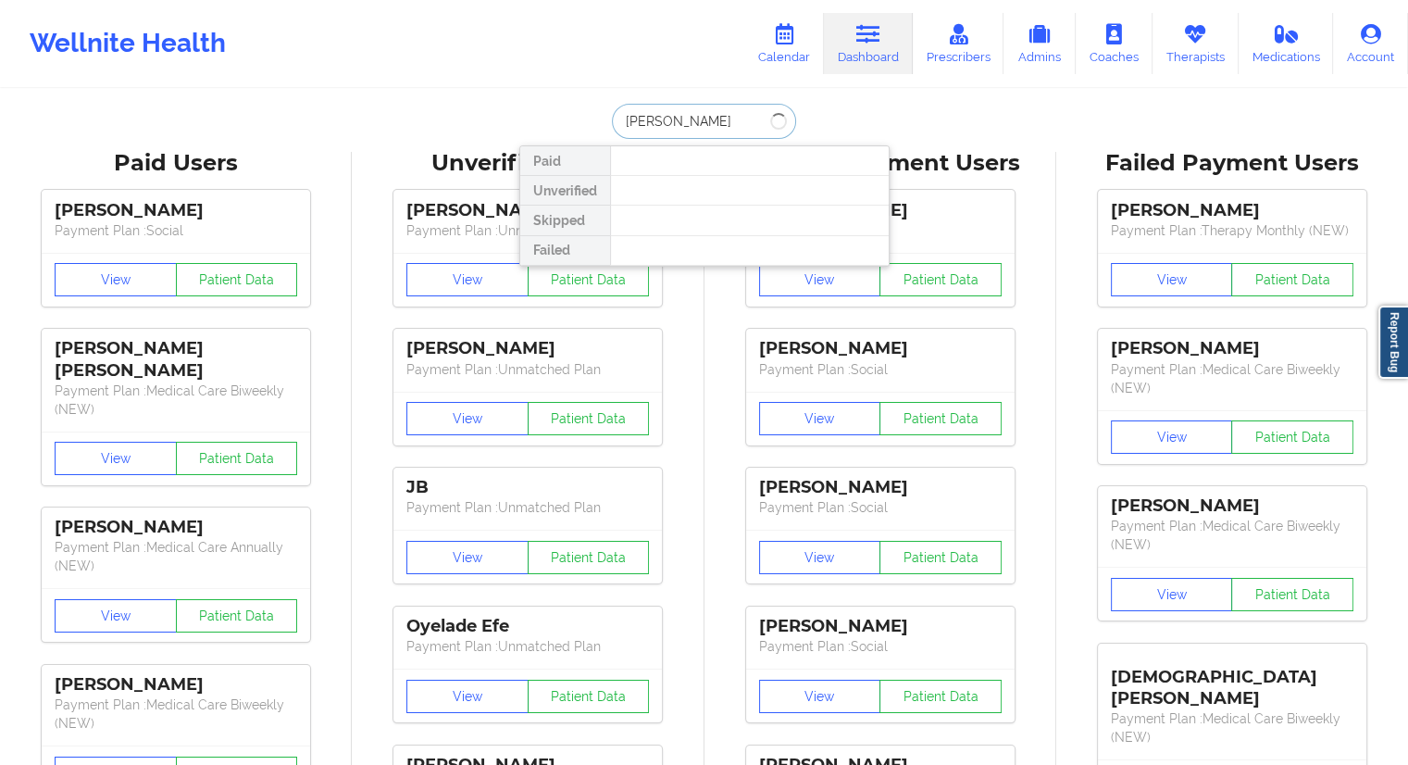
click at [612, 126] on input "[PERSON_NAME]" at bounding box center [703, 121] width 183 height 35
type input "[PERSON_NAME]"
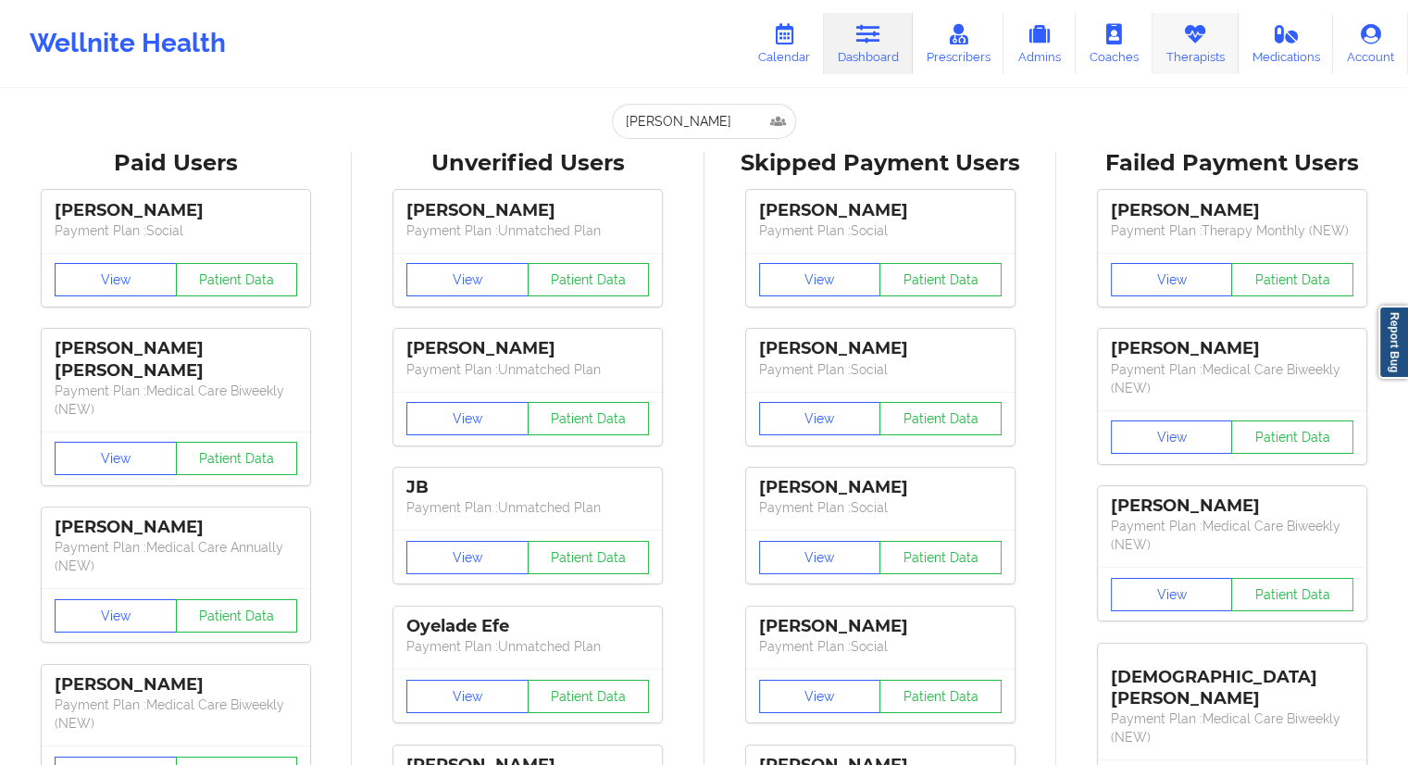
click at [1192, 42] on icon at bounding box center [1195, 34] width 24 height 20
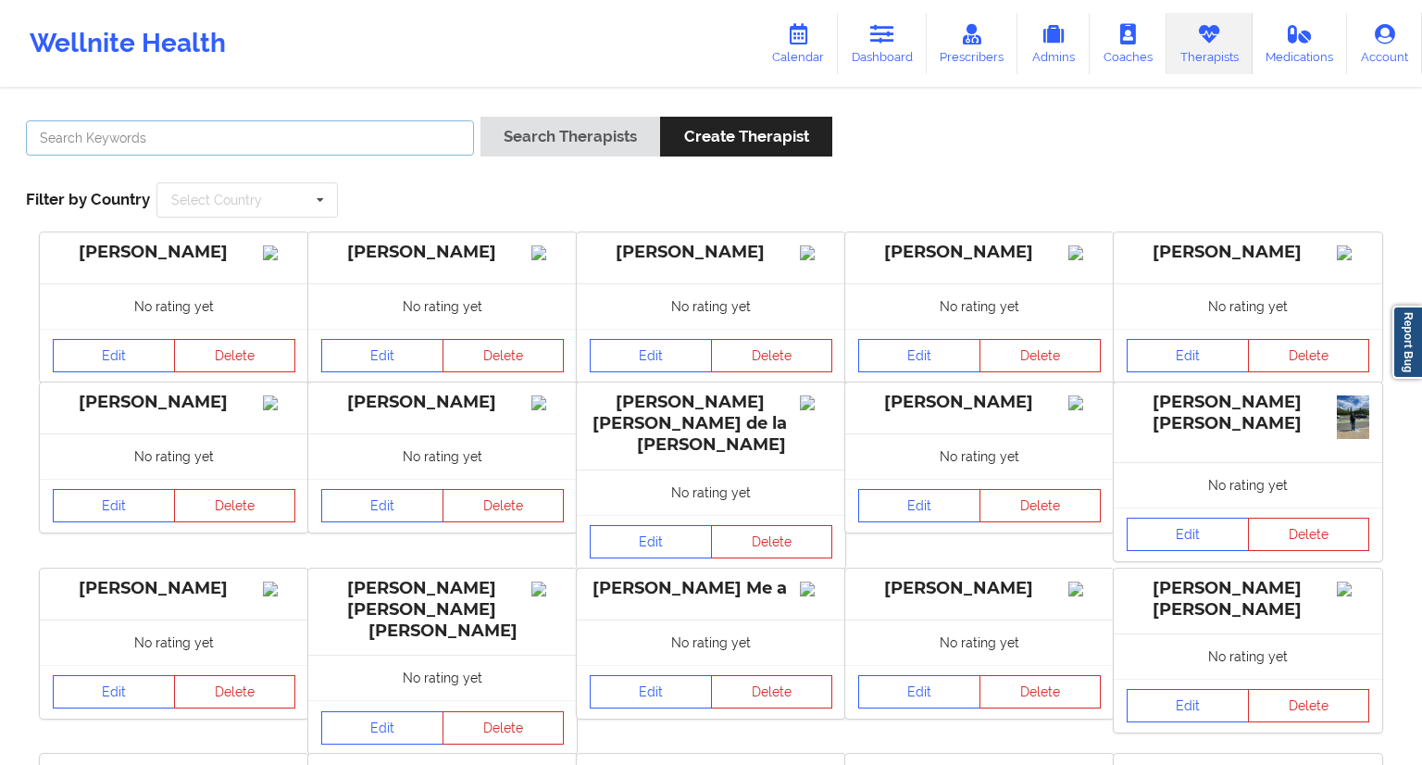
click at [118, 145] on input "text" at bounding box center [250, 137] width 448 height 35
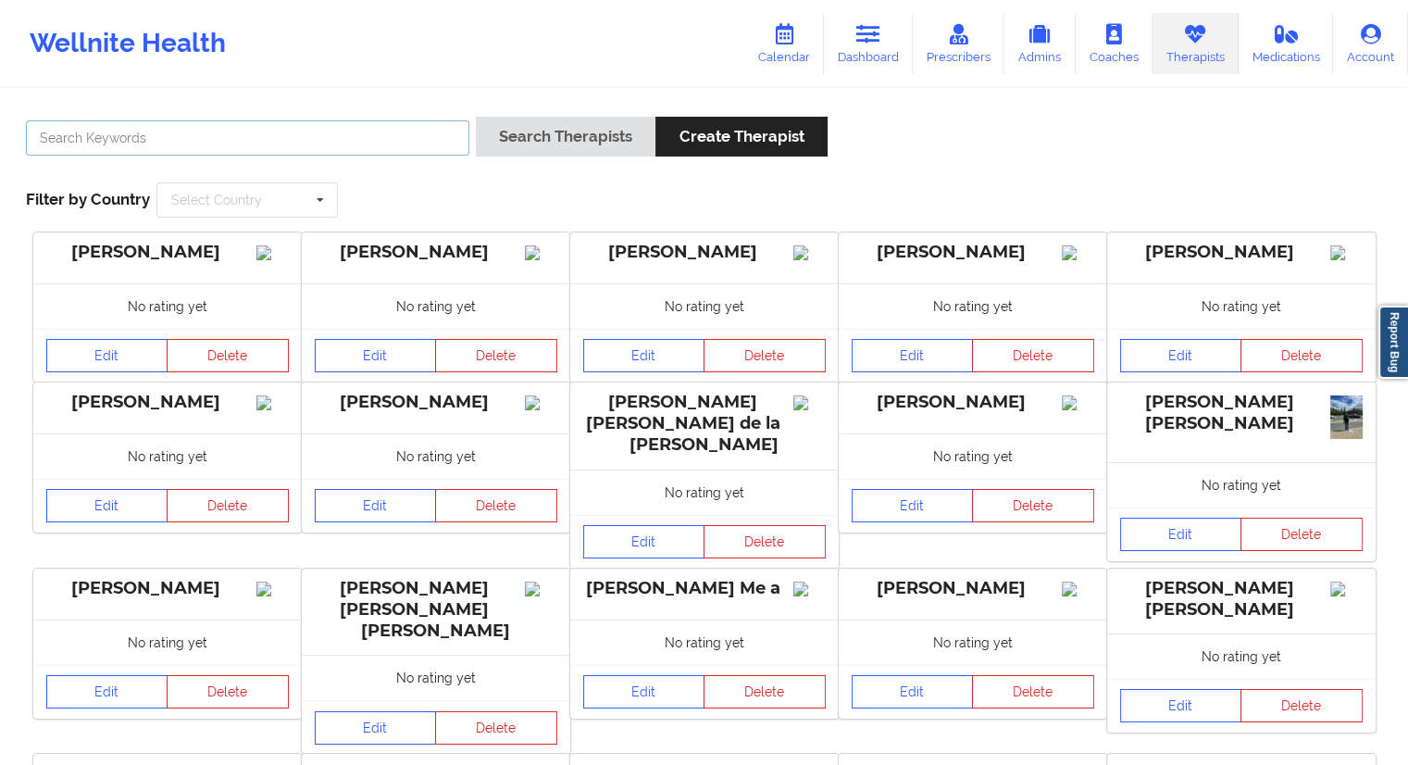
paste input "[PERSON_NAME]"
type input "[PERSON_NAME]"
click at [611, 127] on button "Search Therapists" at bounding box center [566, 137] width 180 height 40
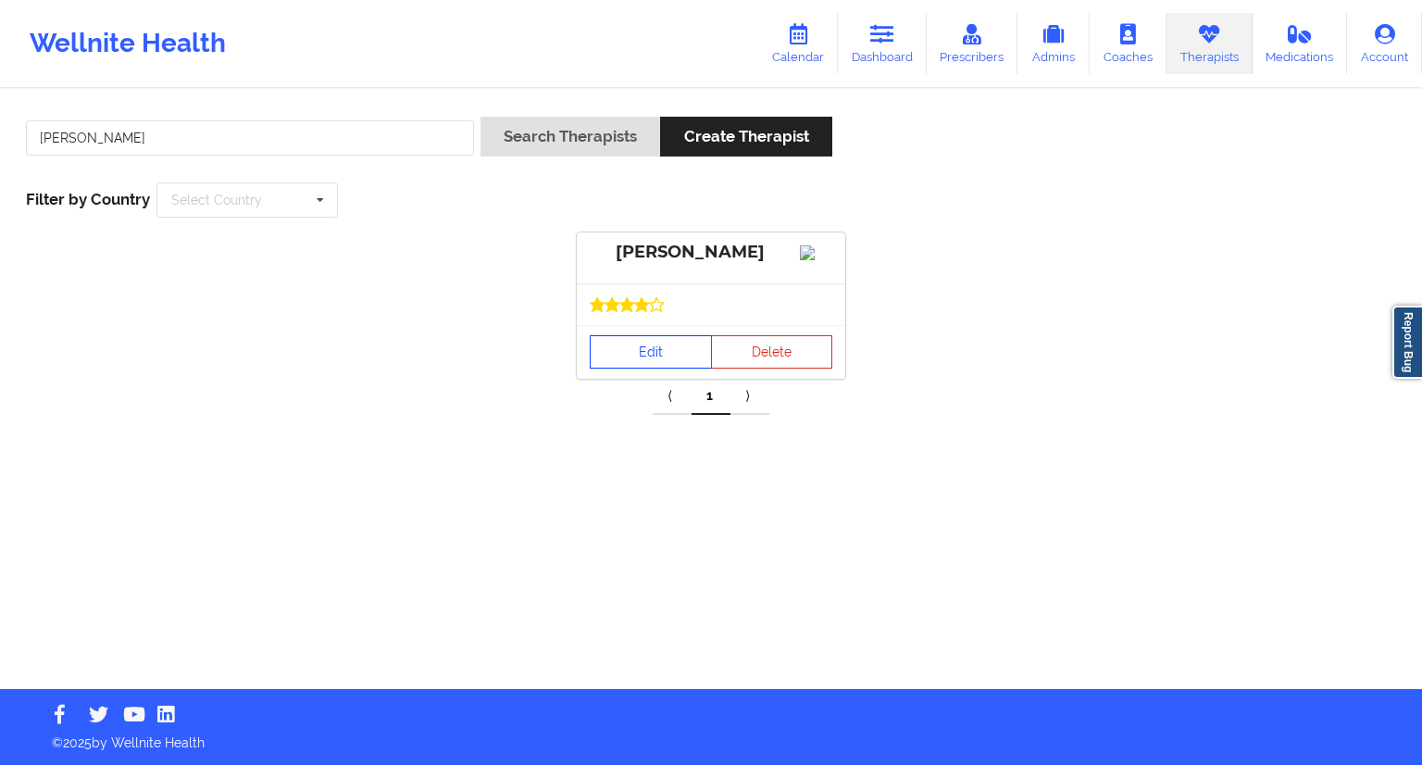
click at [607, 367] on link "Edit" at bounding box center [651, 351] width 122 height 33
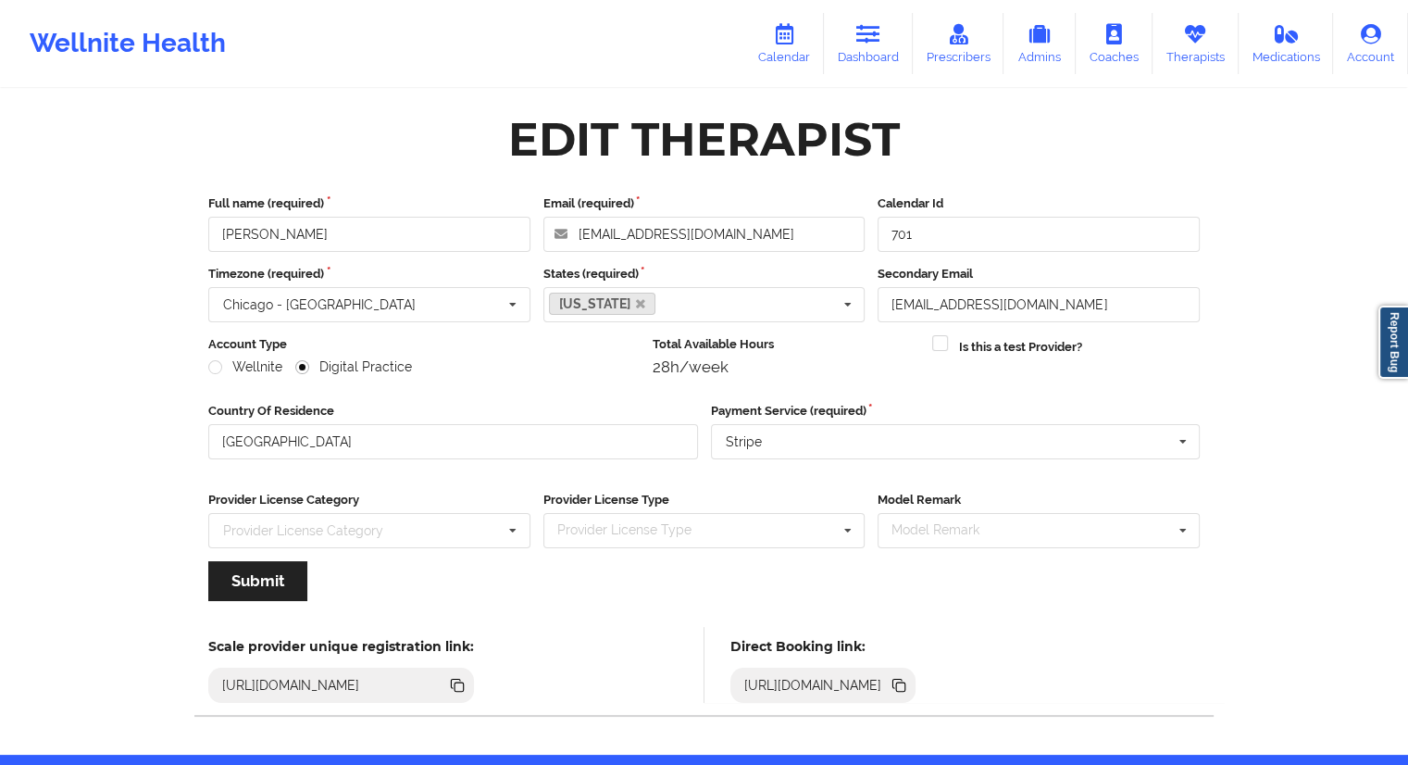
click at [905, 686] on icon at bounding box center [900, 686] width 9 height 9
click at [874, 49] on link "Dashboard" at bounding box center [868, 43] width 89 height 61
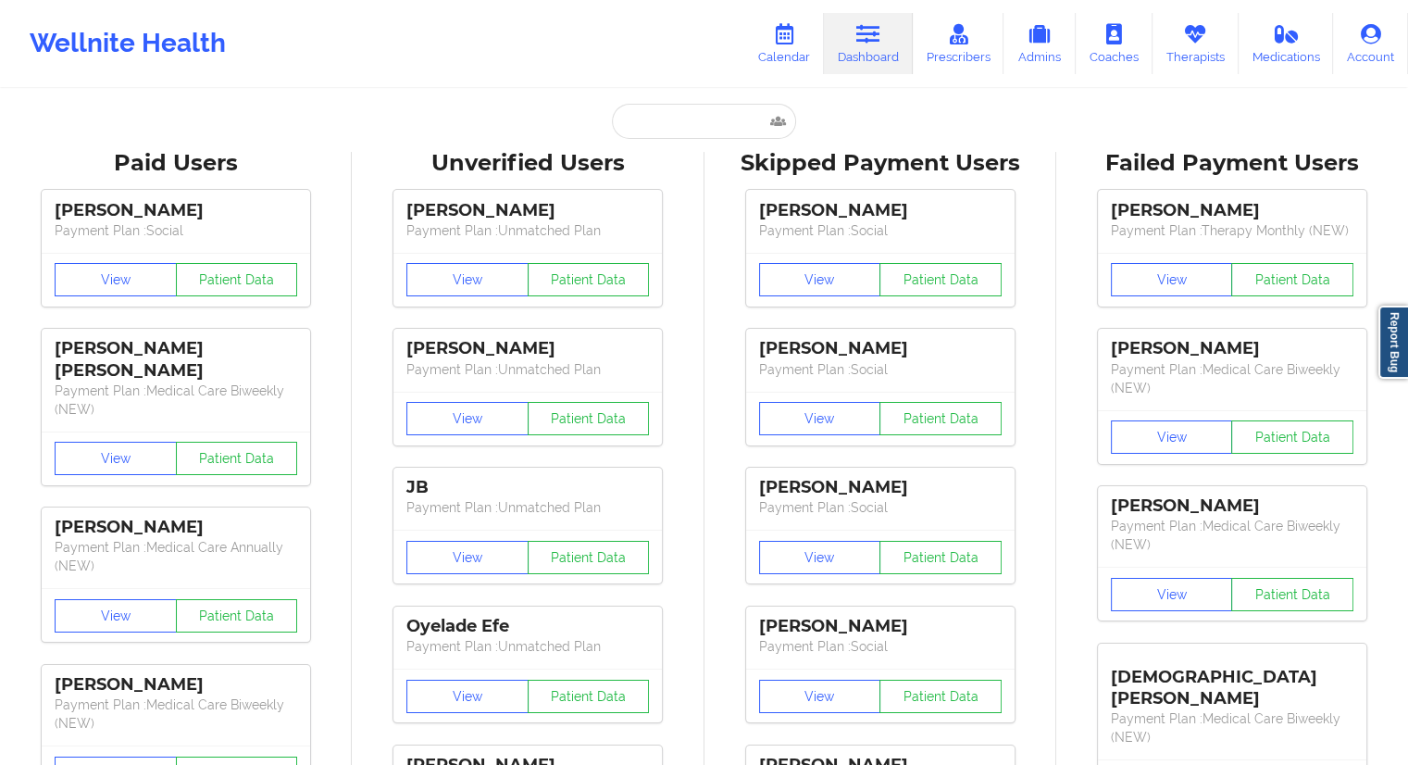
click at [603, 116] on div "Paid Unverified Skipped Failed" at bounding box center [704, 121] width 370 height 35
click at [628, 123] on input "text" at bounding box center [703, 121] width 183 height 35
paste input "[PERSON_NAME][EMAIL_ADDRESS][PERSON_NAME][DOMAIN_NAME]"
type input "[PERSON_NAME][EMAIL_ADDRESS][PERSON_NAME][DOMAIN_NAME]"
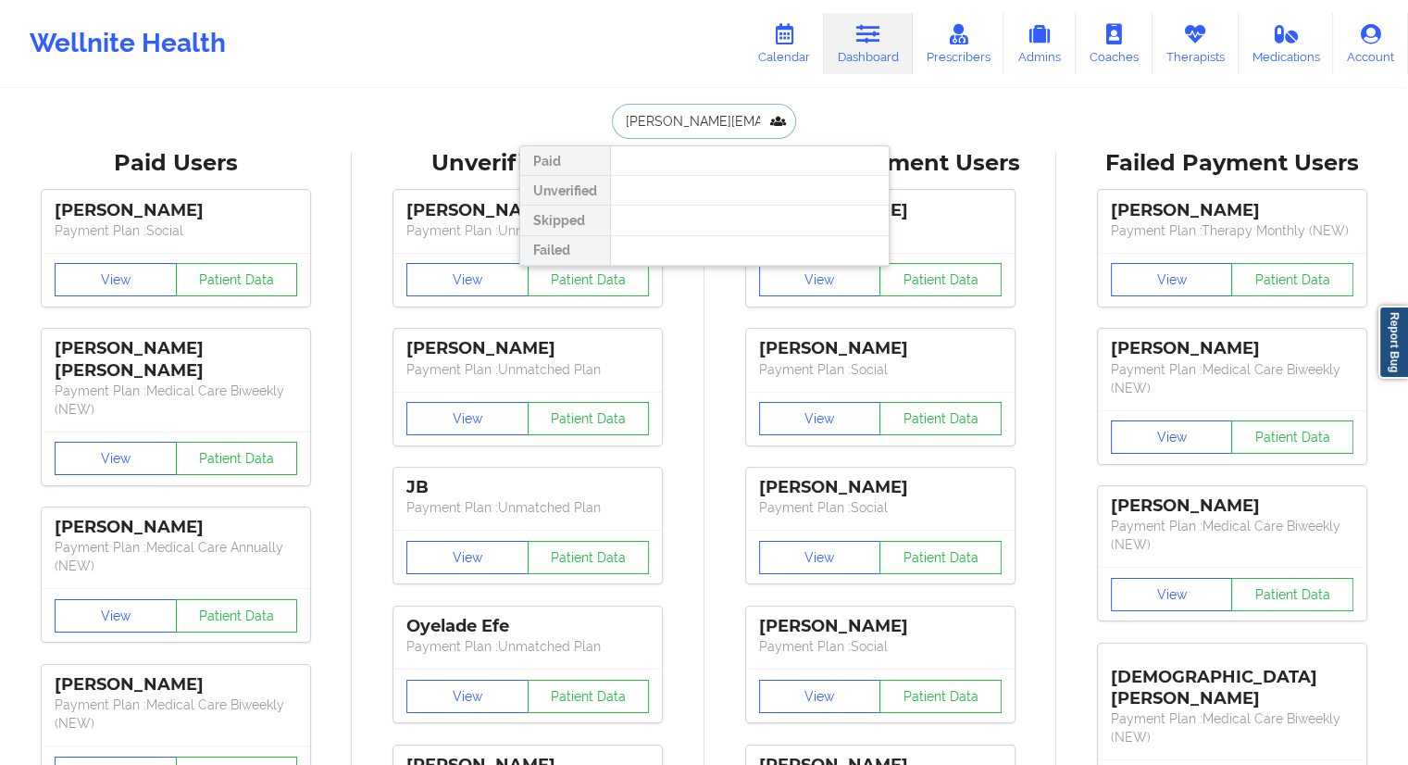
scroll to position [0, 2]
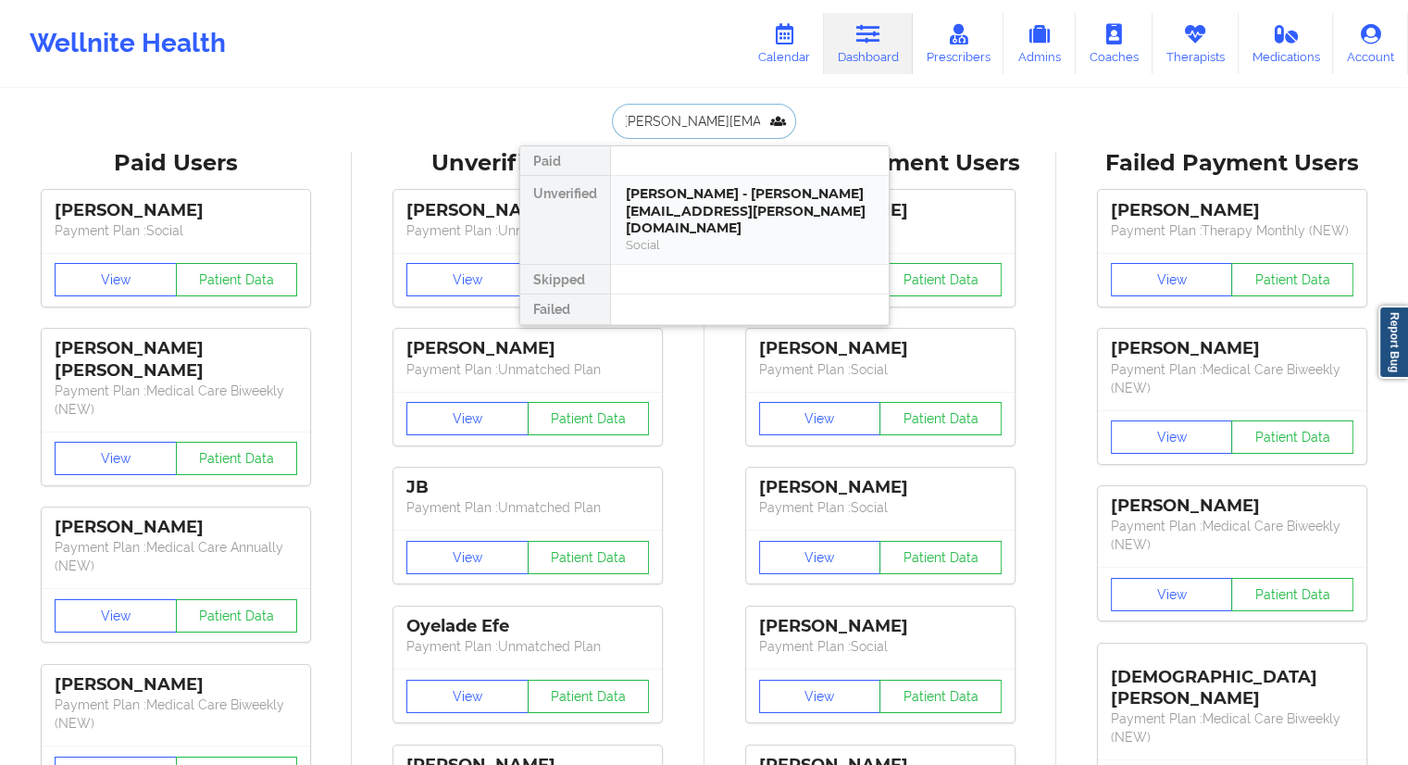
click at [657, 205] on div "[PERSON_NAME] - [PERSON_NAME][EMAIL_ADDRESS][PERSON_NAME][DOMAIN_NAME]" at bounding box center [750, 211] width 248 height 52
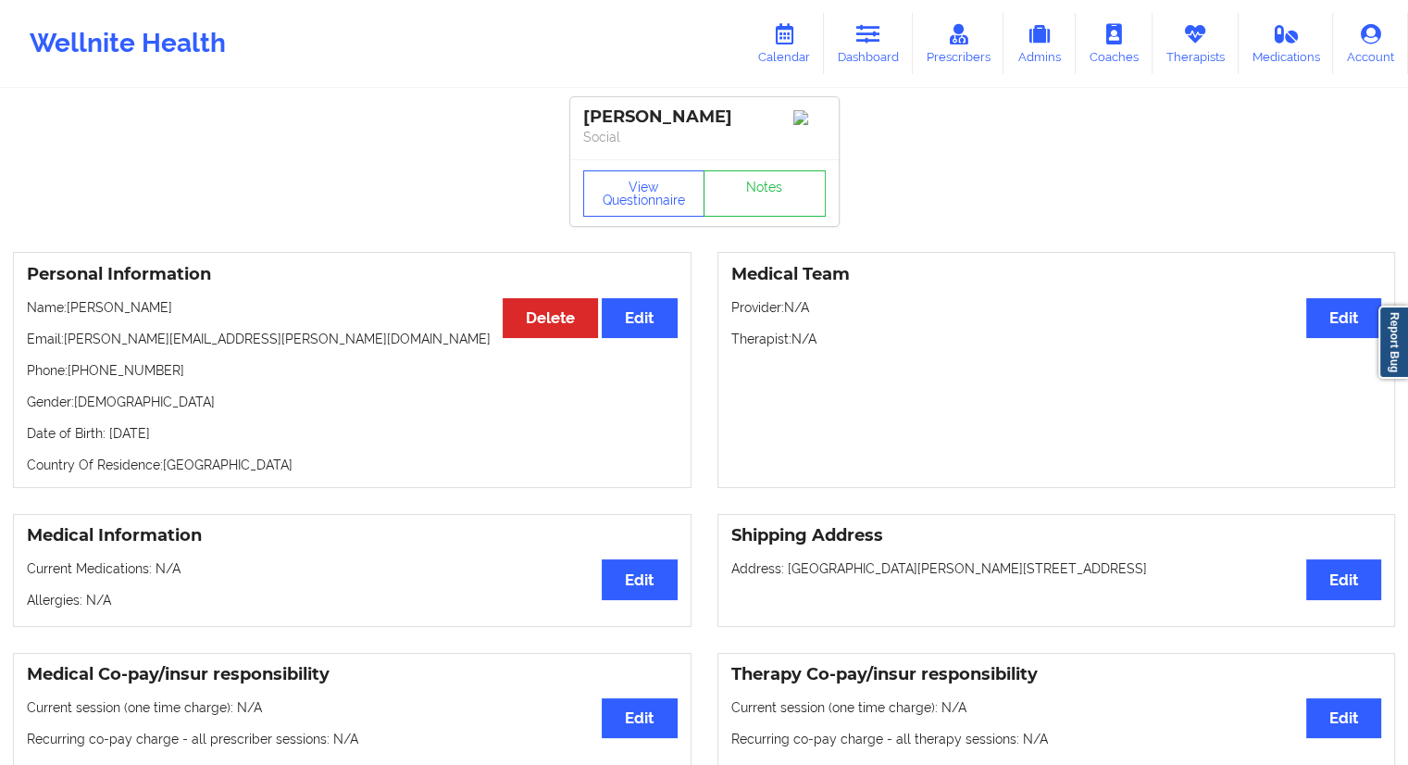
drag, startPoint x: 192, startPoint y: 309, endPoint x: 68, endPoint y: 312, distance: 124.1
click at [68, 312] on p "Name: [PERSON_NAME]" at bounding box center [352, 307] width 651 height 19
copy p "[PERSON_NAME]"
drag, startPoint x: 241, startPoint y: 346, endPoint x: 67, endPoint y: 338, distance: 174.2
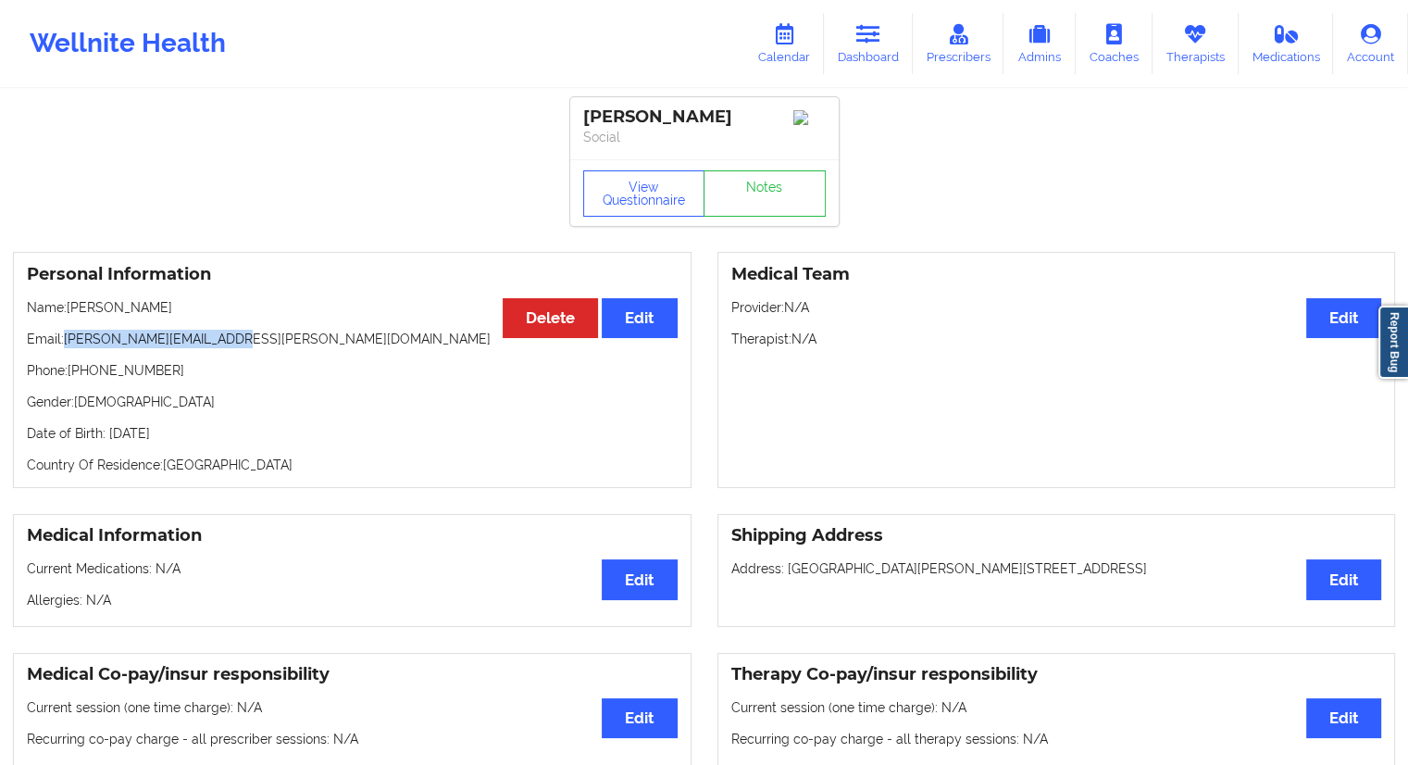
click at [67, 338] on p "Email: [PERSON_NAME][EMAIL_ADDRESS][PERSON_NAME][DOMAIN_NAME]" at bounding box center [352, 339] width 651 height 19
click at [466, 411] on p "Gender: [DEMOGRAPHIC_DATA]" at bounding box center [352, 401] width 651 height 19
drag, startPoint x: 195, startPoint y: 307, endPoint x: 67, endPoint y: 306, distance: 128.7
click at [67, 306] on p "Name: [PERSON_NAME]" at bounding box center [352, 307] width 651 height 19
click at [862, 64] on link "Dashboard" at bounding box center [868, 43] width 89 height 61
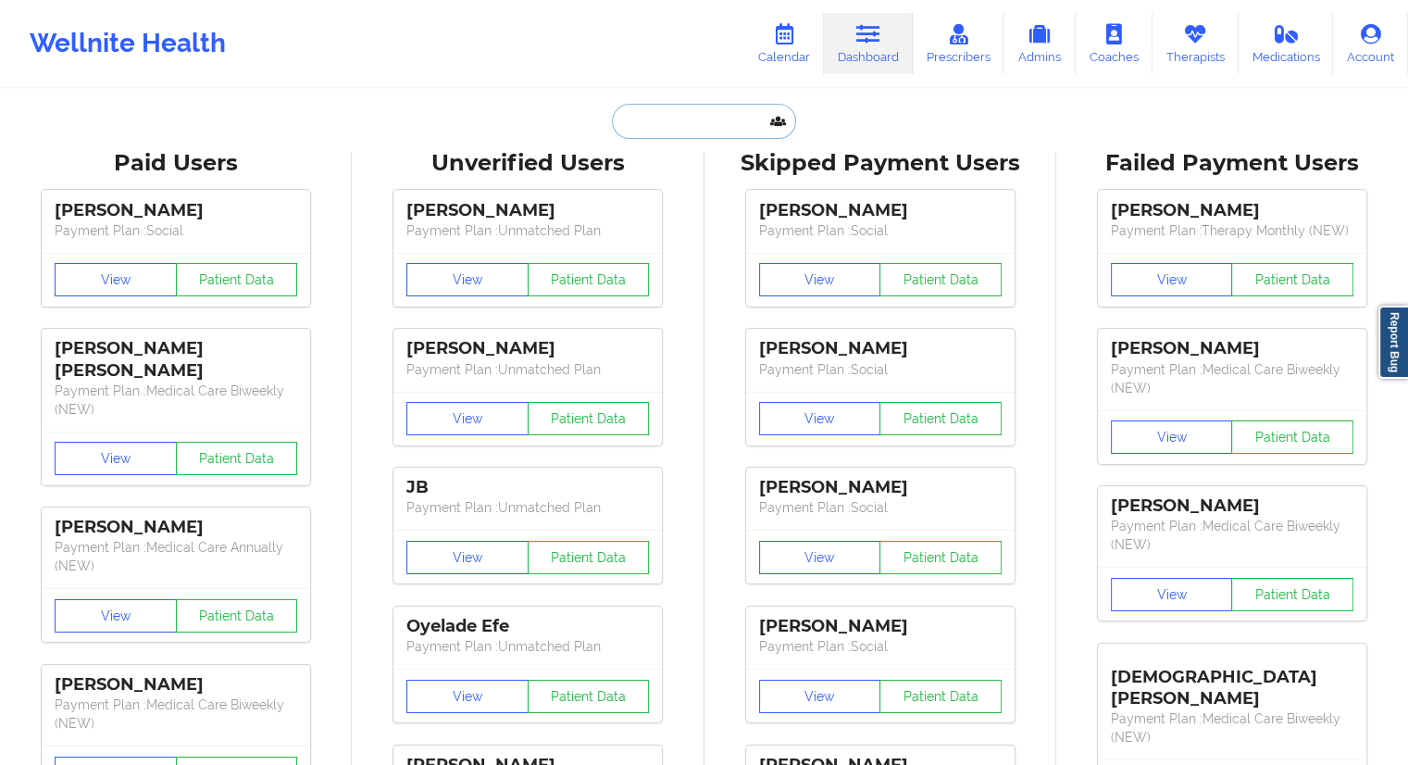
click at [678, 129] on input "text" at bounding box center [703, 121] width 183 height 35
paste input "[PERSON_NAME]"
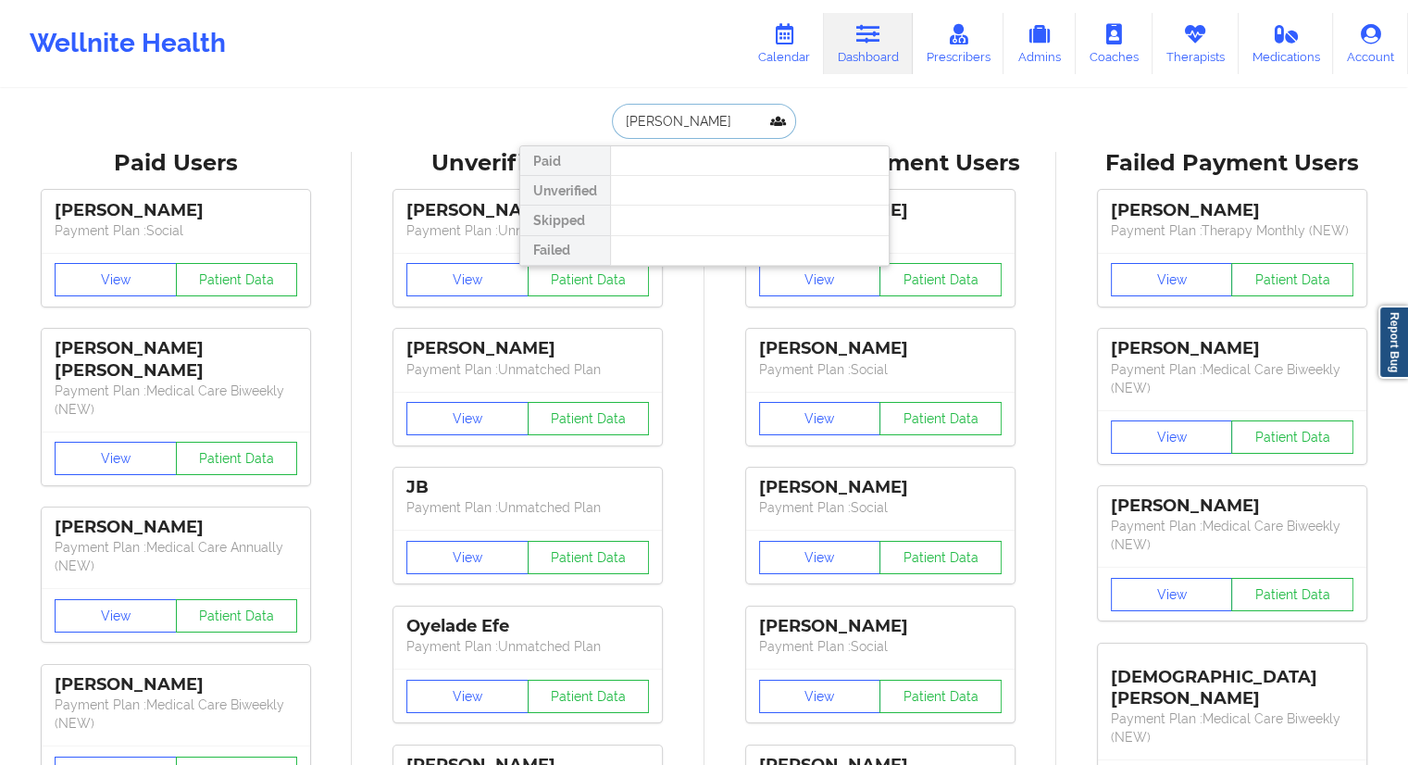
click at [710, 123] on input "[PERSON_NAME]" at bounding box center [703, 121] width 183 height 35
type input "Bulla"
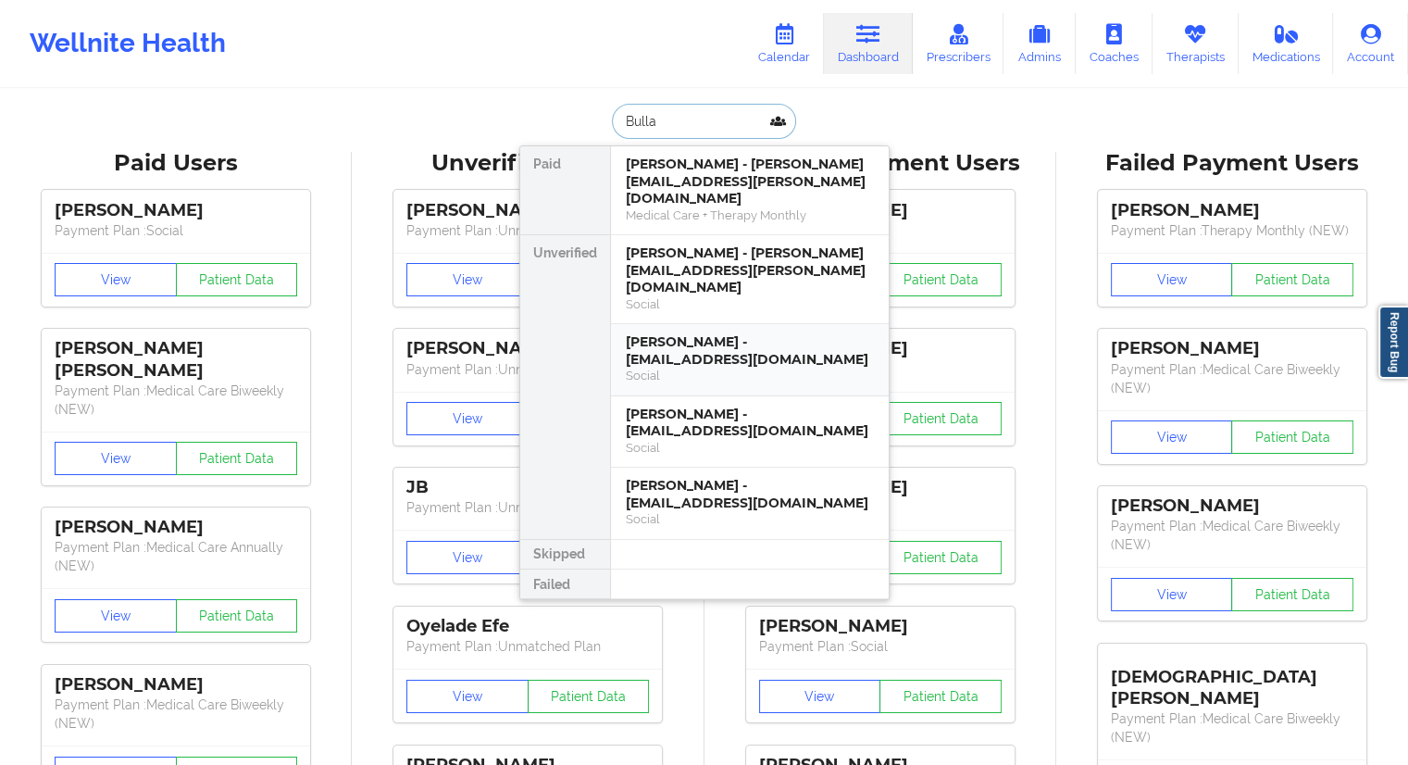
click at [692, 333] on div "[PERSON_NAME] - [EMAIL_ADDRESS][DOMAIN_NAME]" at bounding box center [750, 350] width 248 height 34
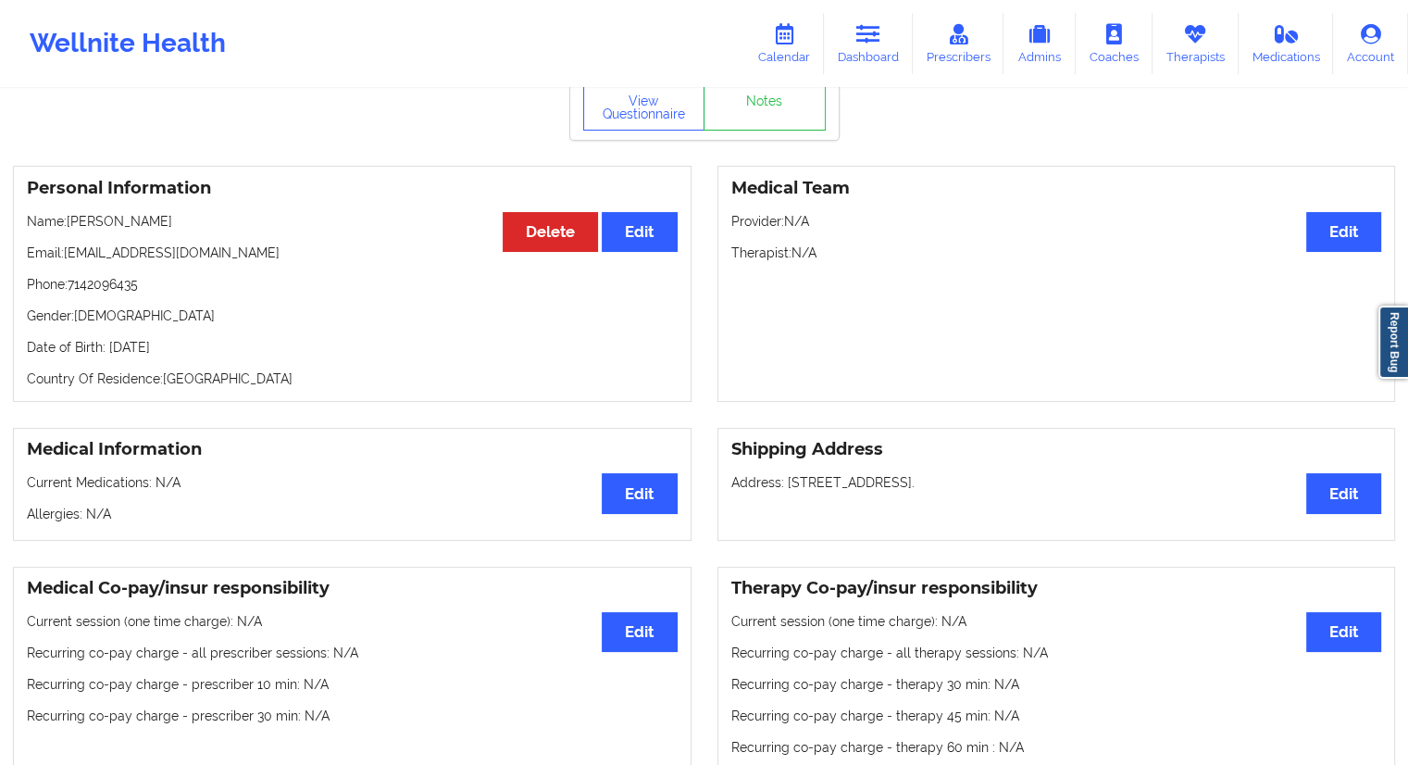
scroll to position [54, 0]
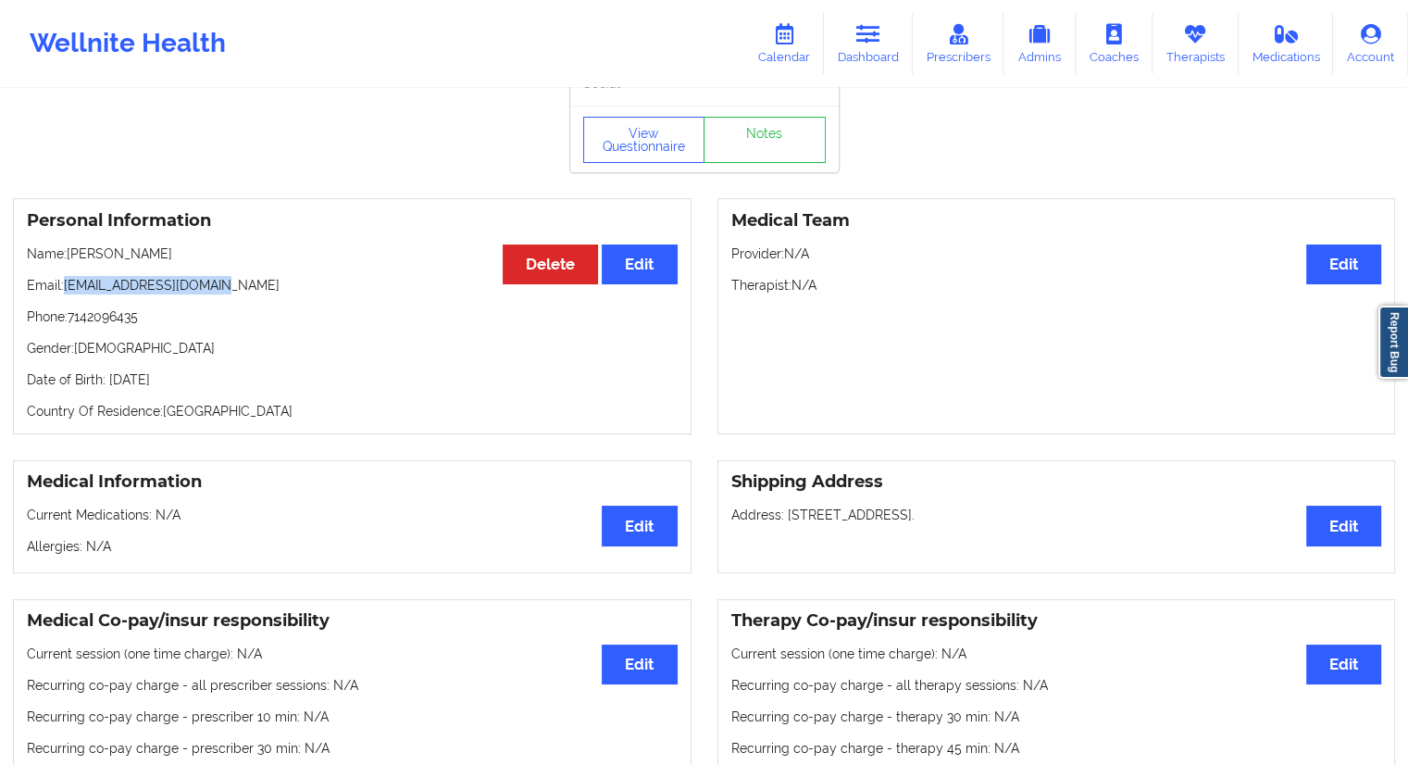
drag, startPoint x: 216, startPoint y: 292, endPoint x: 66, endPoint y: 286, distance: 150.0
click at [66, 286] on p "Email: [EMAIL_ADDRESS][DOMAIN_NAME]" at bounding box center [352, 285] width 651 height 19
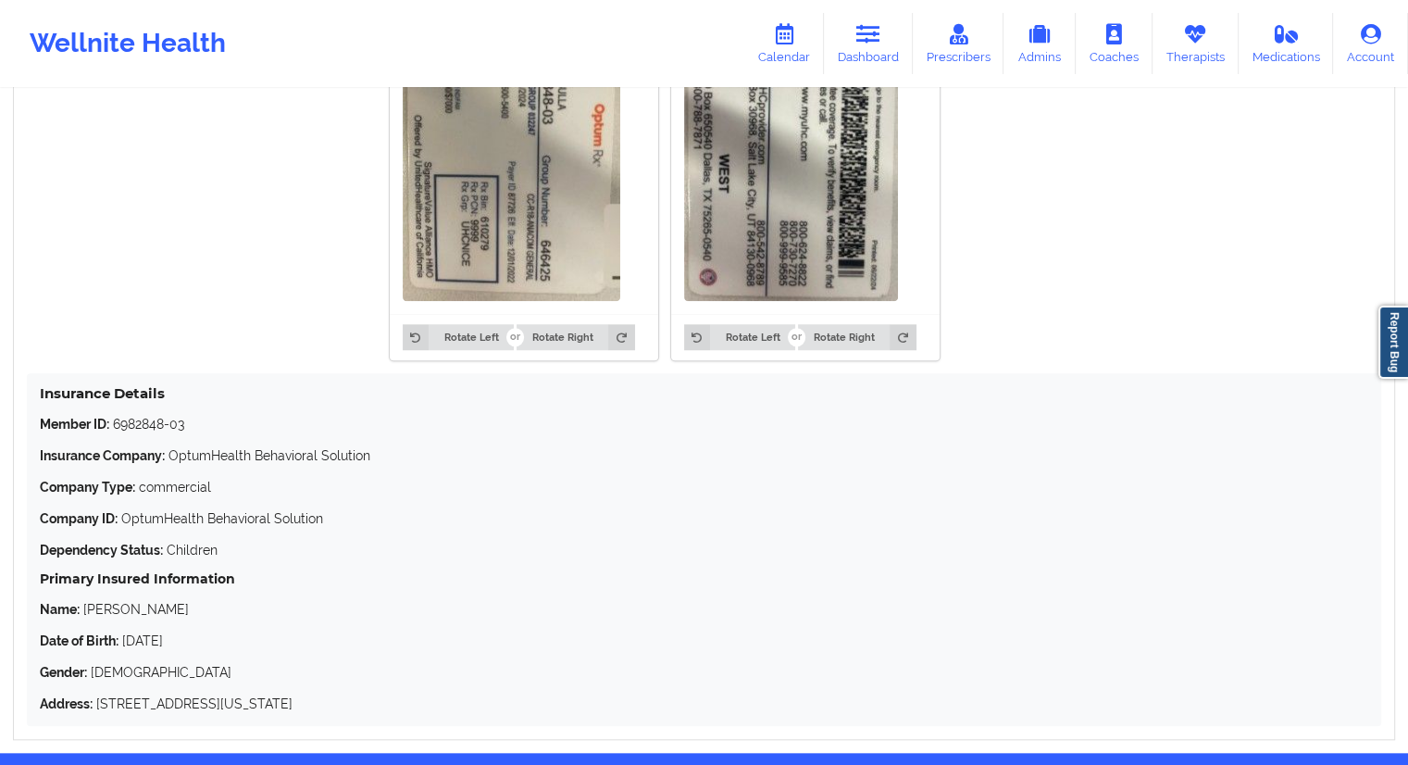
scroll to position [1627, 0]
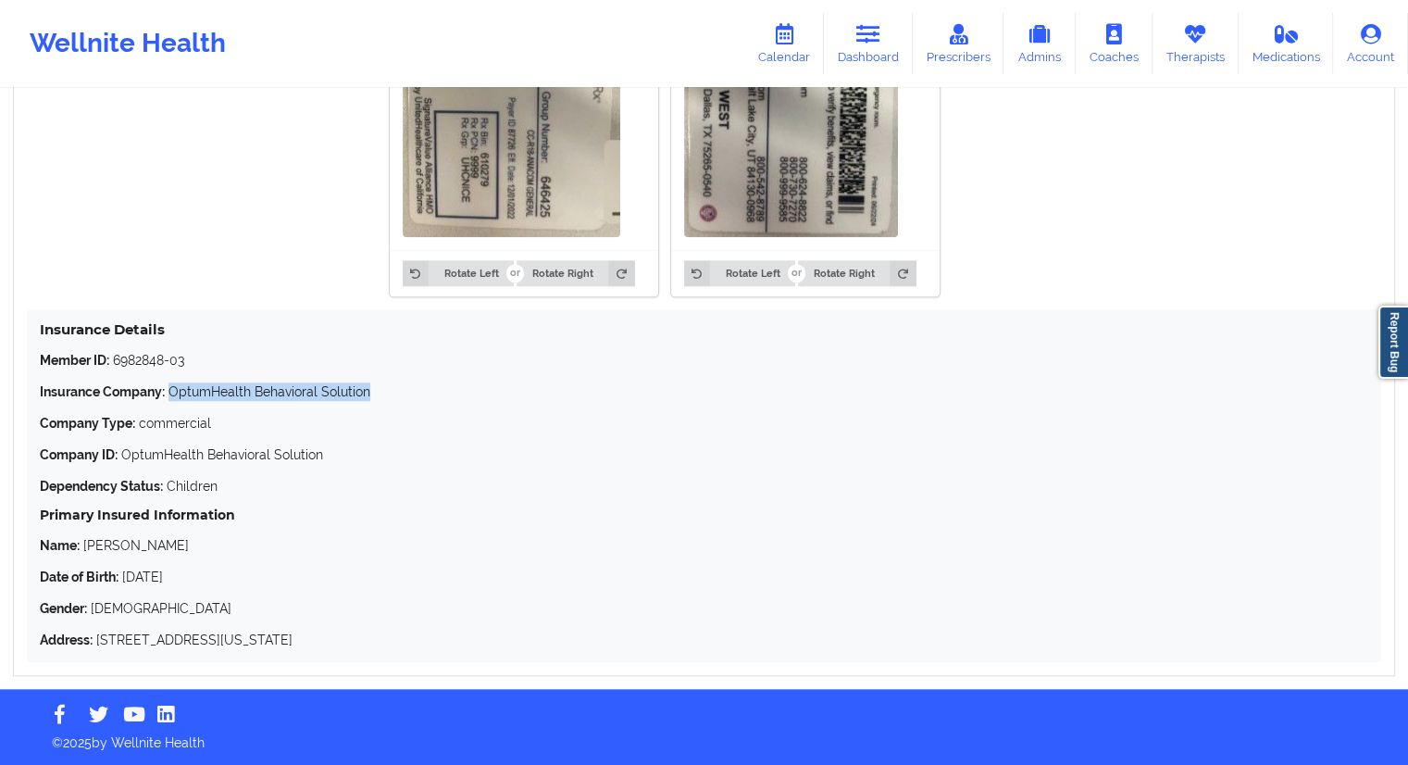
drag, startPoint x: 393, startPoint y: 390, endPoint x: 174, endPoint y: 390, distance: 219.4
click at [174, 390] on p "Insurance Company: OptumHealth Behavioral Solution" at bounding box center [704, 391] width 1328 height 19
click at [347, 448] on p "Company ID: OptumHealth Behavioral Solution" at bounding box center [704, 454] width 1328 height 19
drag, startPoint x: 381, startPoint y: 396, endPoint x: 174, endPoint y: 388, distance: 207.5
click at [174, 388] on p "Insurance Company: OptumHealth Behavioral Solution" at bounding box center [704, 391] width 1328 height 19
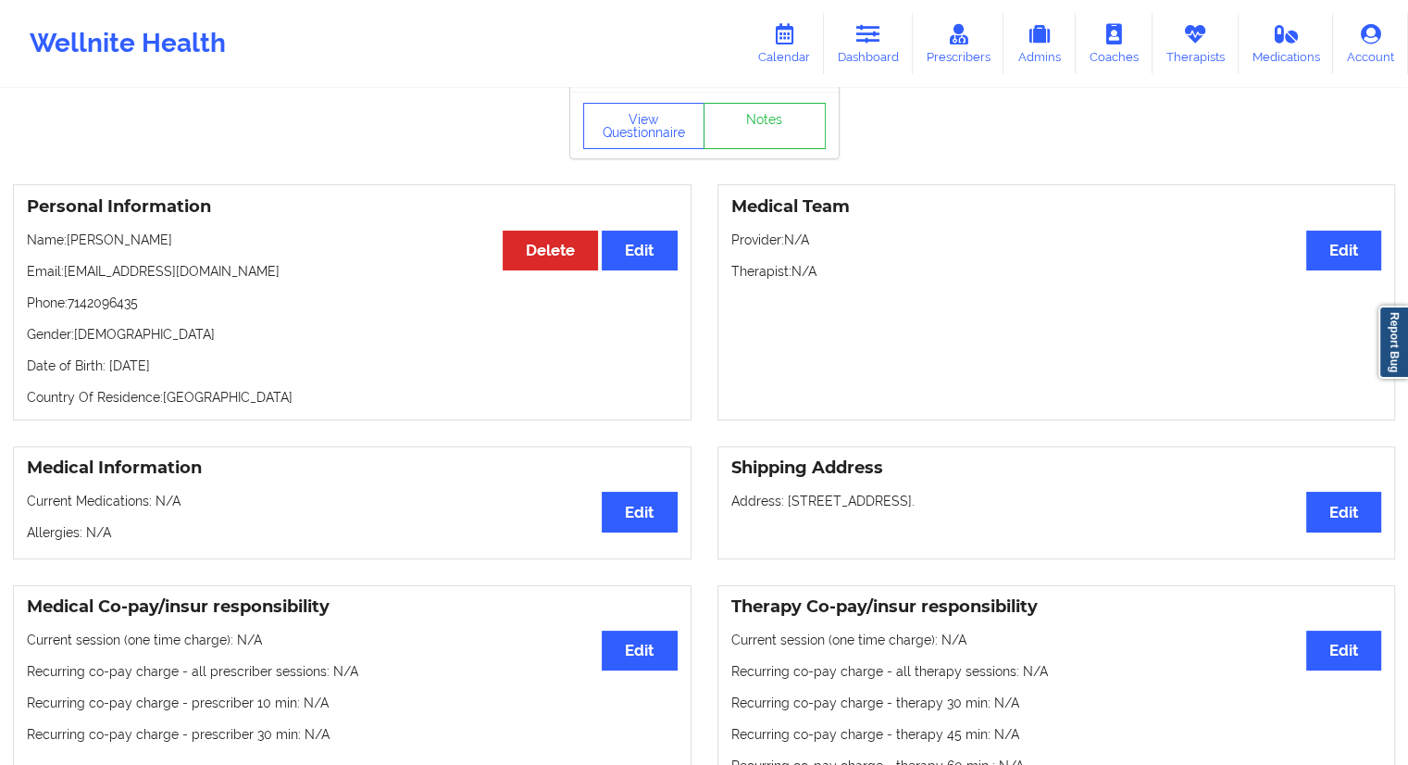
scroll to position [0, 0]
